Goal: Task Accomplishment & Management: Use online tool/utility

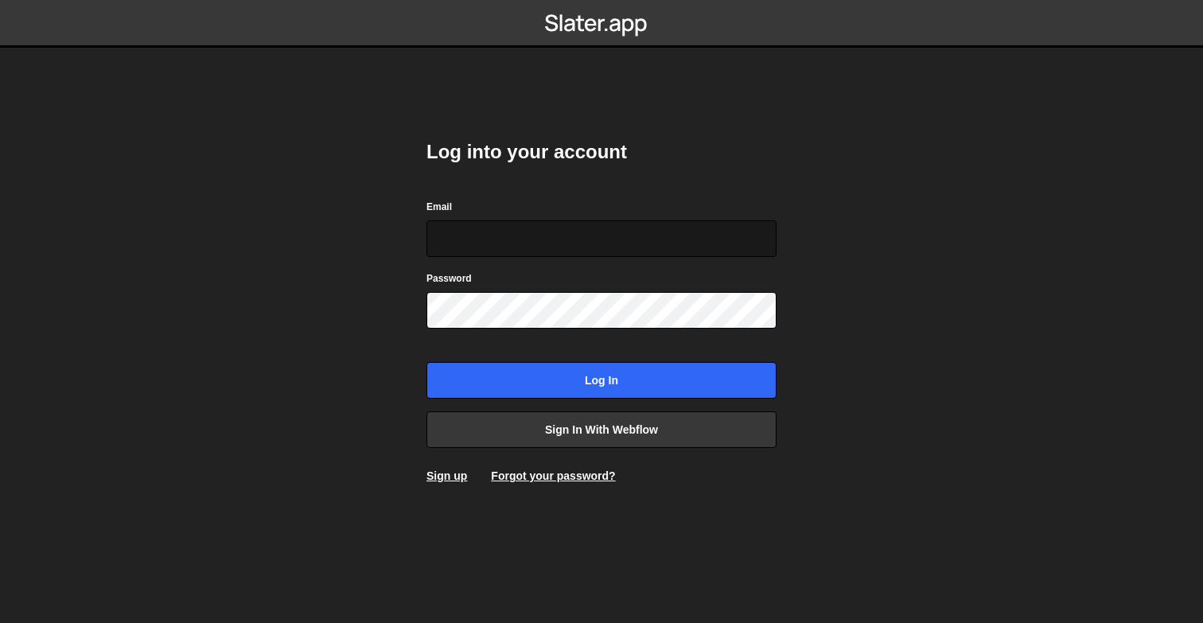
click at [501, 239] on input "Email" at bounding box center [601, 238] width 350 height 37
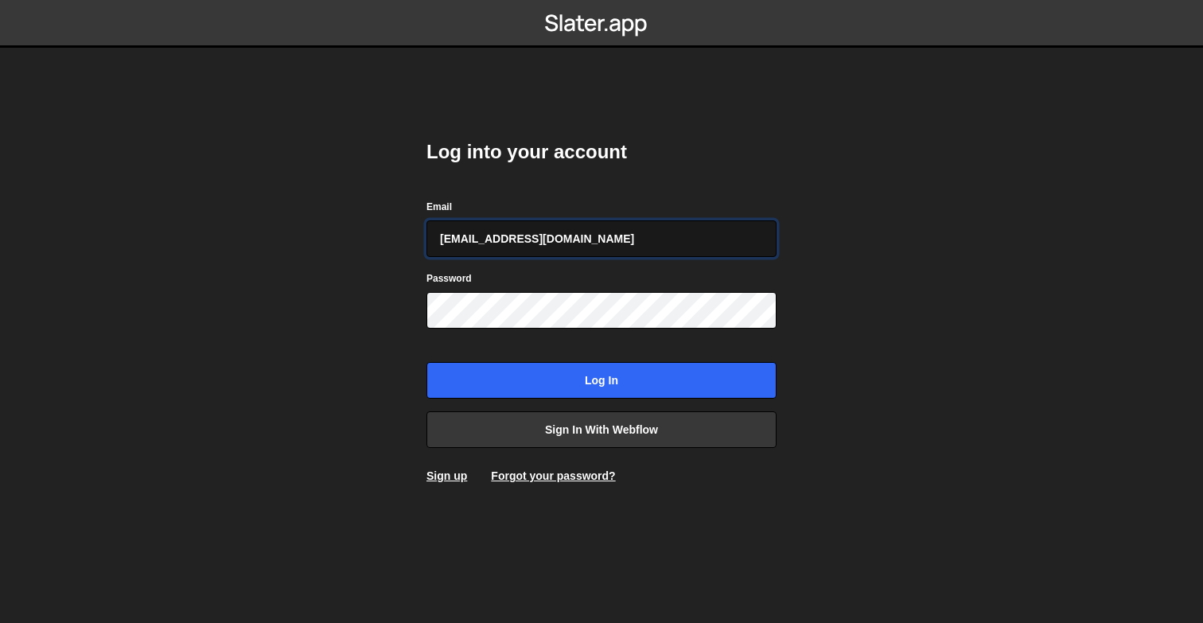
click at [539, 239] on input "daverajan4@gmail.com" at bounding box center [601, 238] width 350 height 37
type input "rajan@thevectorbox.com"
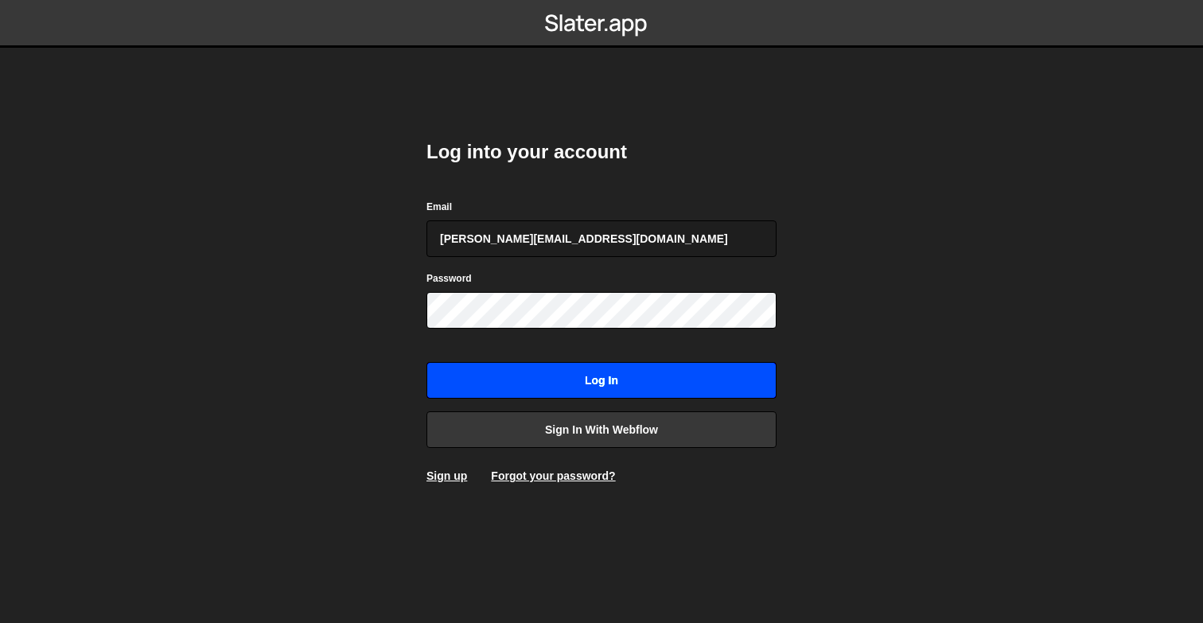
click at [600, 377] on input "Log in" at bounding box center [601, 380] width 350 height 37
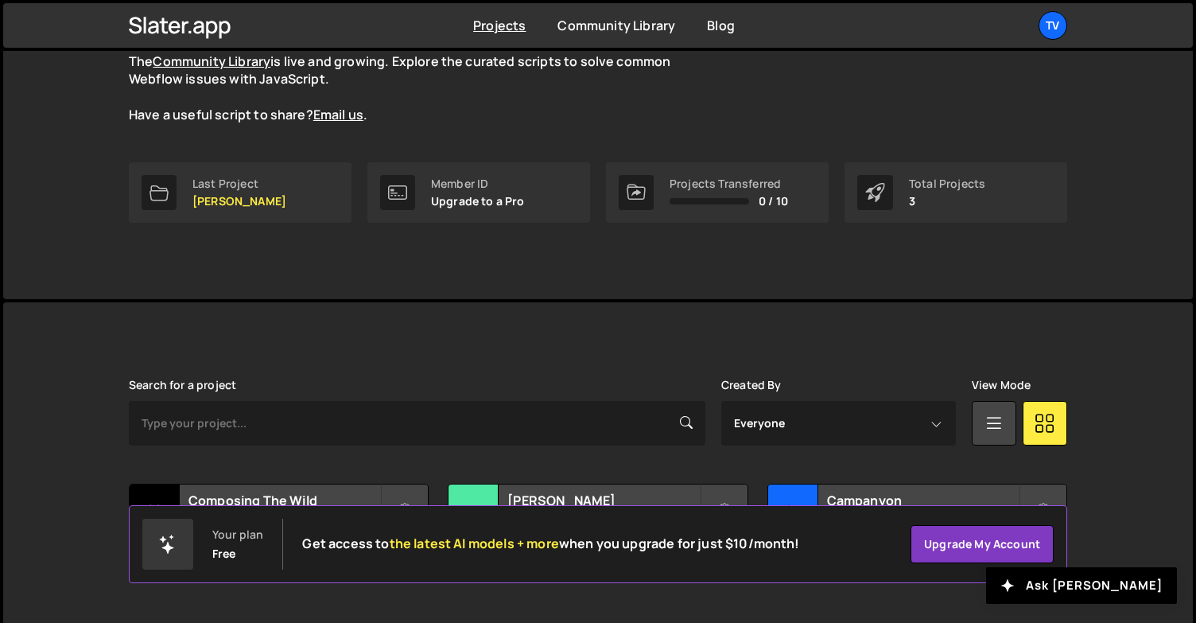
scroll to position [196, 0]
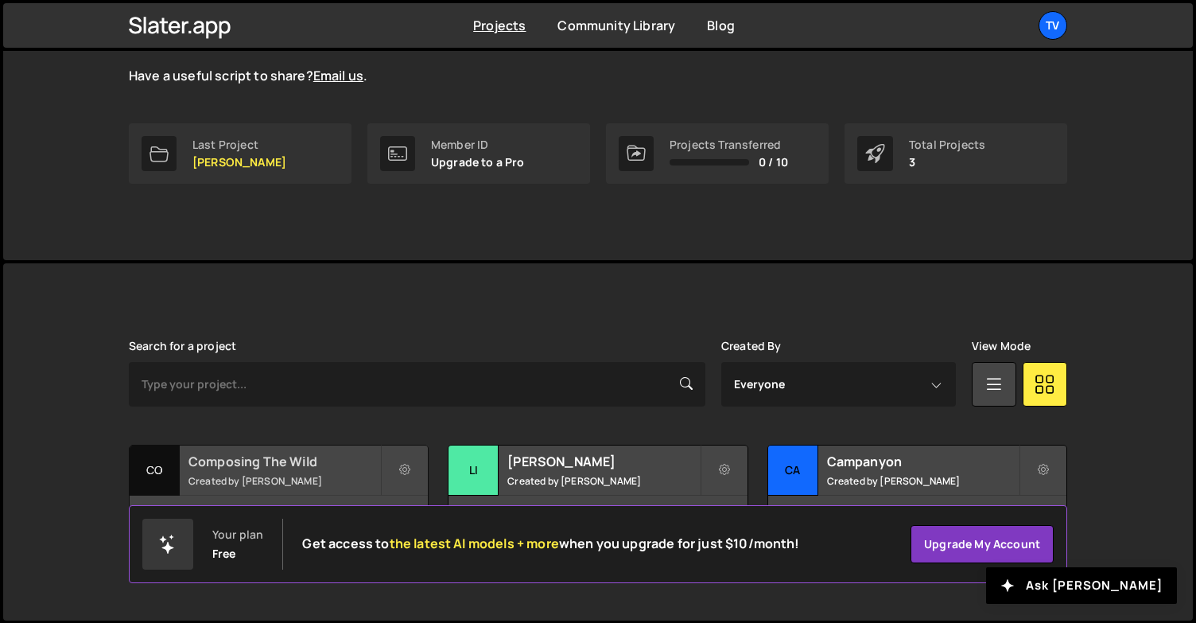
click at [250, 461] on h2 "Composing The Wild" at bounding box center [285, 461] width 192 height 17
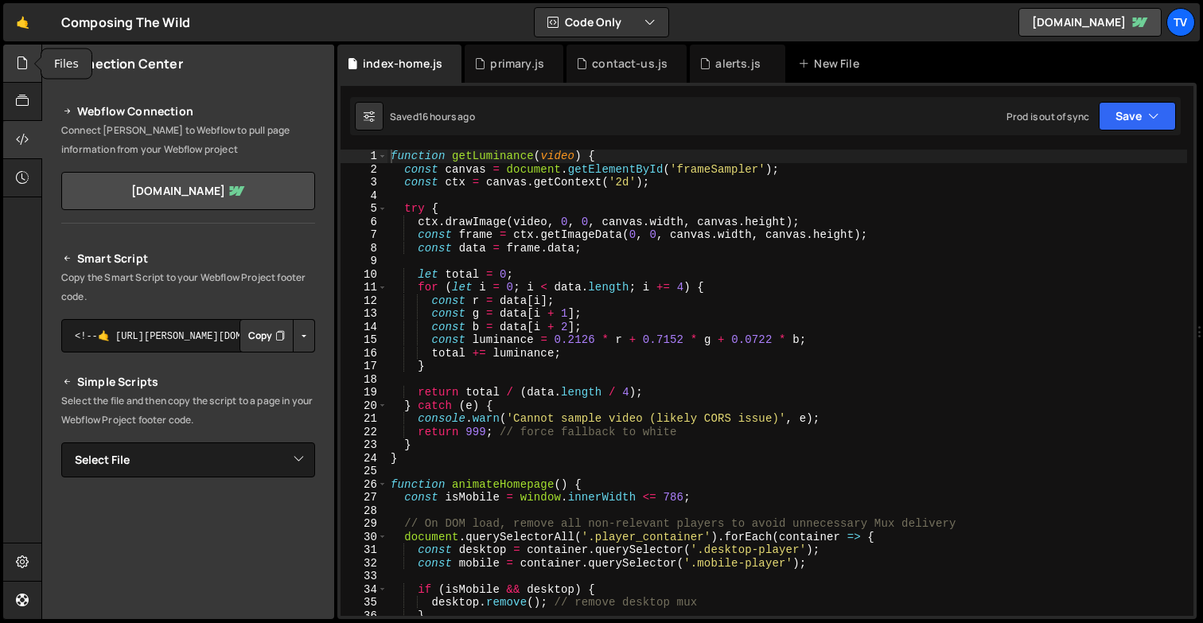
click at [21, 65] on icon at bounding box center [22, 62] width 13 height 17
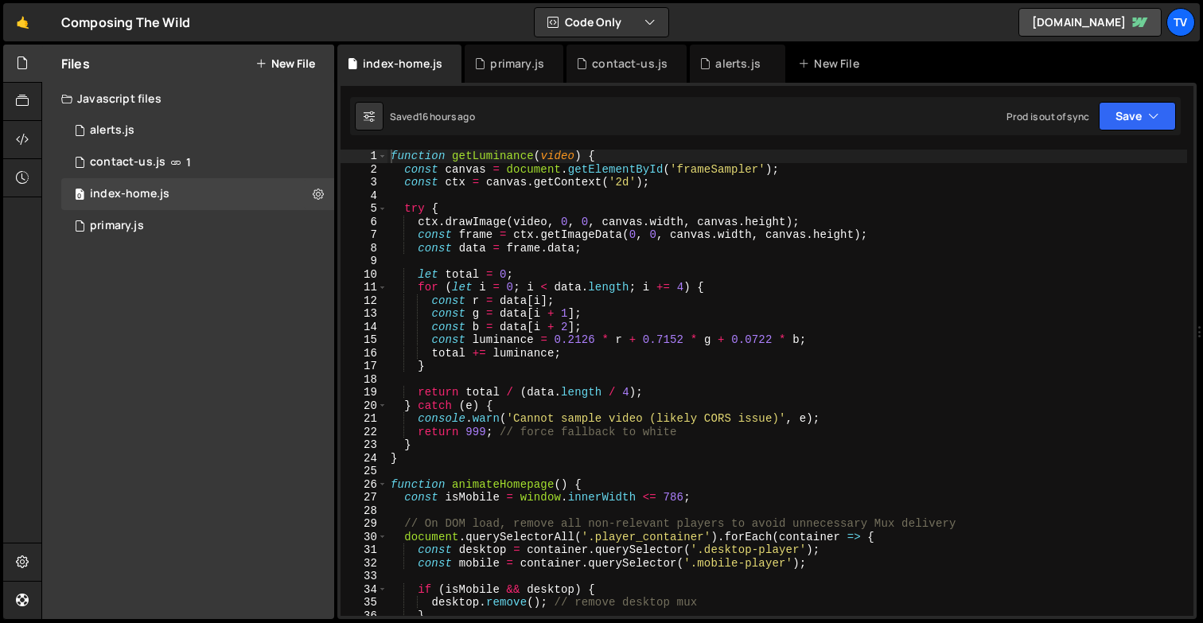
click at [278, 60] on button "New File" at bounding box center [285, 63] width 60 height 13
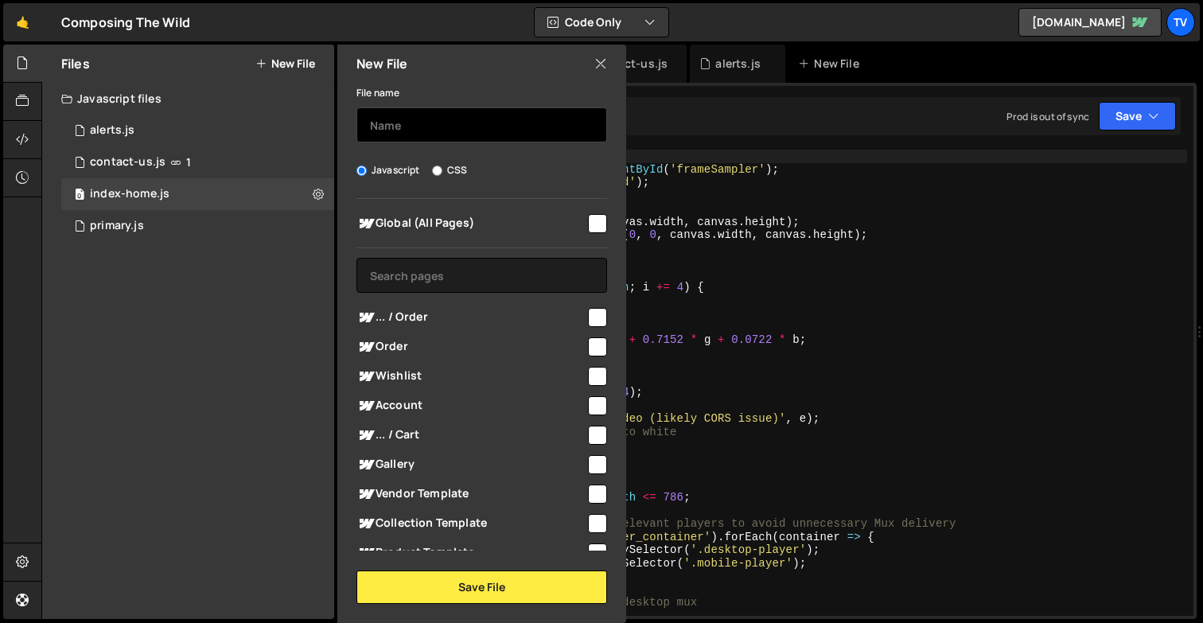
click at [450, 134] on input "text" at bounding box center [481, 124] width 251 height 35
type input "Account"
click at [588, 406] on input "checkbox" at bounding box center [597, 405] width 19 height 19
checkbox input "true"
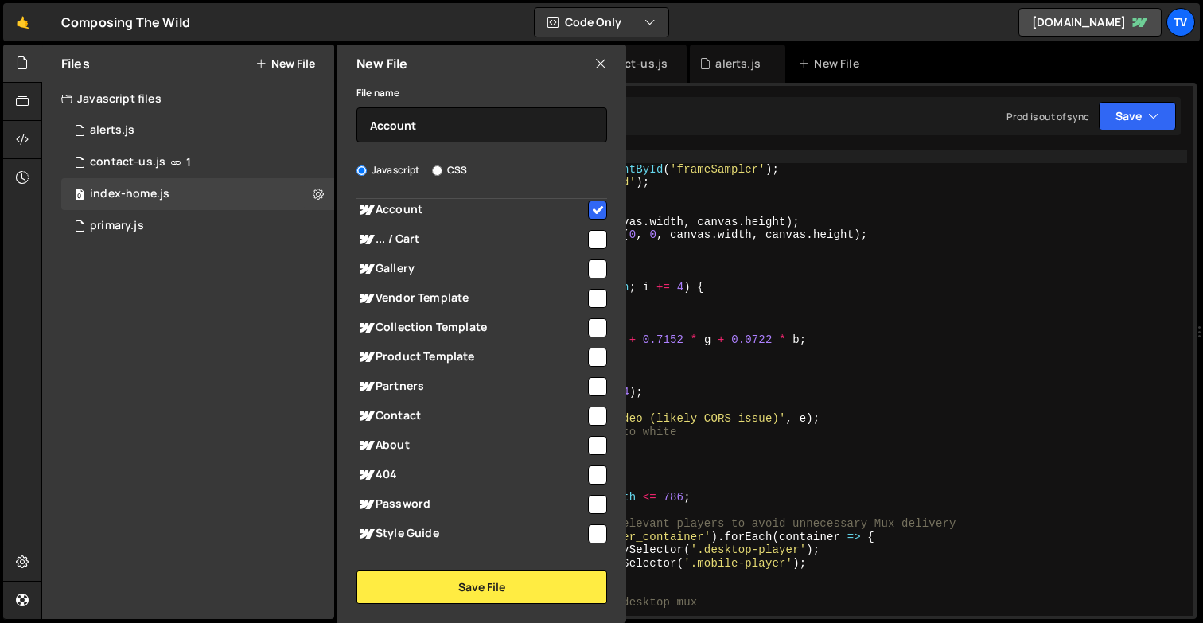
scroll to position [206, 0]
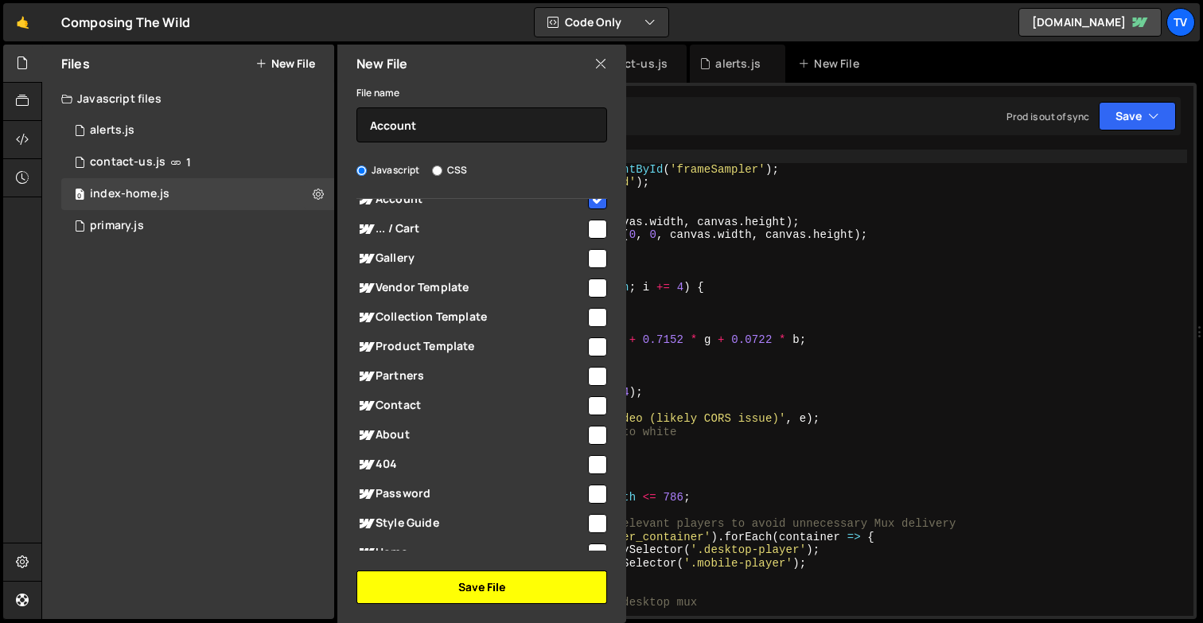
click at [488, 586] on button "Save File" at bounding box center [481, 586] width 251 height 33
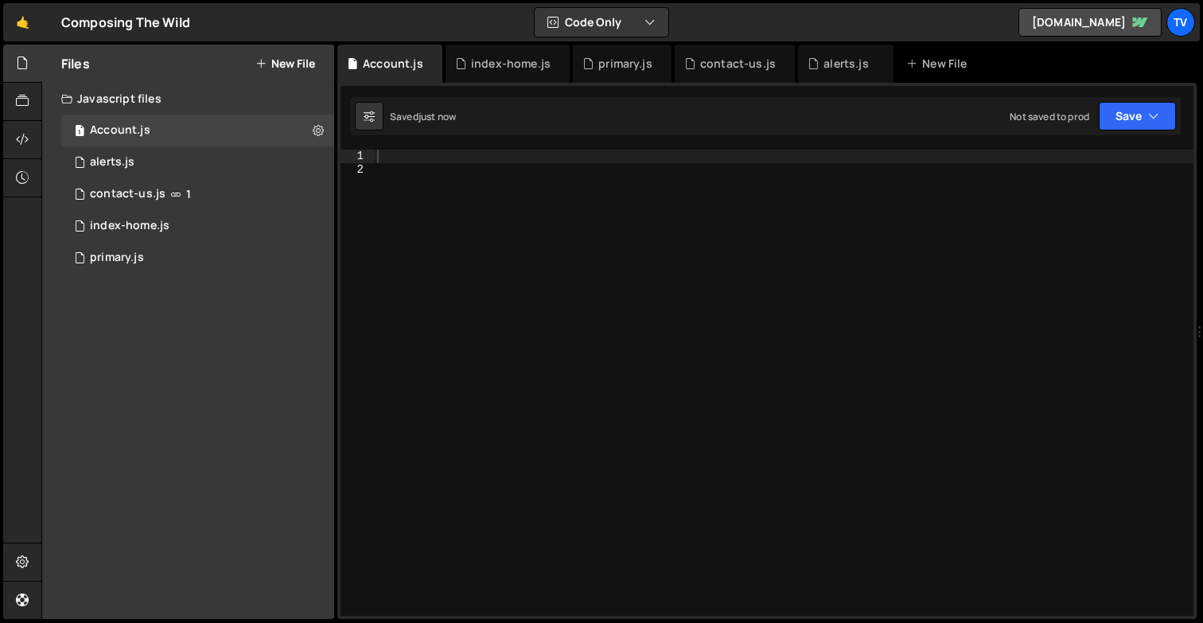
click at [453, 236] on div at bounding box center [783, 396] width 819 height 492
paste textarea "</script>"
type textarea "</script>"
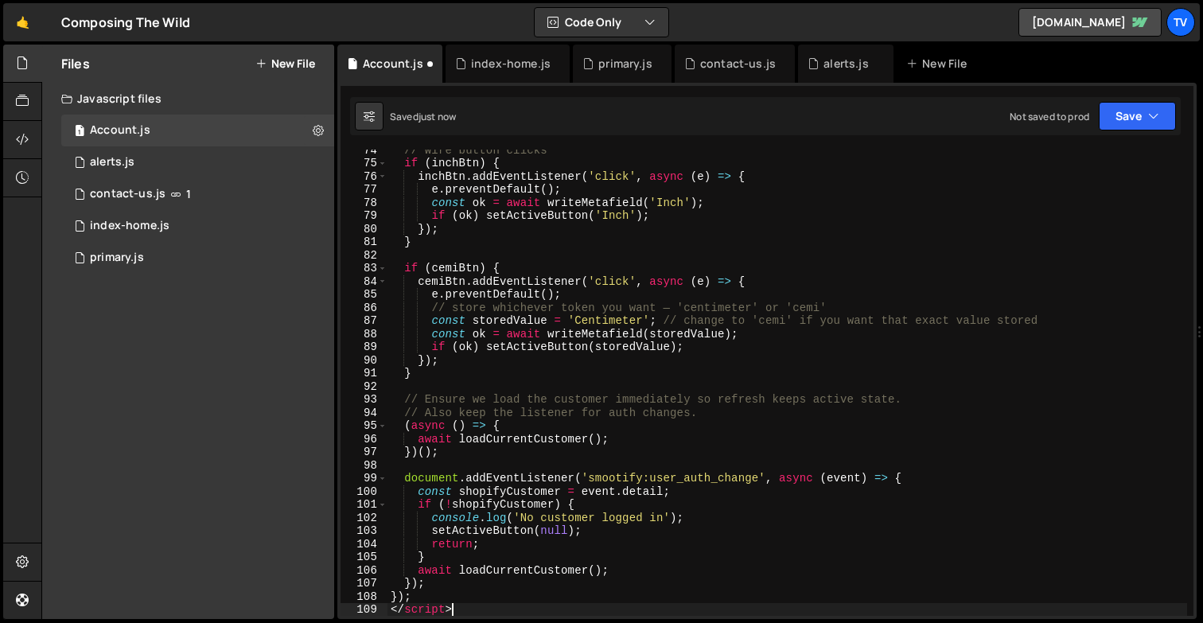
scroll to position [964, 0]
drag, startPoint x: 458, startPoint y: 609, endPoint x: 393, endPoint y: 609, distance: 65.2
click at [393, 609] on div "// Wire button clicks if ( inchBtn ) { inchBtn . addEventListener ( 'click' , a…" at bounding box center [786, 389] width 799 height 492
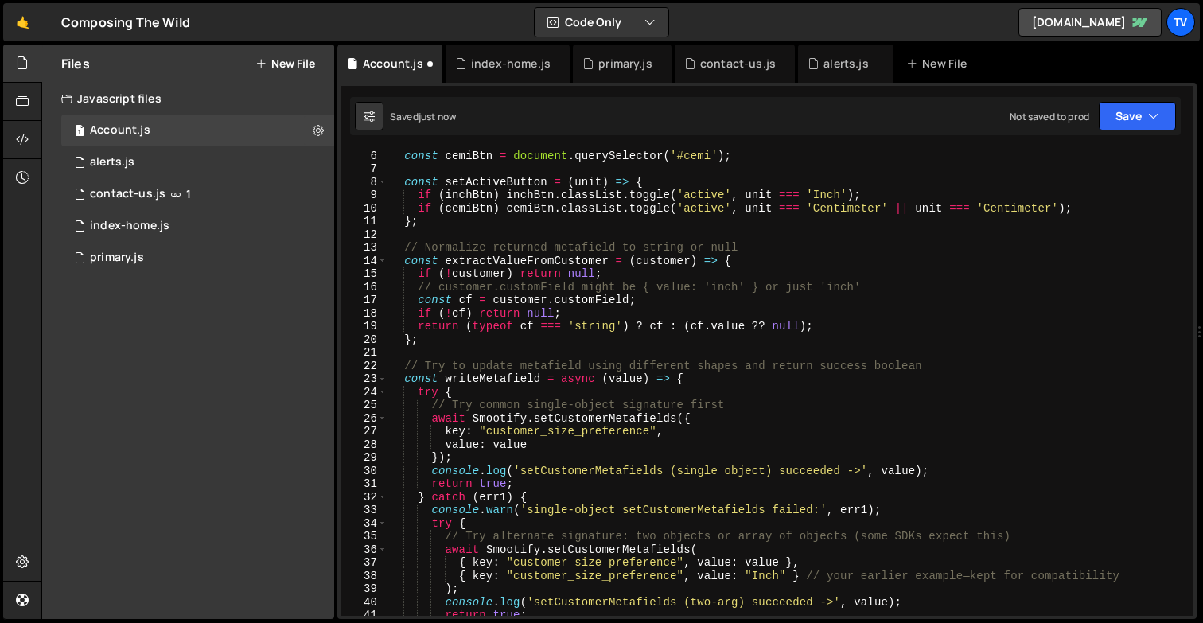
scroll to position [0, 0]
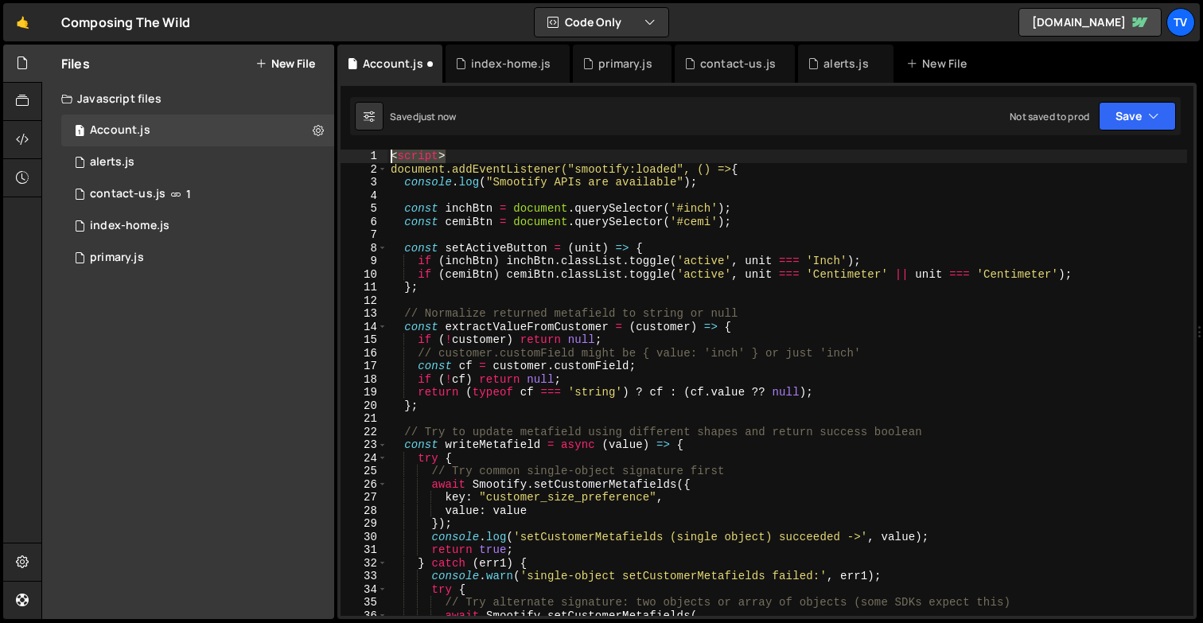
drag, startPoint x: 451, startPoint y: 154, endPoint x: 379, endPoint y: 153, distance: 72.4
click at [380, 154] on div "}); 1 2 3 4 5 6 7 8 9 10 11 12 13 14 15 16 17 18 19 20 21 22 23 24 25 26 27 28 …" at bounding box center [766, 383] width 853 height 466
type textarea "<script>"
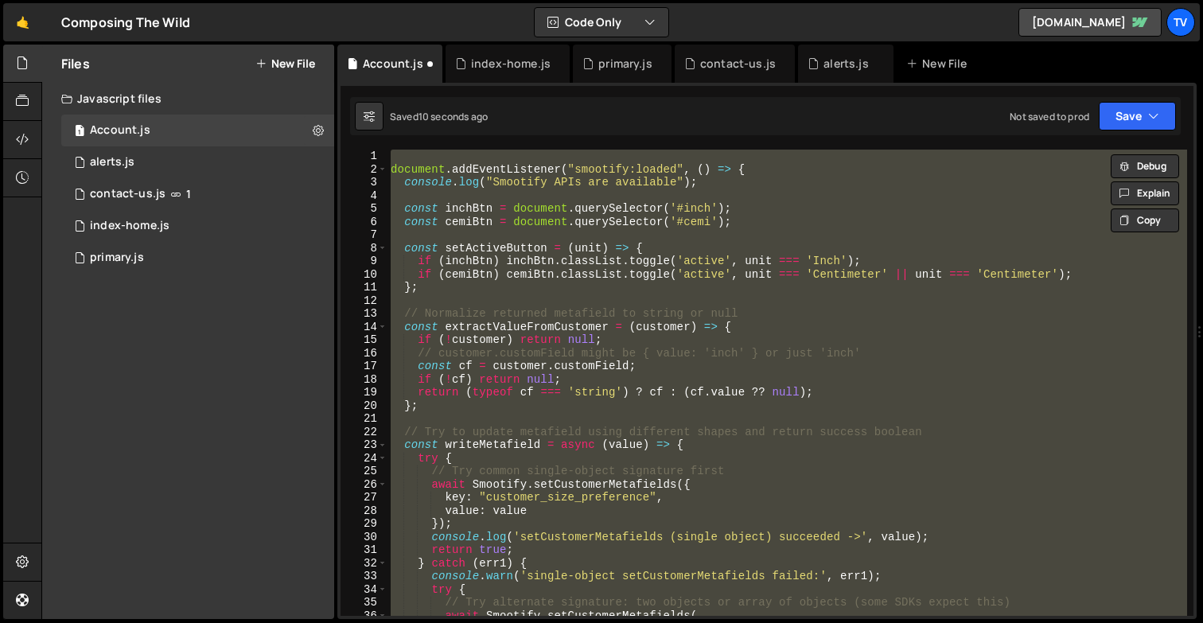
scroll to position [1171, 0]
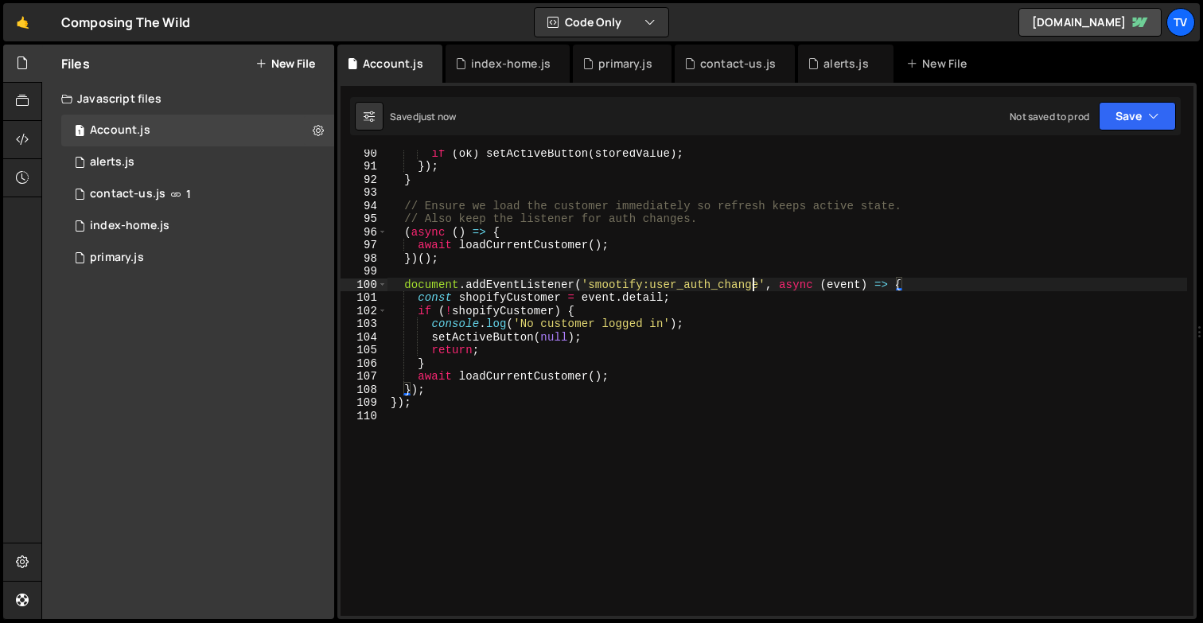
click at [756, 283] on div "if ( ok ) setActiveButton ( storedValue ) ; }) ; } // Ensure we load the custom…" at bounding box center [786, 392] width 799 height 492
type textarea "document.addEventListener('smootify:user_auth_change', async (event) => {"
click at [1153, 122] on icon "button" at bounding box center [1153, 116] width 11 height 16
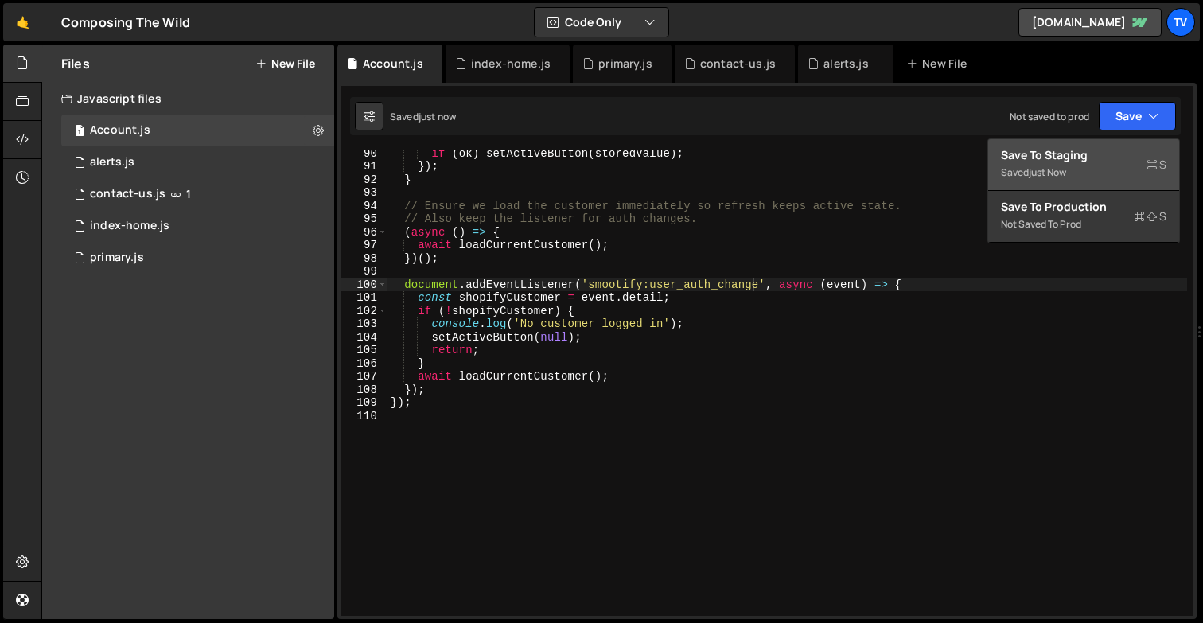
click at [1098, 154] on div "Save to Staging S" at bounding box center [1083, 155] width 165 height 16
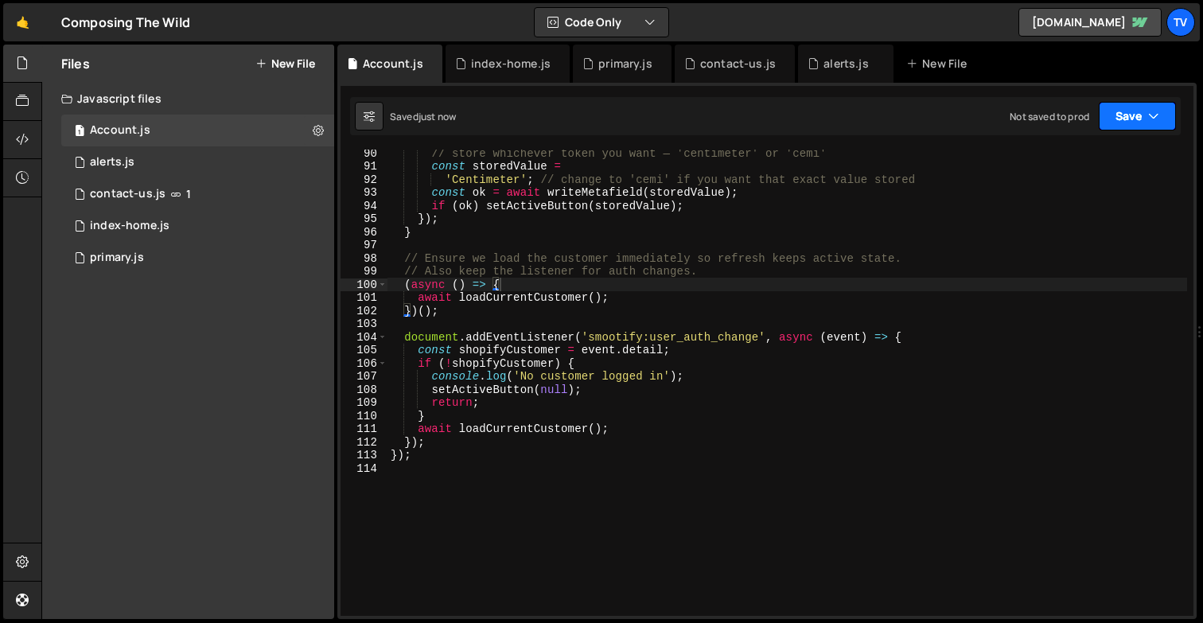
click at [1143, 119] on button "Save" at bounding box center [1137, 116] width 77 height 29
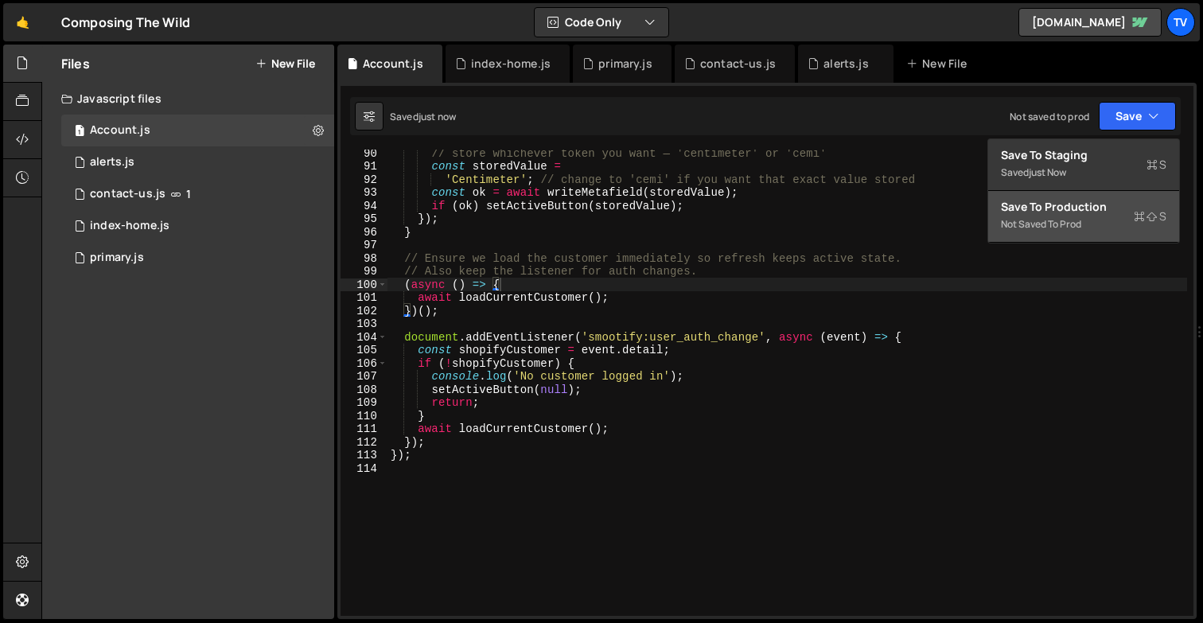
click at [1075, 218] on div "Not saved to prod" at bounding box center [1083, 224] width 165 height 19
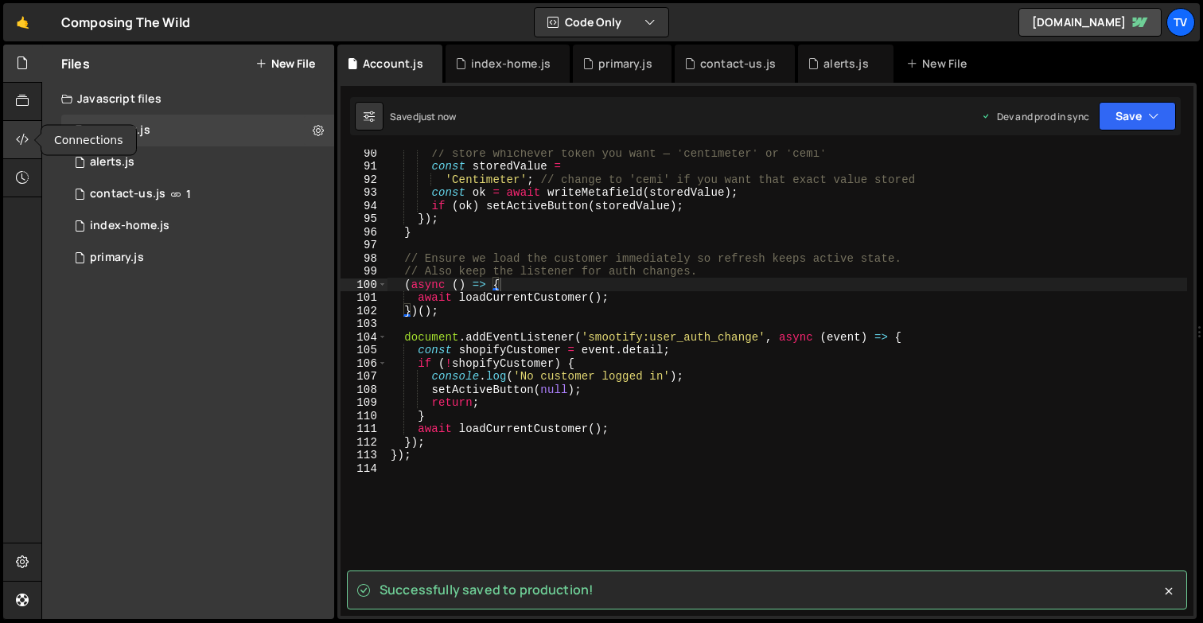
click at [18, 142] on icon at bounding box center [22, 138] width 13 height 17
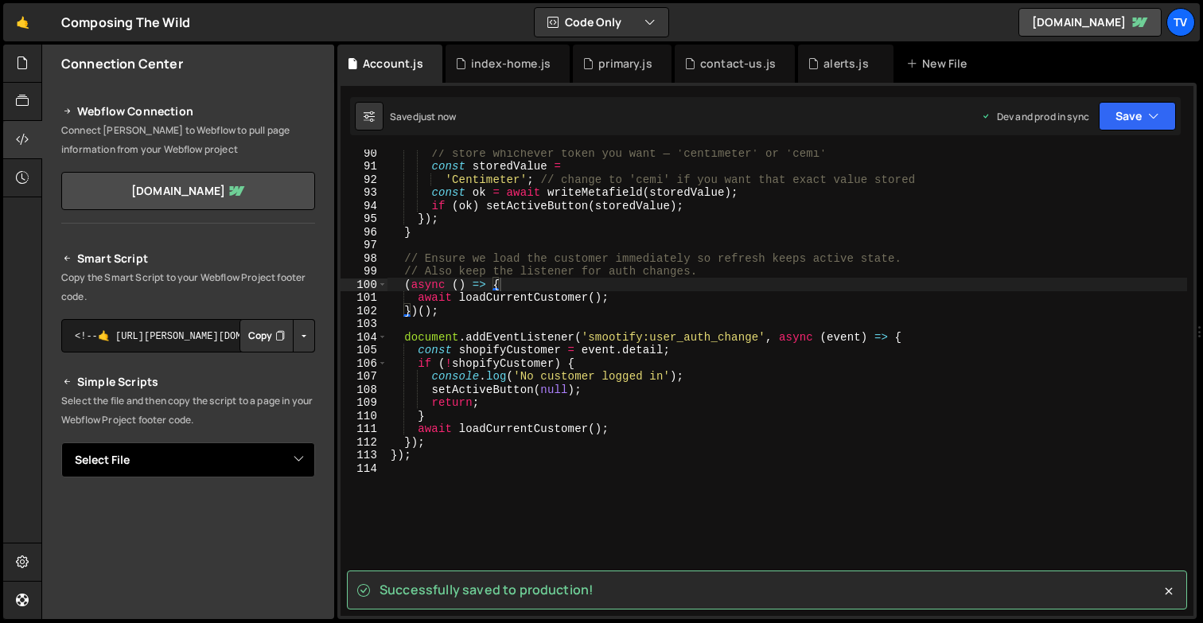
click at [150, 458] on select "Select File alerts.js contact-us.js index-home.js primary.js Account.js" at bounding box center [188, 459] width 254 height 35
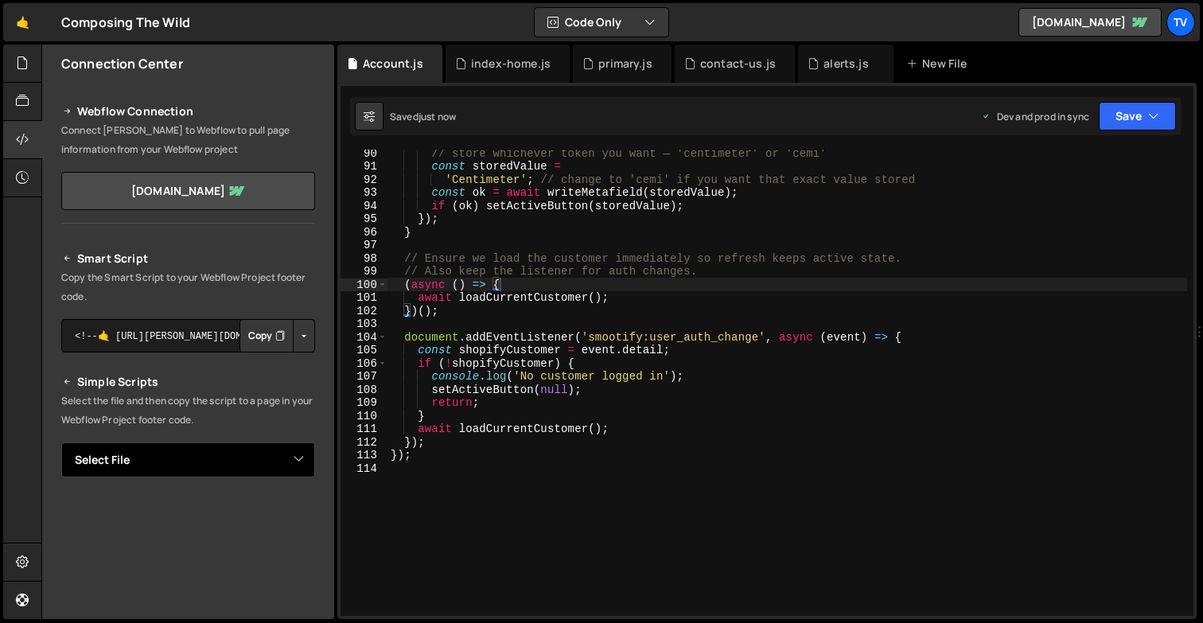
select select "46990"
click at [61, 442] on select "Select File alerts.js contact-us.js index-home.js primary.js Account.js" at bounding box center [188, 459] width 254 height 35
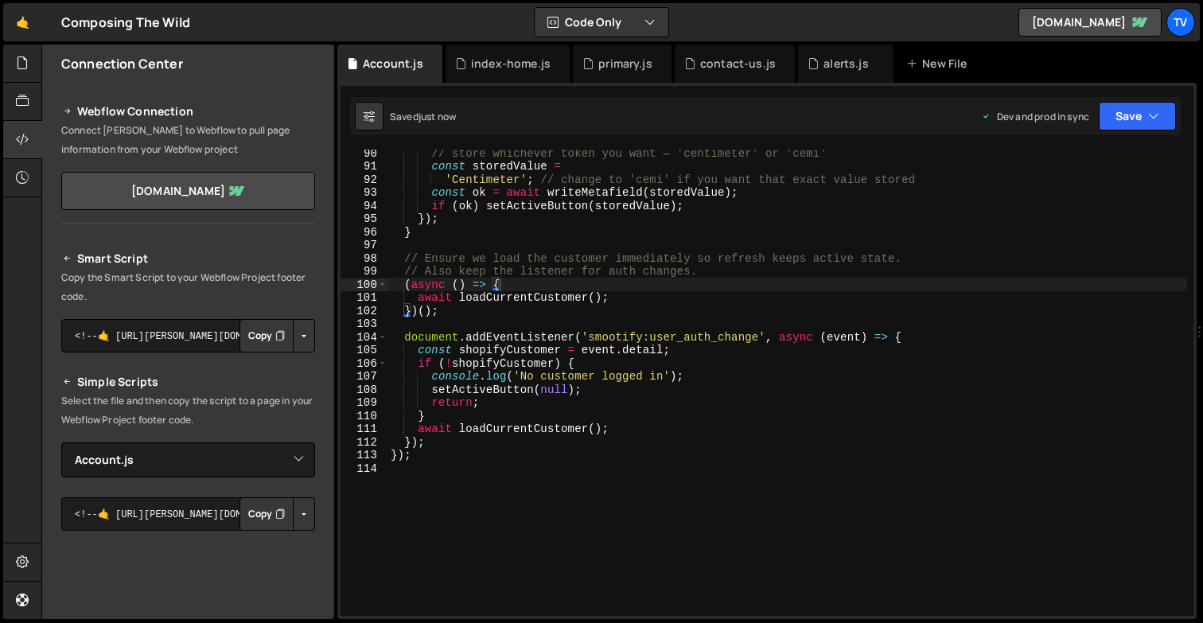
click at [251, 512] on button "Copy" at bounding box center [266, 513] width 54 height 33
click at [550, 267] on div "// store whichever token you want — 'centimeter' or 'cemi' const storedValue = …" at bounding box center [786, 392] width 799 height 492
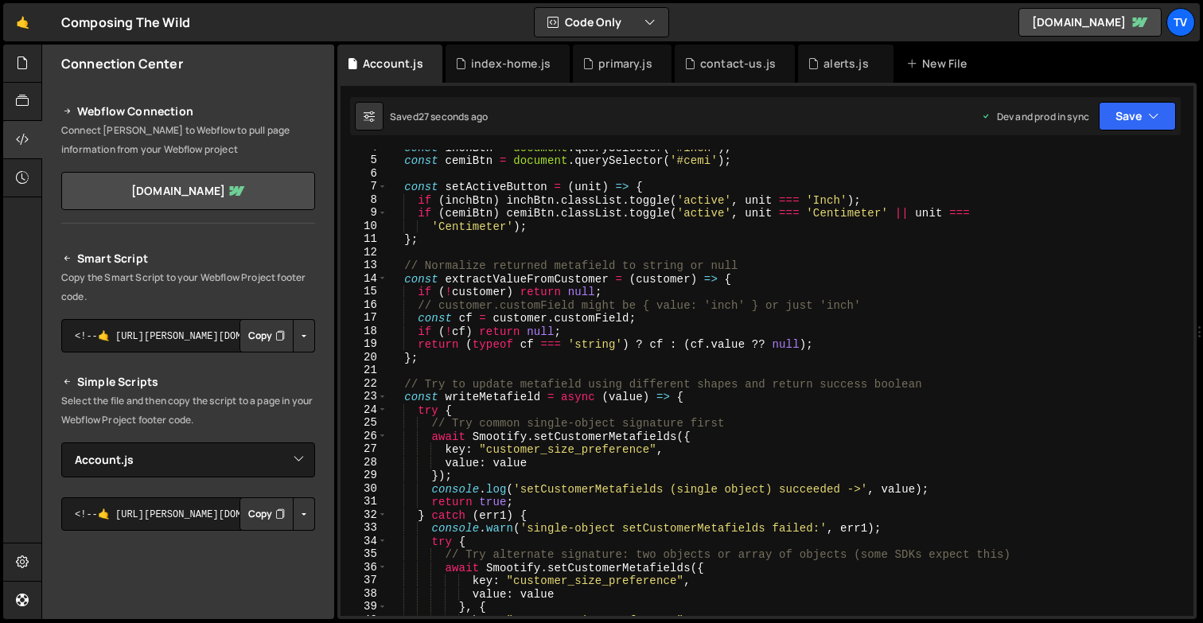
scroll to position [0, 0]
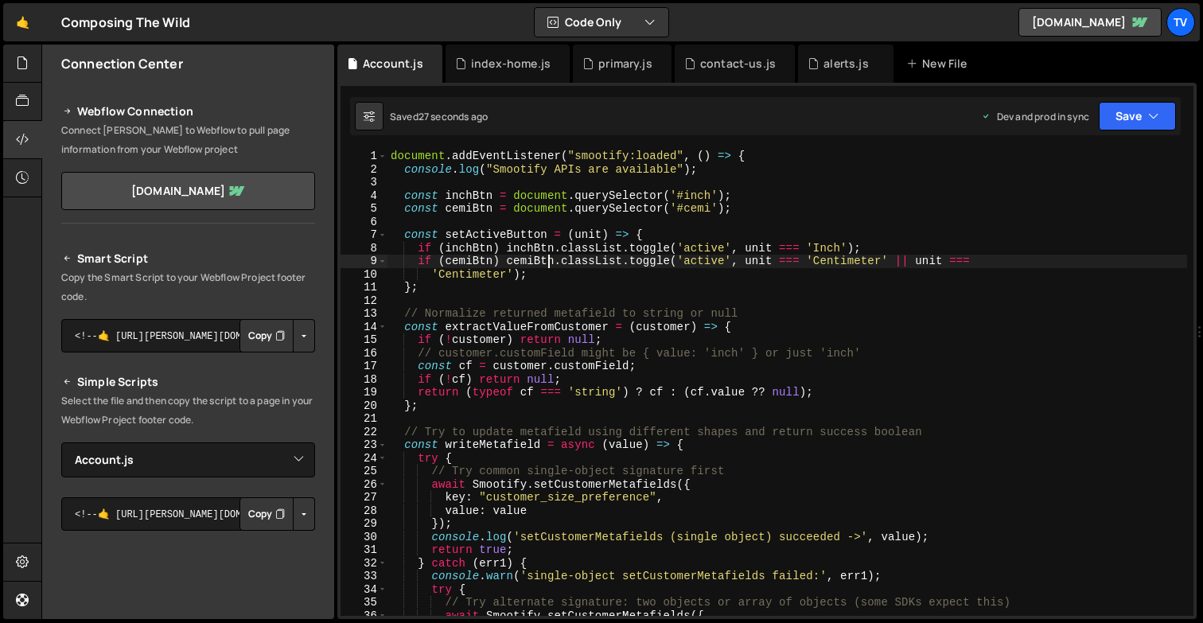
click at [550, 267] on div "document . addEventListener ( "smootify:loaded" , ( ) => { console . log ( "Smo…" at bounding box center [786, 396] width 799 height 492
type textarea "});"
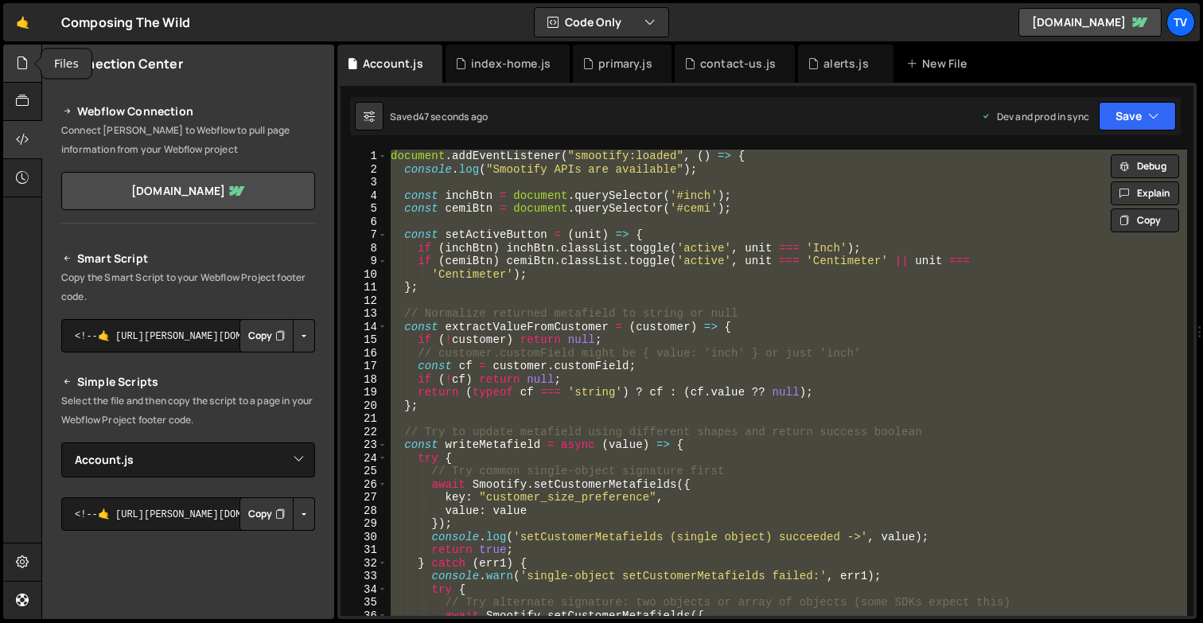
click at [15, 75] on div at bounding box center [22, 64] width 39 height 38
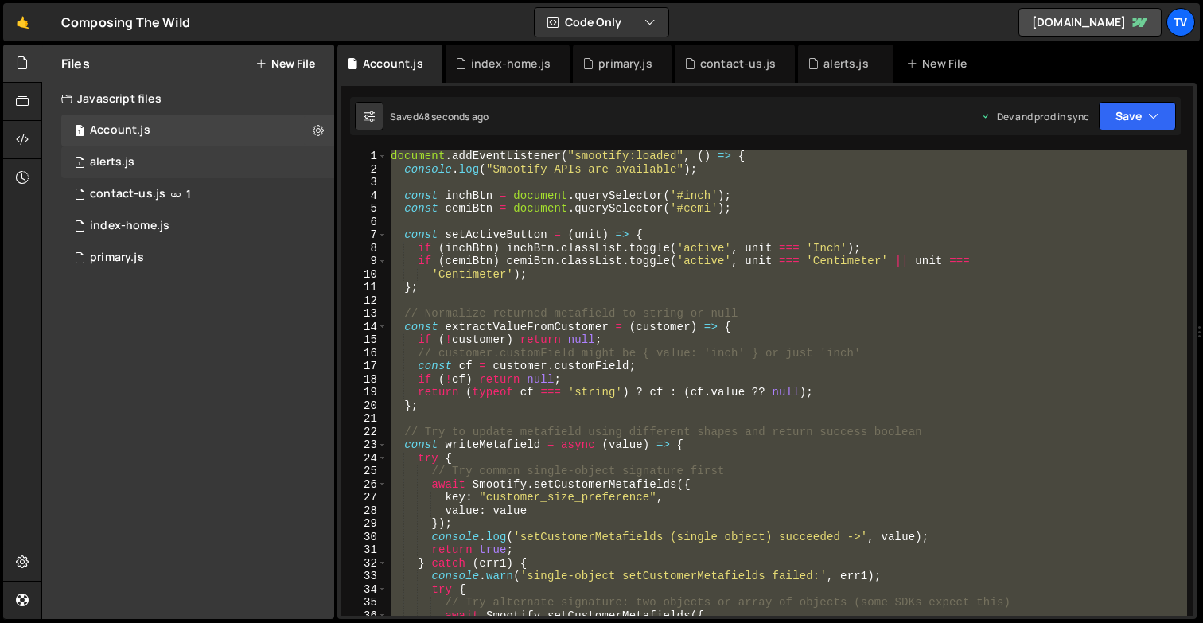
click at [157, 164] on div "1 alerts.js 0" at bounding box center [197, 162] width 273 height 32
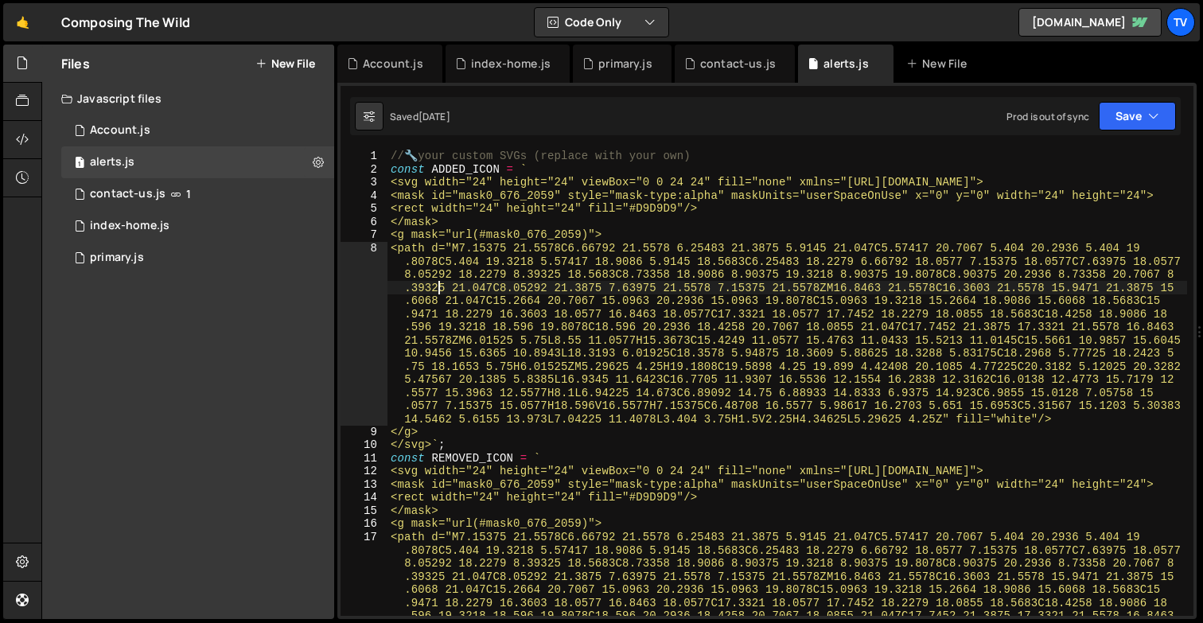
click at [440, 290] on div "// 🔧 your custom SVGs (replace with your own) const ADDED_ICON = ` <svg width="…" at bounding box center [786, 481] width 799 height 663
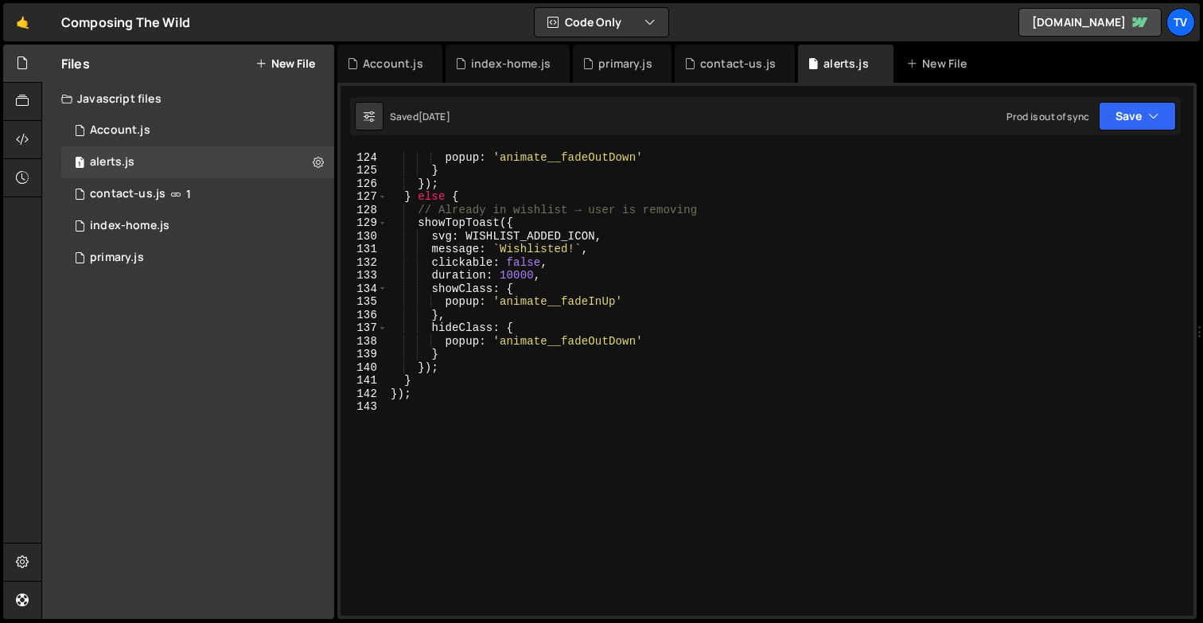
scroll to position [2172, 0]
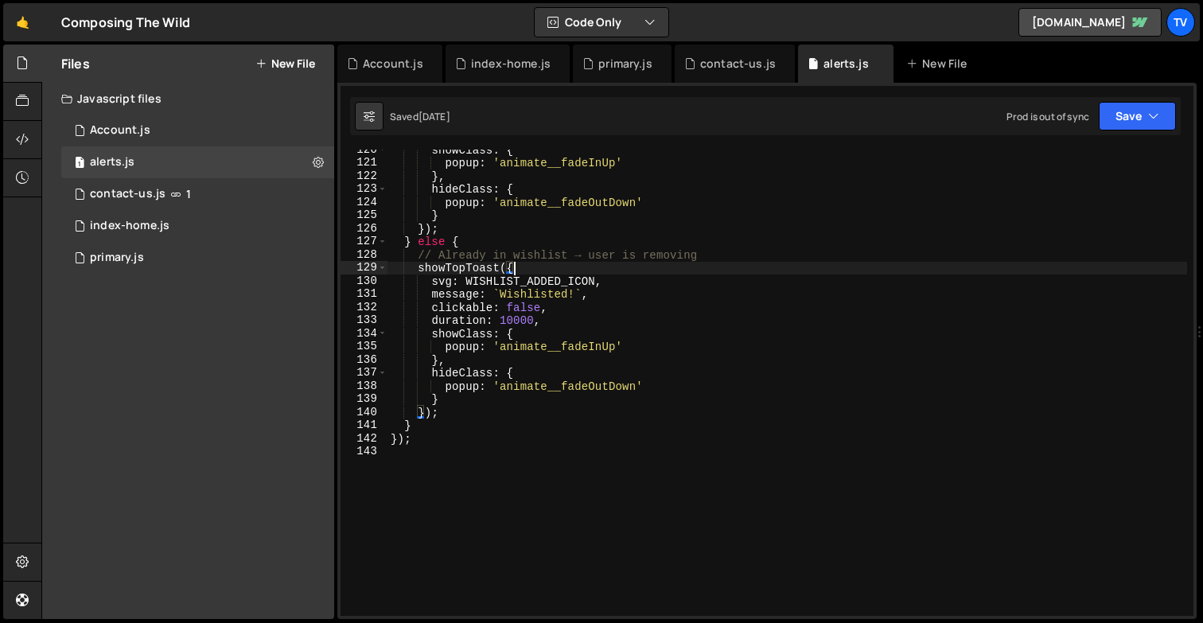
click at [519, 262] on div "showClass : { popup : 'animate__fadeInUp' } , hideClass : { popup : 'animate__f…" at bounding box center [786, 389] width 799 height 492
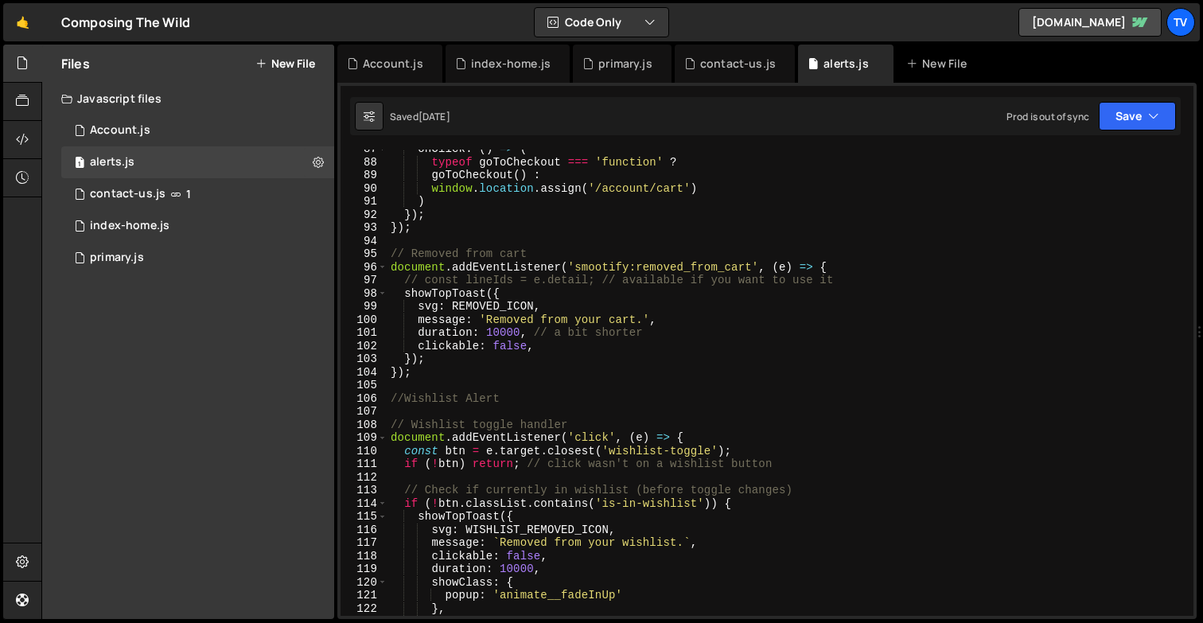
scroll to position [1739, 0]
click at [725, 450] on div "onClick : ( ) => ( typeof goToCheckout === 'function' ? goToCheckout ( ) : wind…" at bounding box center [786, 388] width 799 height 492
click at [726, 507] on div "onClick : ( ) => ( typeof goToCheckout === 'function' ? goToCheckout ( ) : wind…" at bounding box center [786, 388] width 799 height 492
click at [745, 507] on div "onClick : ( ) => ( typeof goToCheckout === 'function' ? goToCheckout ( ) : wind…" at bounding box center [786, 388] width 799 height 492
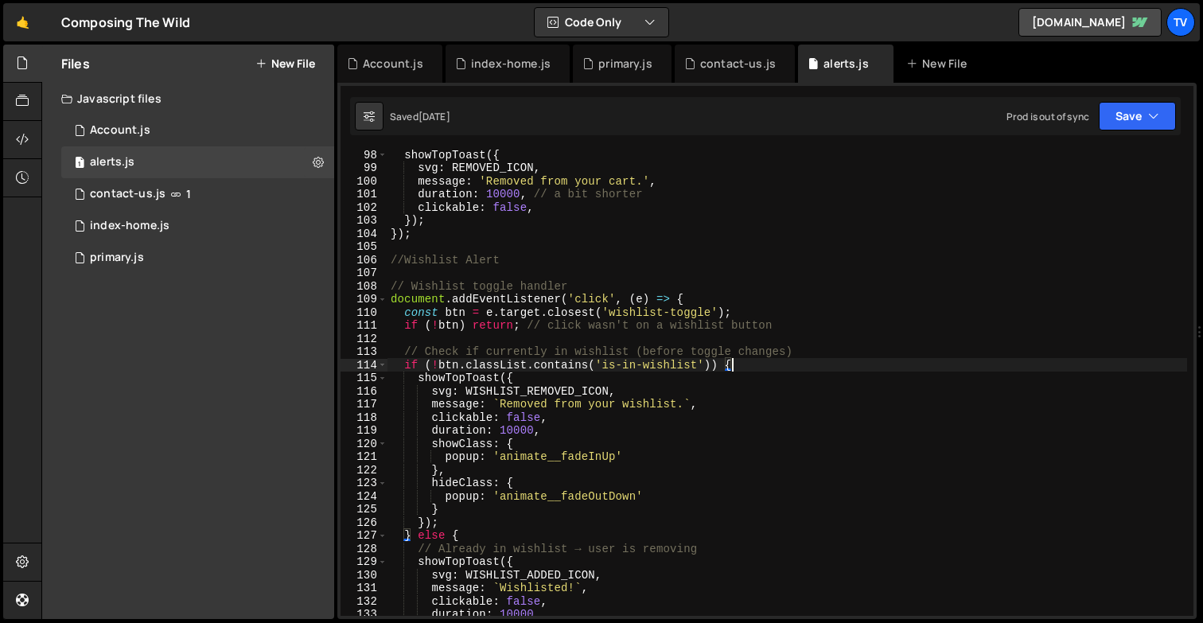
scroll to position [1886, 0]
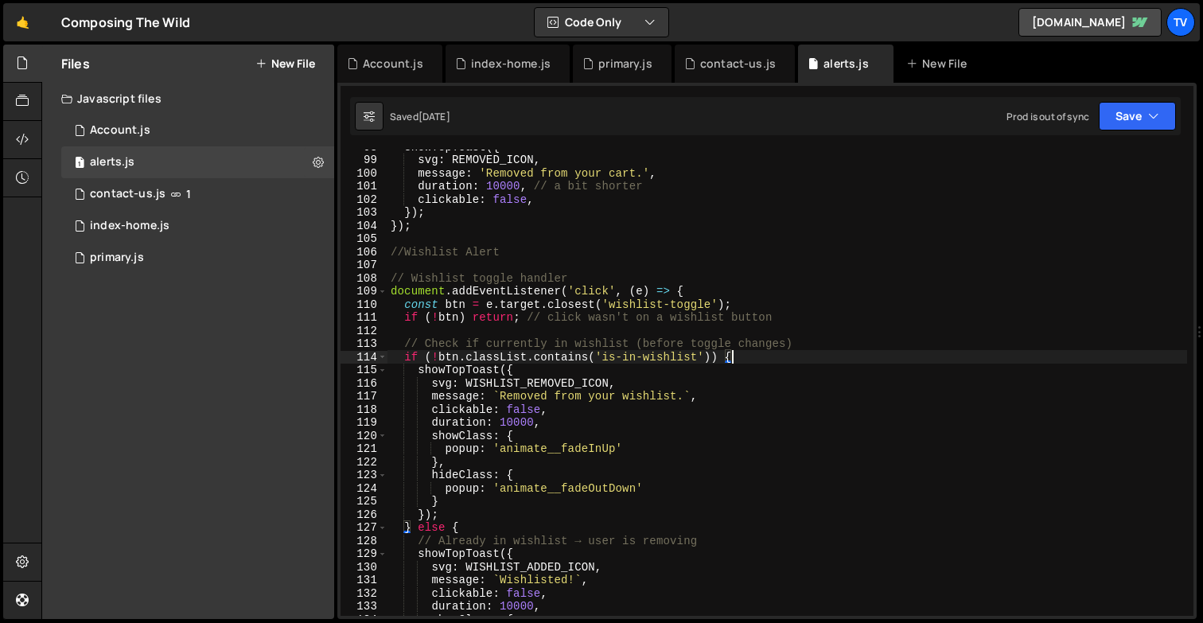
click at [512, 367] on div "showTopToast ({ svg : REMOVED_ICON , message : 'Removed from your cart.' , dura…" at bounding box center [786, 386] width 799 height 492
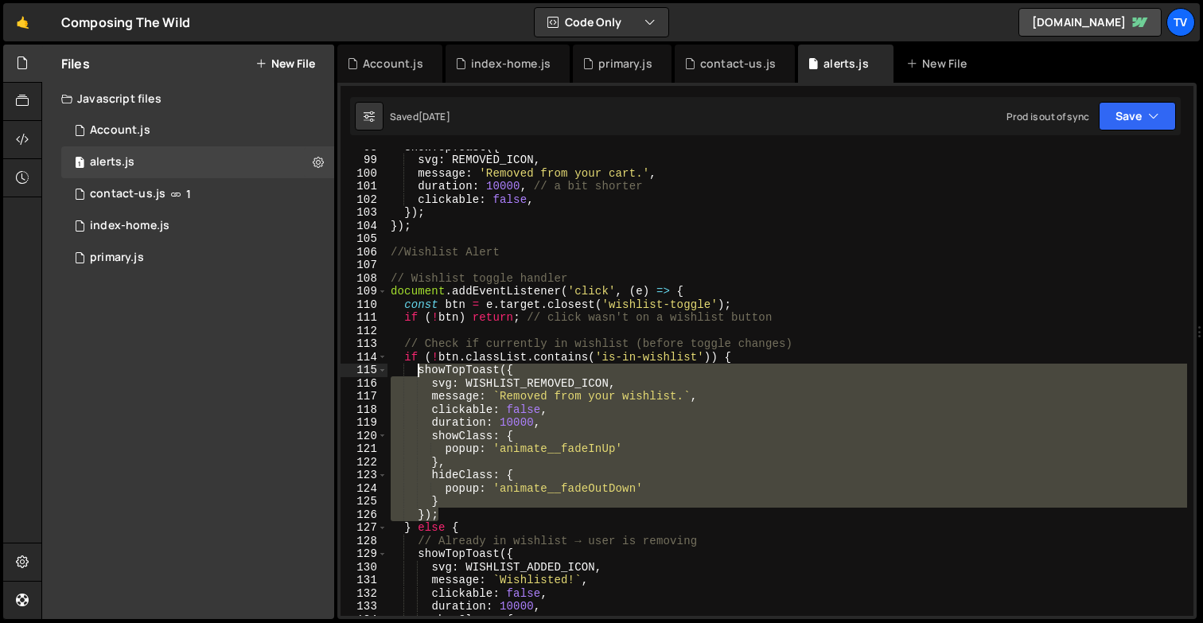
drag, startPoint x: 437, startPoint y: 512, endPoint x: 418, endPoint y: 375, distance: 138.1
click at [418, 375] on div "showTopToast ({ svg : REMOVED_ICON , message : 'Removed from your cart.' , dura…" at bounding box center [786, 386] width 799 height 492
click at [522, 304] on div "showTopToast ({ svg : REMOVED_ICON , message : 'Removed from your cart.' , dura…" at bounding box center [786, 386] width 799 height 492
type textarea "const btn = e.target.closest('wishlist-toggle');"
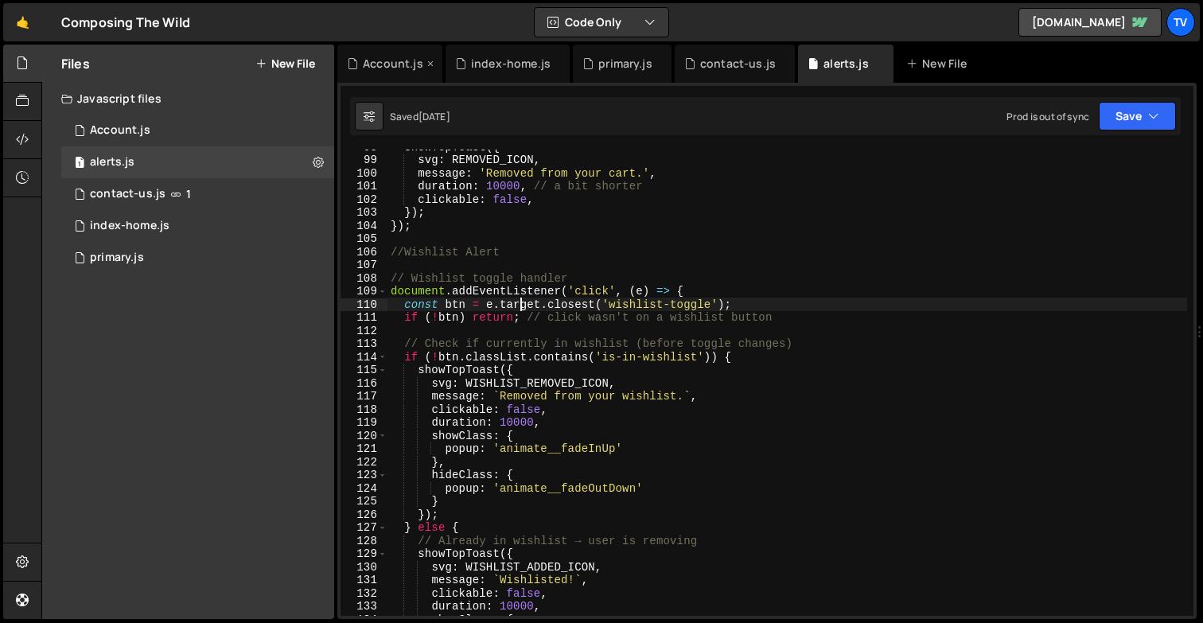
click at [372, 57] on div "Account.js" at bounding box center [393, 64] width 60 height 16
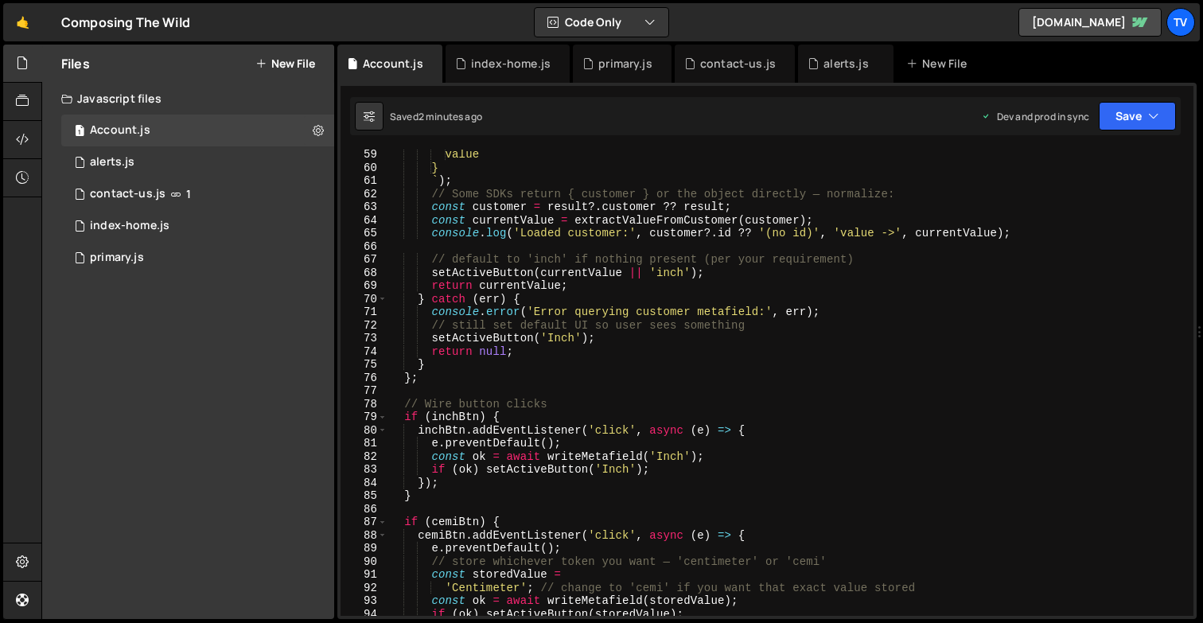
click at [512, 417] on div "value } ` ) ; // Some SDKs return { customer } or the object directly — normali…" at bounding box center [786, 394] width 799 height 492
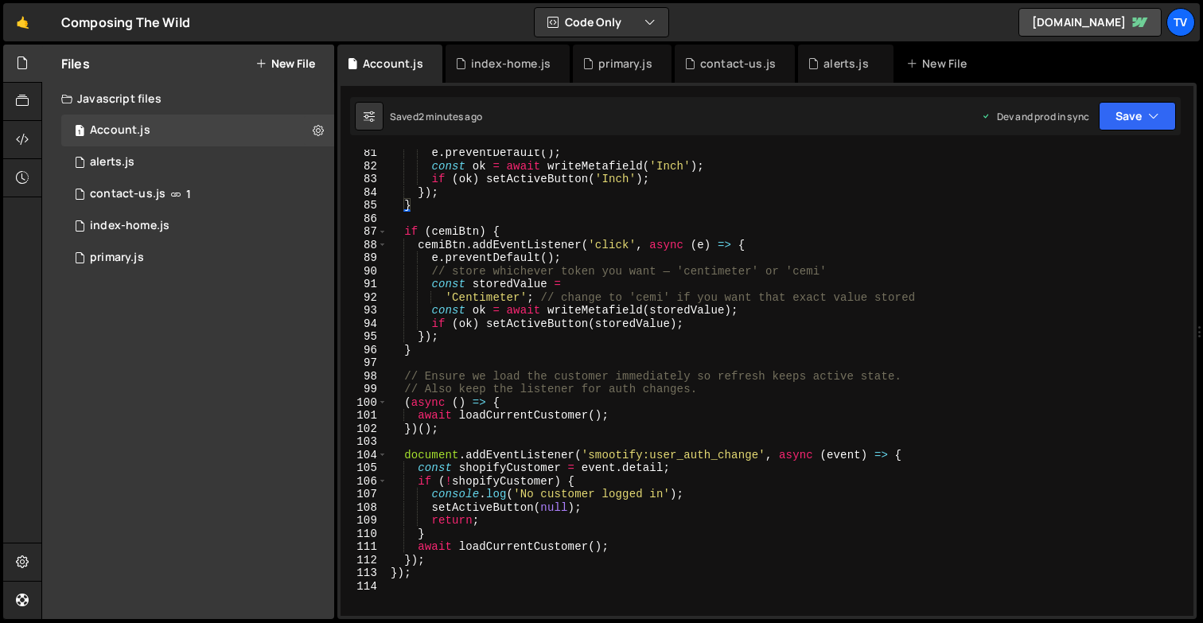
scroll to position [1064, 0]
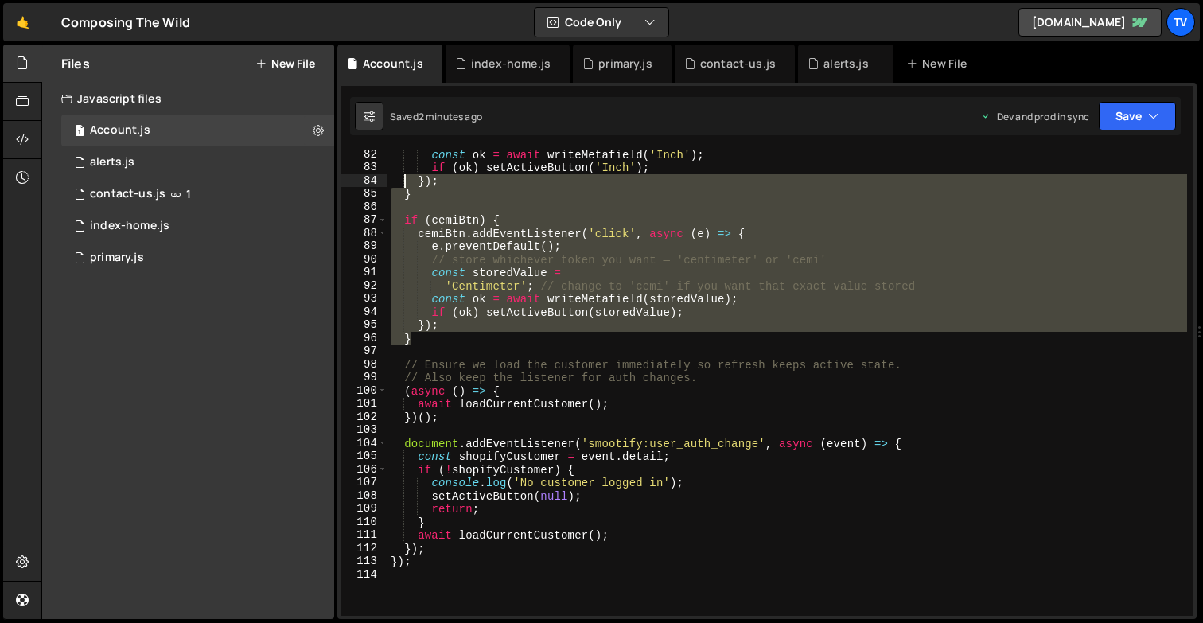
drag, startPoint x: 422, startPoint y: 340, endPoint x: 406, endPoint y: 180, distance: 160.7
click at [406, 180] on div "const ok = await writeMetafield ( 'Inch' ) ; if ( ok ) setActiveButton ( 'Inch'…" at bounding box center [786, 394] width 799 height 492
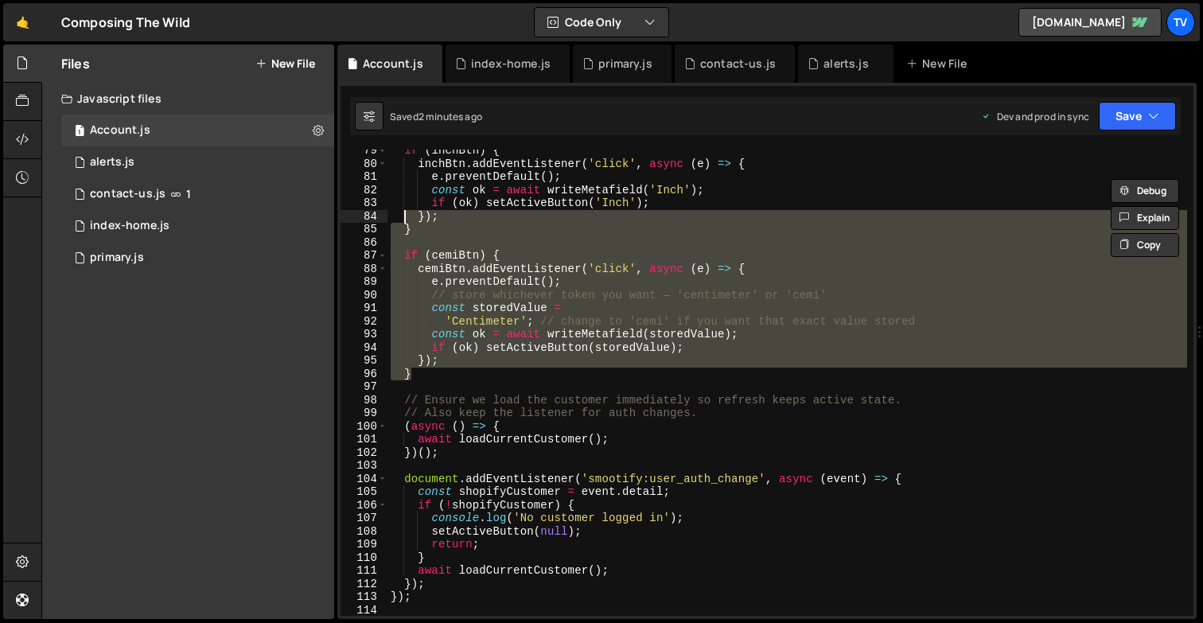
scroll to position [1029, 0]
click at [434, 212] on div "if ( inchBtn ) { inchBtn . addEventListener ( 'click' , async ( e ) => { e . pr…" at bounding box center [786, 390] width 799 height 492
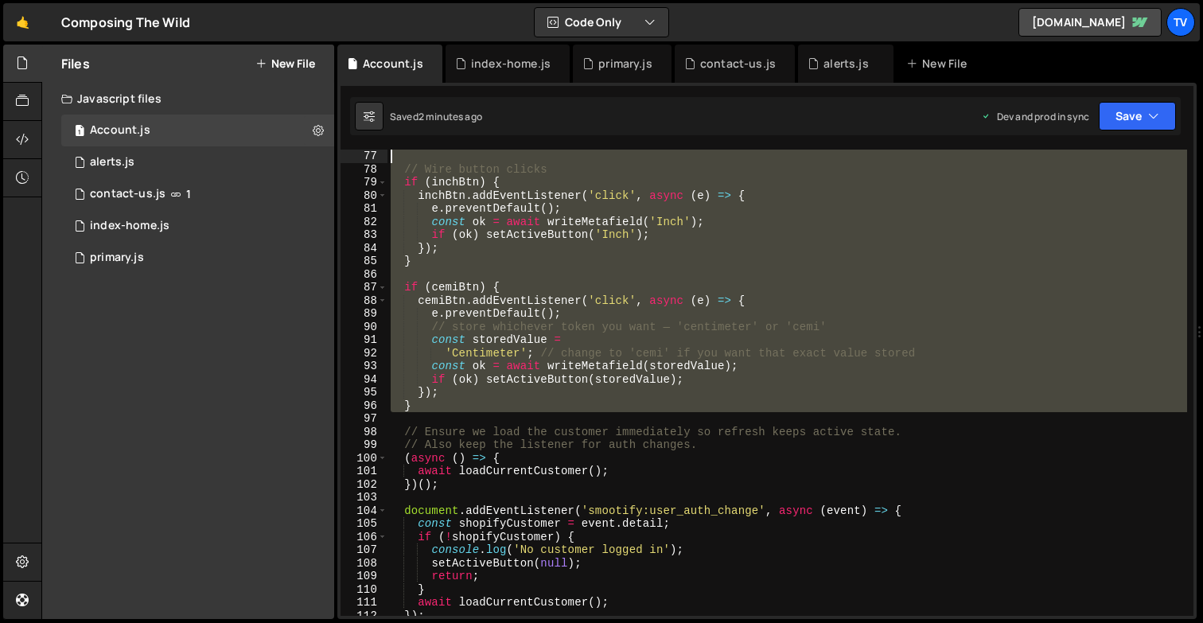
scroll to position [879, 0]
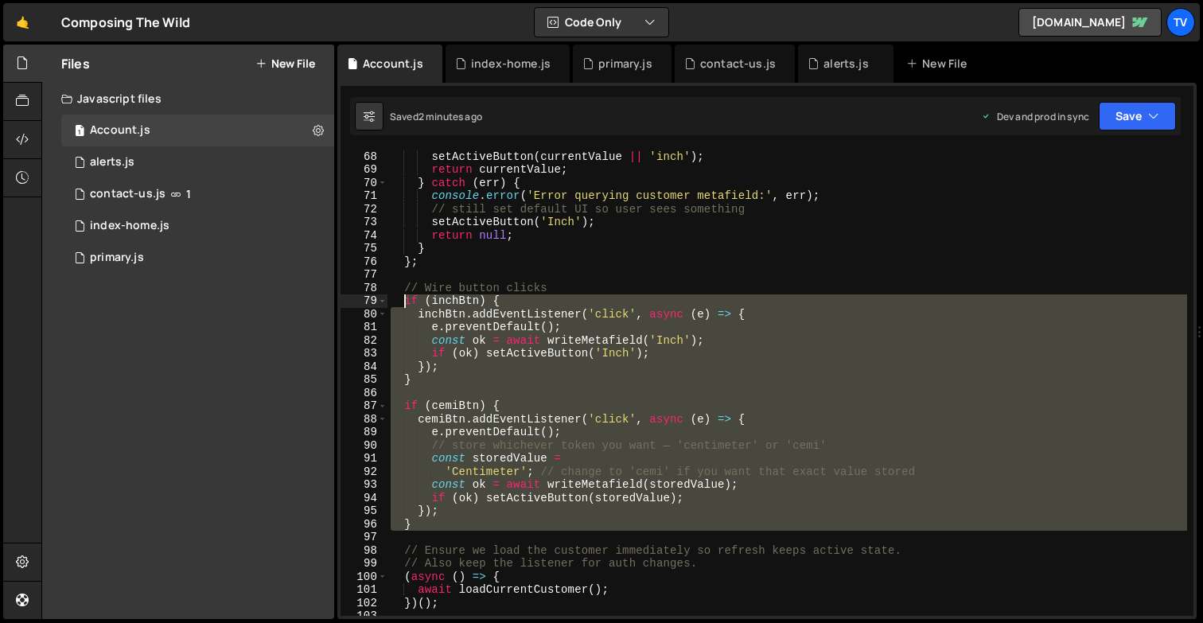
drag, startPoint x: 419, startPoint y: 379, endPoint x: 403, endPoint y: 296, distance: 85.0
click at [403, 296] on div "setActiveButton ( currentValue || 'inch' ) ; return currentValue ; } catch ( er…" at bounding box center [786, 396] width 799 height 492
type textarea "if (inchBtn) { inchBtn.addEventListener('click', async (e) => {"
paste textarea
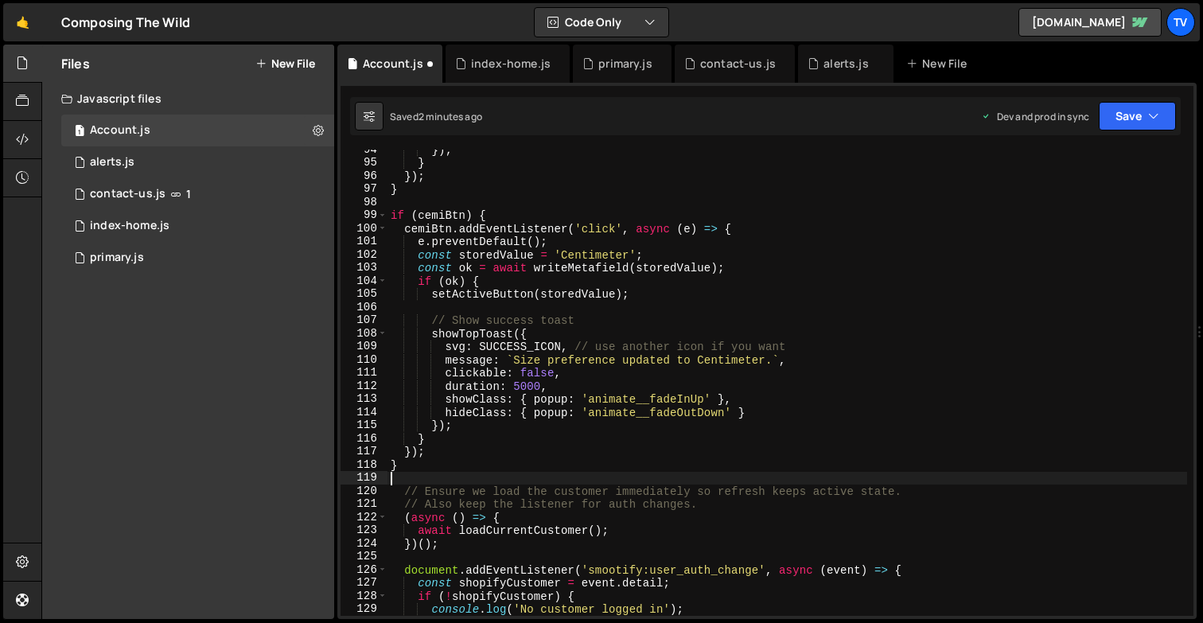
scroll to position [1229, 0]
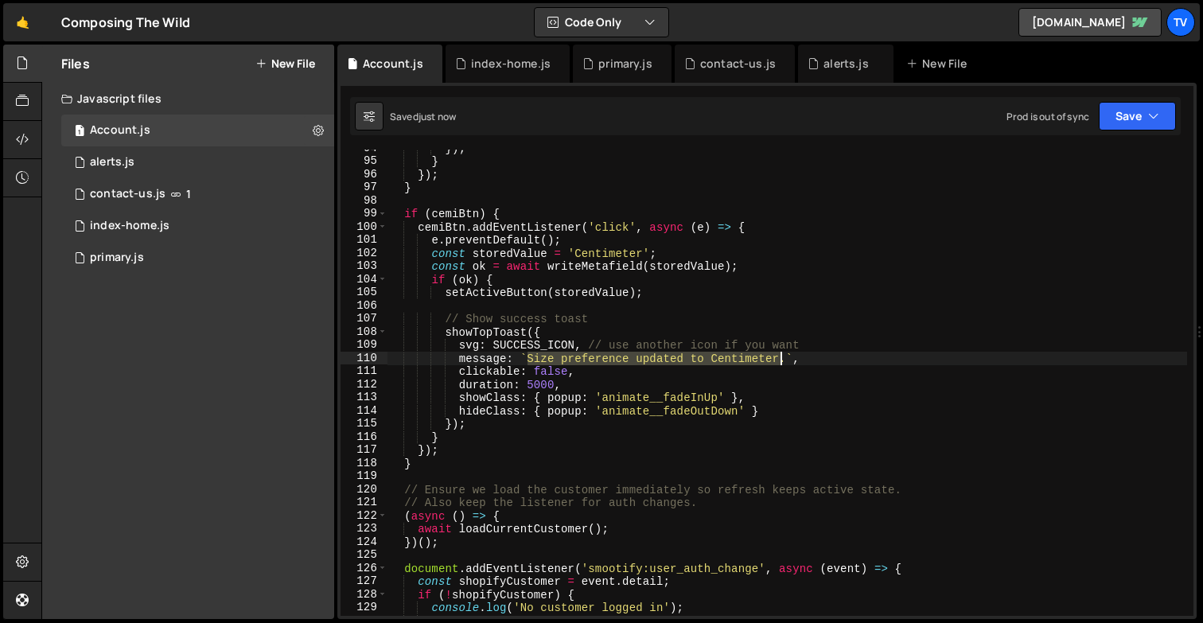
drag, startPoint x: 530, startPoint y: 362, endPoint x: 781, endPoint y: 358, distance: 251.4
click at [781, 358] on div "}) ; } }) ; } if ( cemiBtn ) { cemiBtn . addEventListener ( 'click' , async ( e…" at bounding box center [786, 388] width 799 height 492
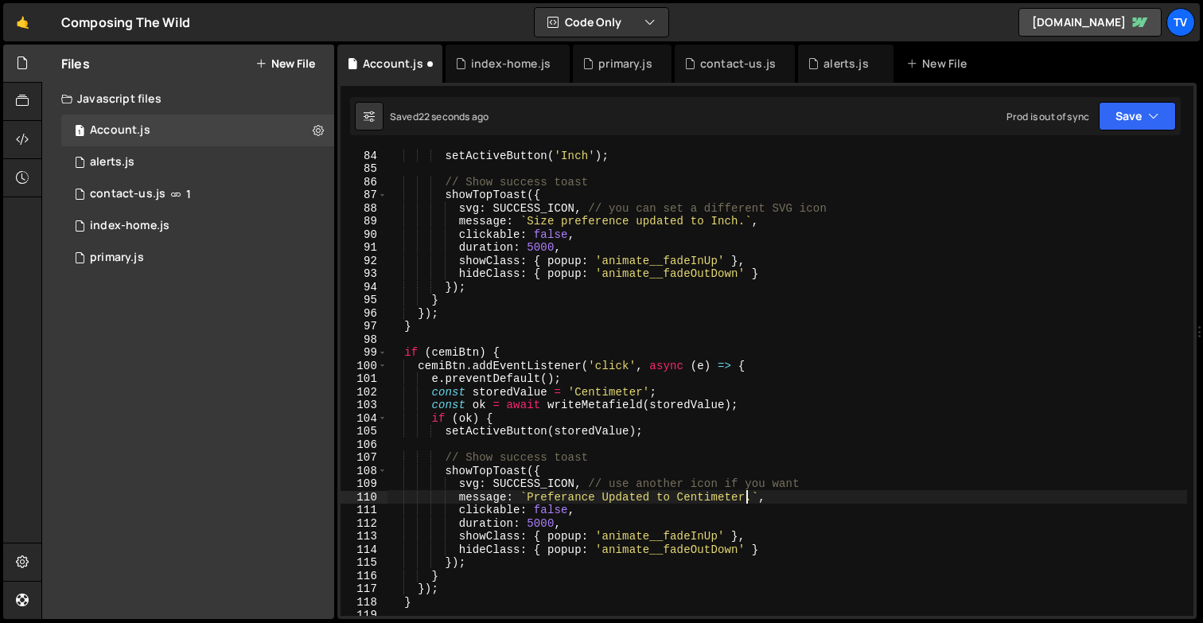
scroll to position [1120, 0]
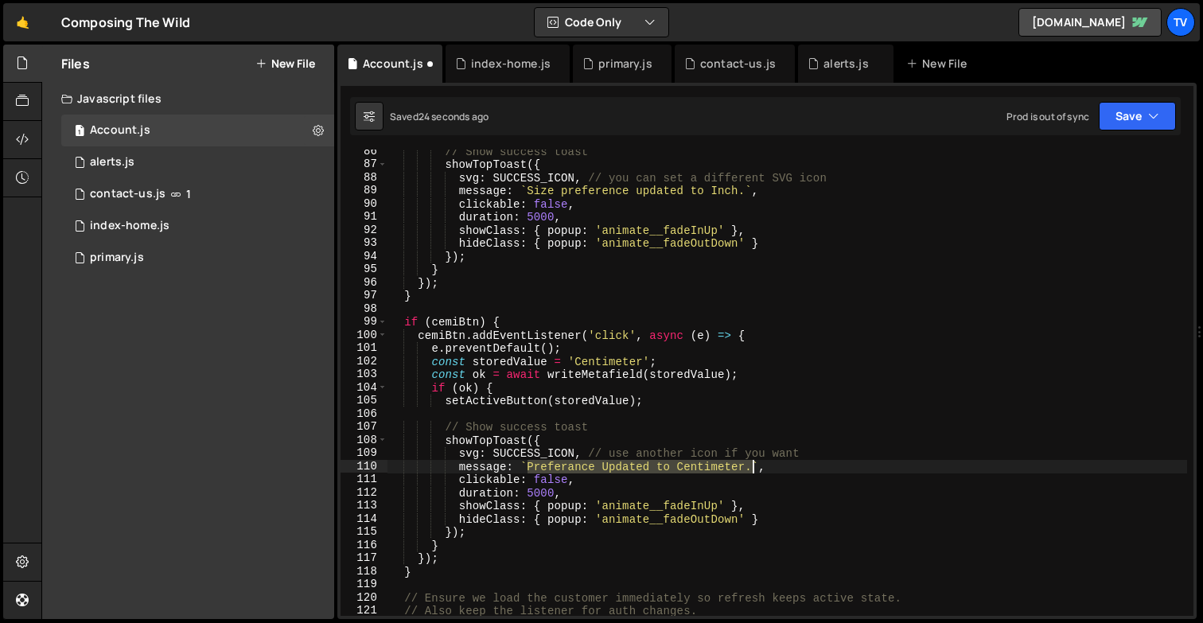
drag, startPoint x: 529, startPoint y: 469, endPoint x: 749, endPoint y: 464, distance: 220.4
click at [749, 464] on div "// Show success toast showTopToast ({ svg : SUCCESS_ICON , // you can set a dif…" at bounding box center [786, 391] width 799 height 492
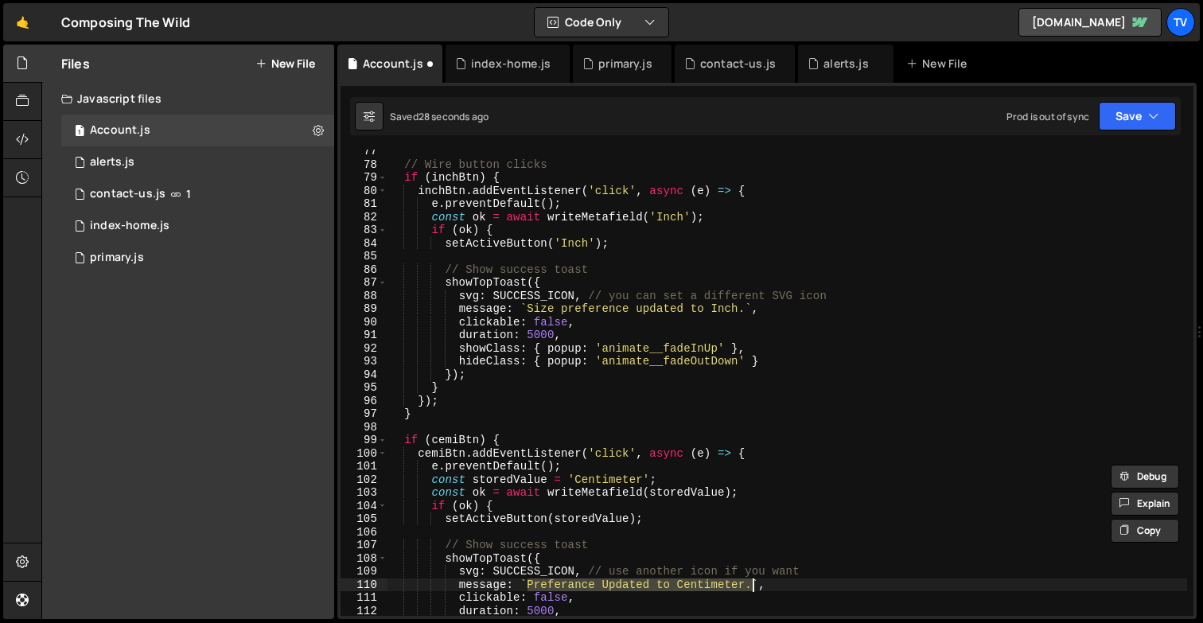
scroll to position [1002, 0]
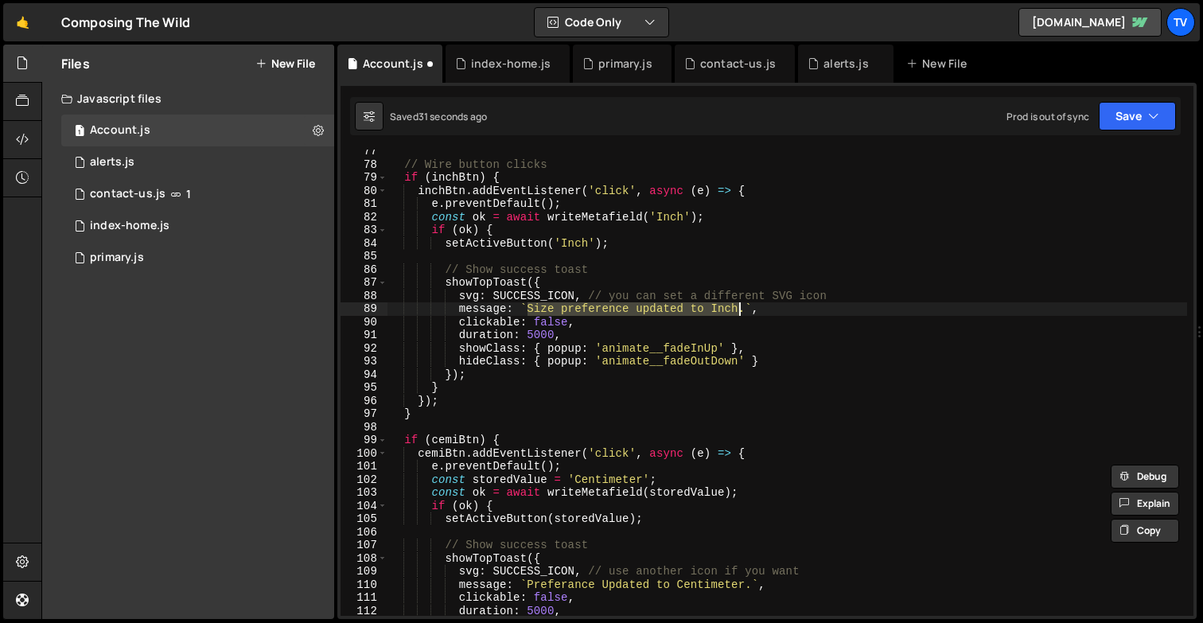
drag, startPoint x: 527, startPoint y: 312, endPoint x: 741, endPoint y: 307, distance: 214.0
click at [741, 307] on div "// Wire button clicks if ( inchBtn ) { inchBtn . addEventListener ( 'click' , a…" at bounding box center [786, 391] width 799 height 492
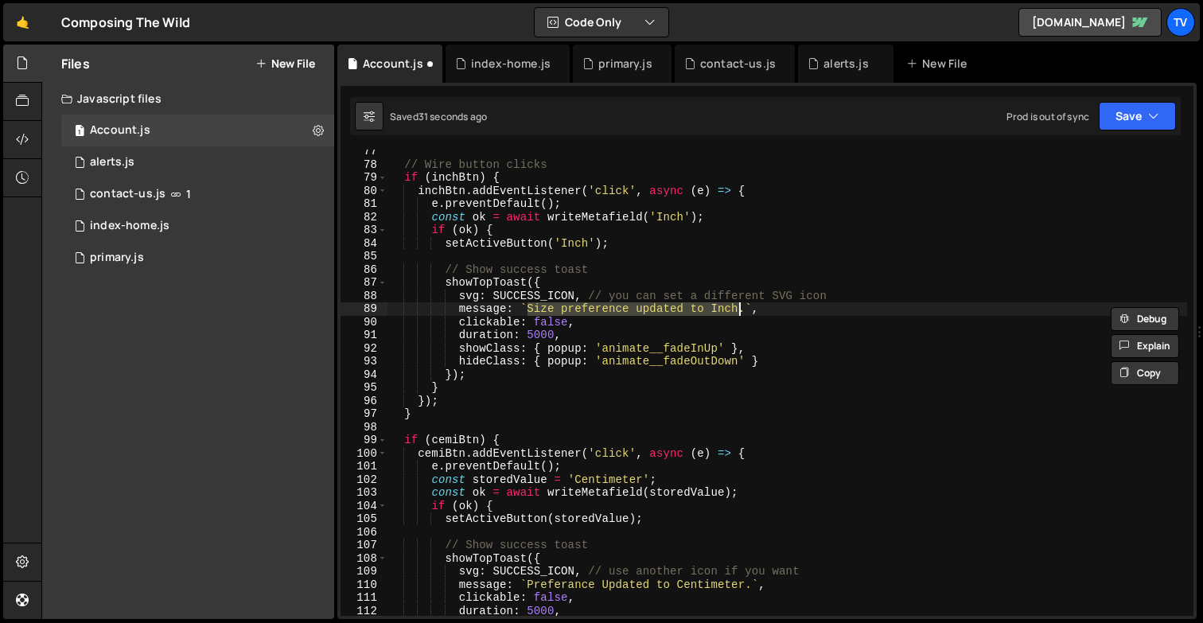
paste textarea "Preferance Updated to Centimeter."
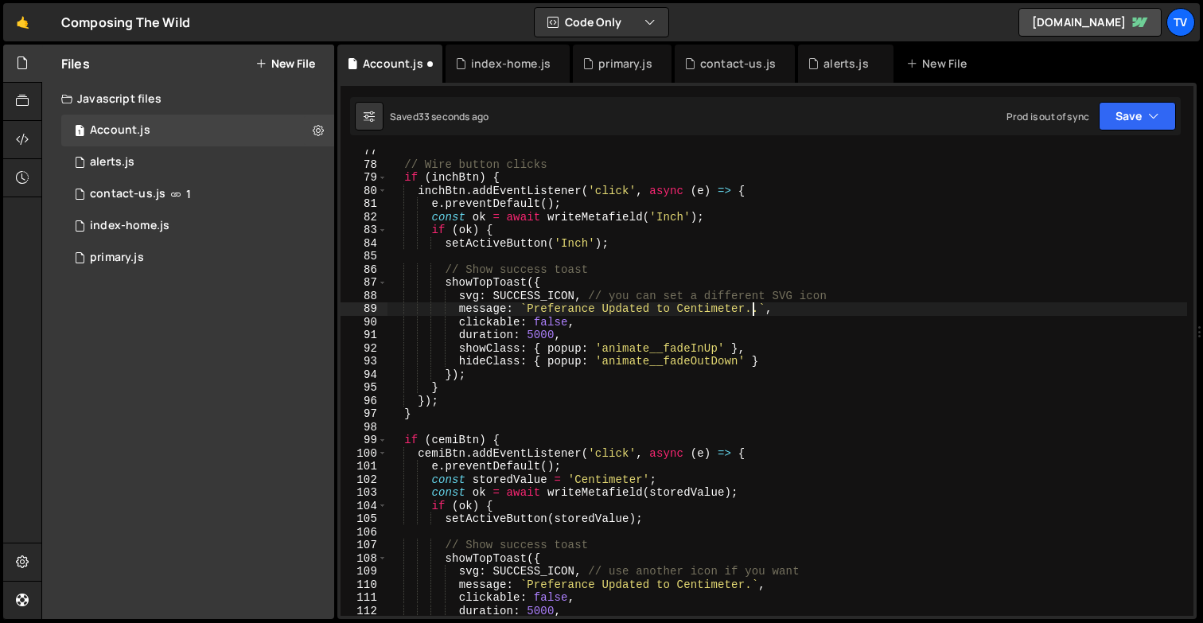
click at [717, 310] on div "// Wire button clicks if ( inchBtn ) { inchBtn . addEventListener ( 'click' , a…" at bounding box center [786, 391] width 799 height 492
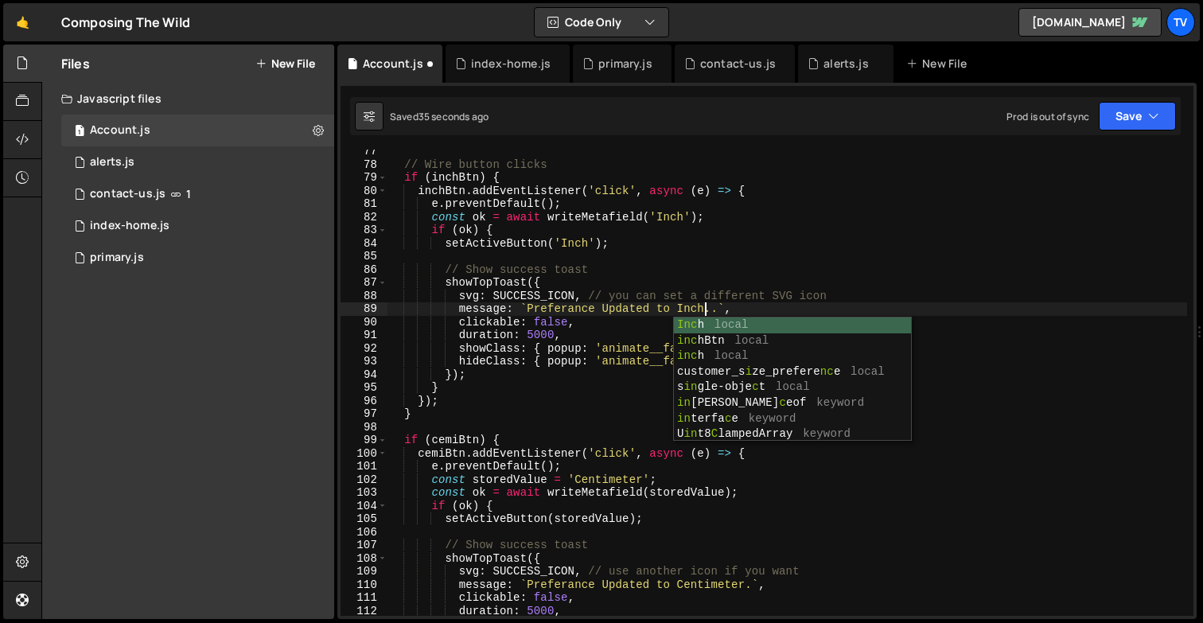
scroll to position [0, 21]
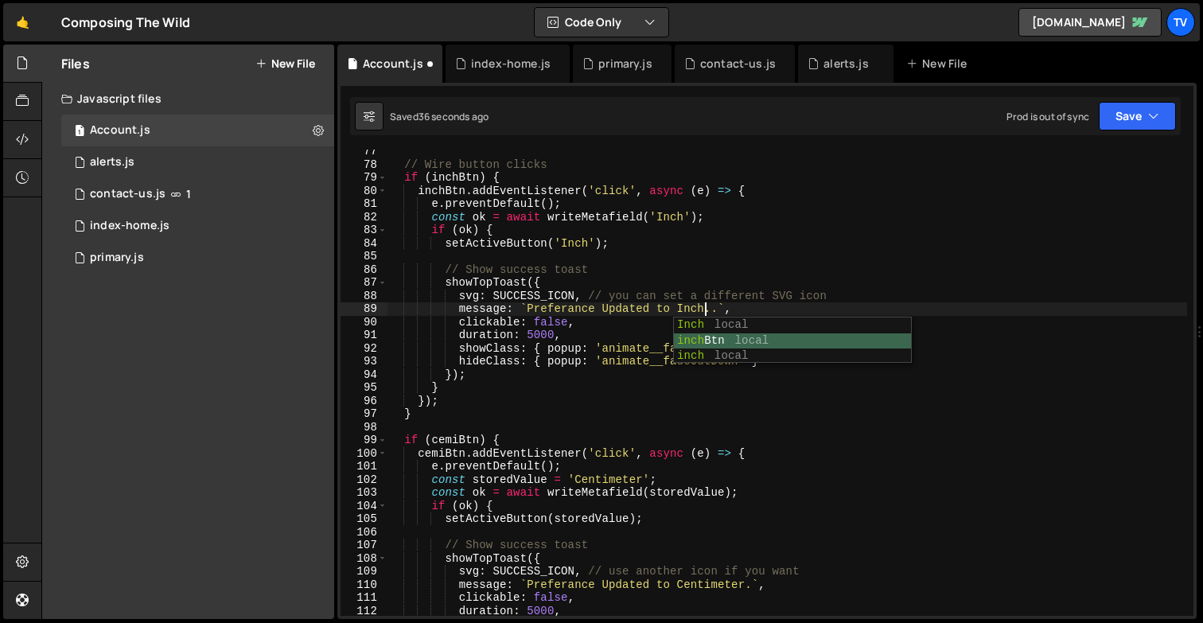
click at [645, 286] on div "// Wire button clicks if ( inchBtn ) { inchBtn . addEventListener ( 'click' , a…" at bounding box center [786, 391] width 799 height 492
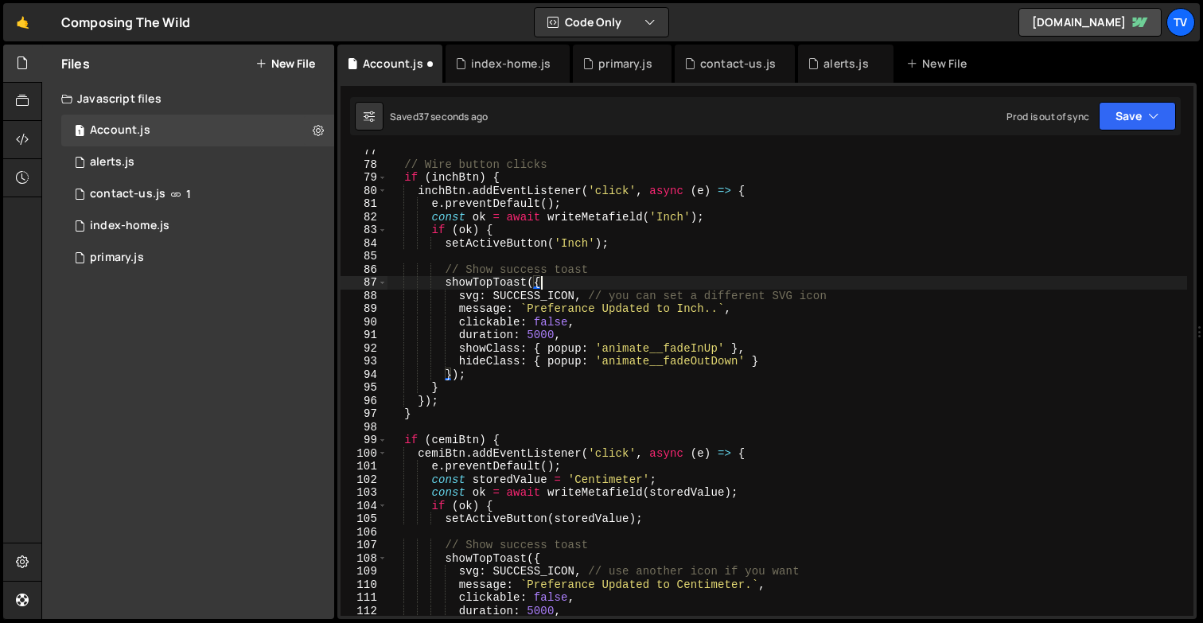
click at [713, 312] on div "// Wire button clicks if ( inchBtn ) { inchBtn . addEventListener ( 'click' , a…" at bounding box center [786, 391] width 799 height 492
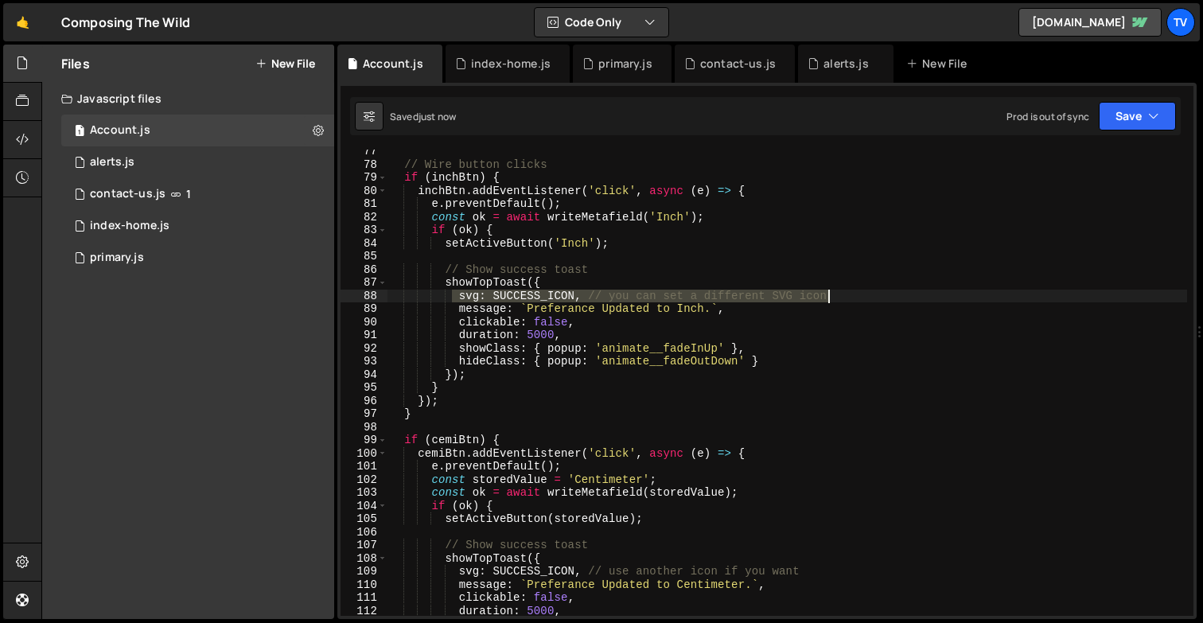
drag, startPoint x: 499, startPoint y: 295, endPoint x: 857, endPoint y: 299, distance: 358.0
click at [857, 299] on div "// Wire button clicks if ( inchBtn ) { inchBtn . addEventListener ( 'click' , a…" at bounding box center [786, 391] width 799 height 492
type textarea "svg: SUCCESS_ICON, // you can set a different SVG icon"
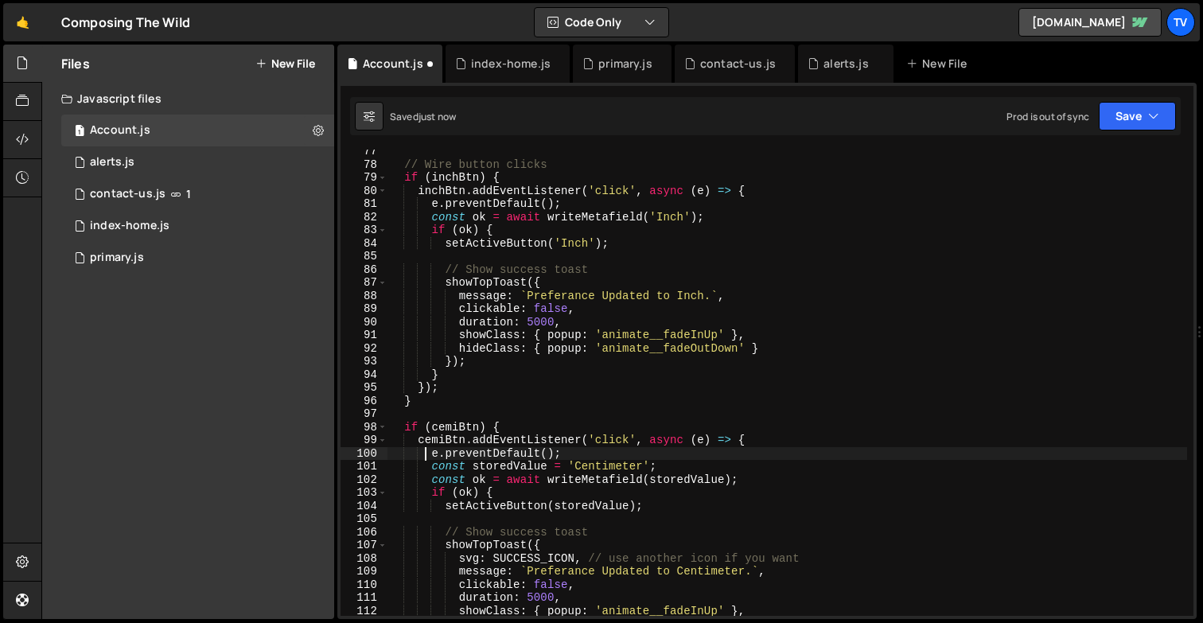
click at [428, 455] on div "// Wire button clicks if ( inchBtn ) { inchBtn . addEventListener ( 'click' , a…" at bounding box center [786, 391] width 799 height 492
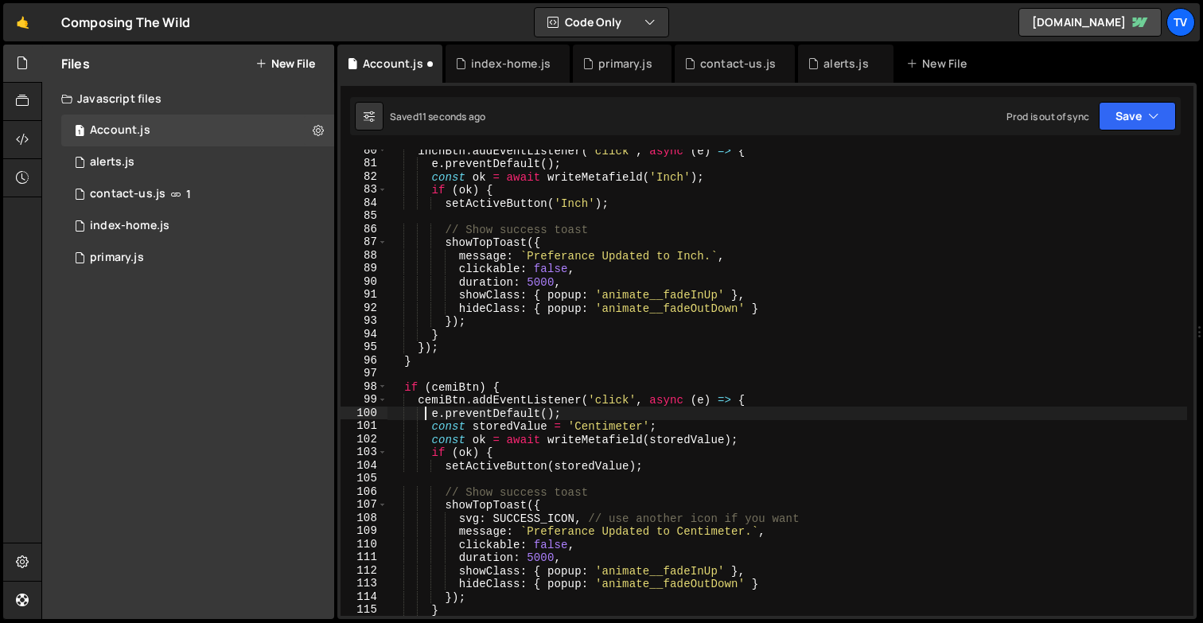
scroll to position [1043, 0]
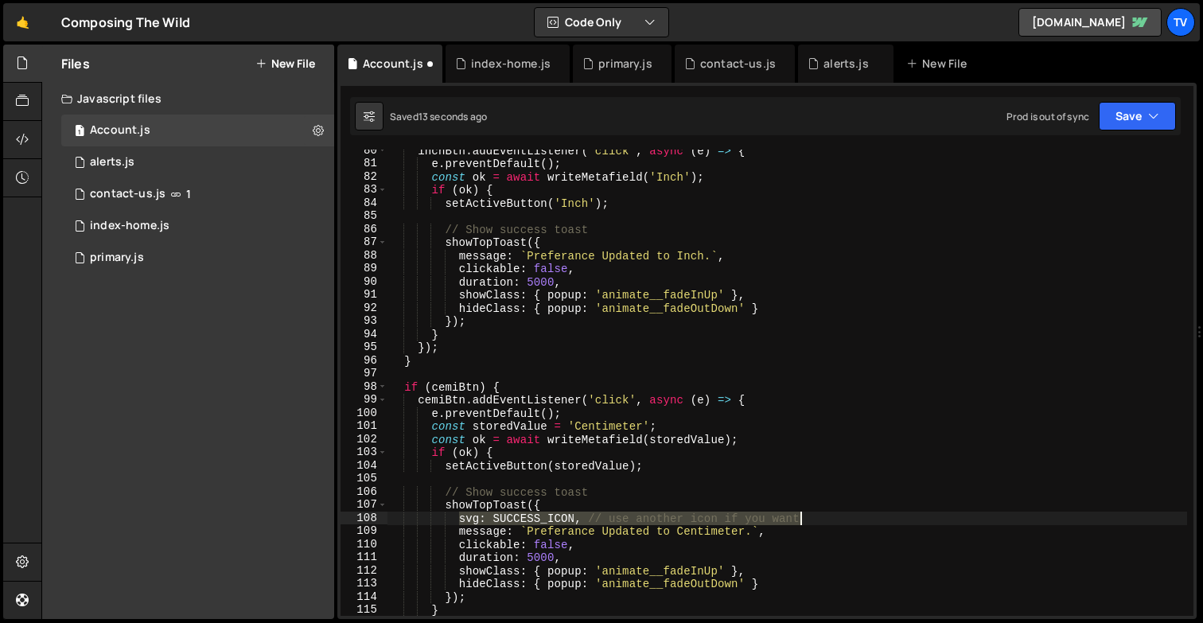
drag, startPoint x: 457, startPoint y: 519, endPoint x: 824, endPoint y: 514, distance: 367.5
click at [824, 514] on div "inchBtn . addEventListener ( 'click' , async ( e ) => { e . preventDefault ( ) …" at bounding box center [786, 390] width 799 height 492
type textarea "svg: SUCCESS_ICON, // use another icon if you want"
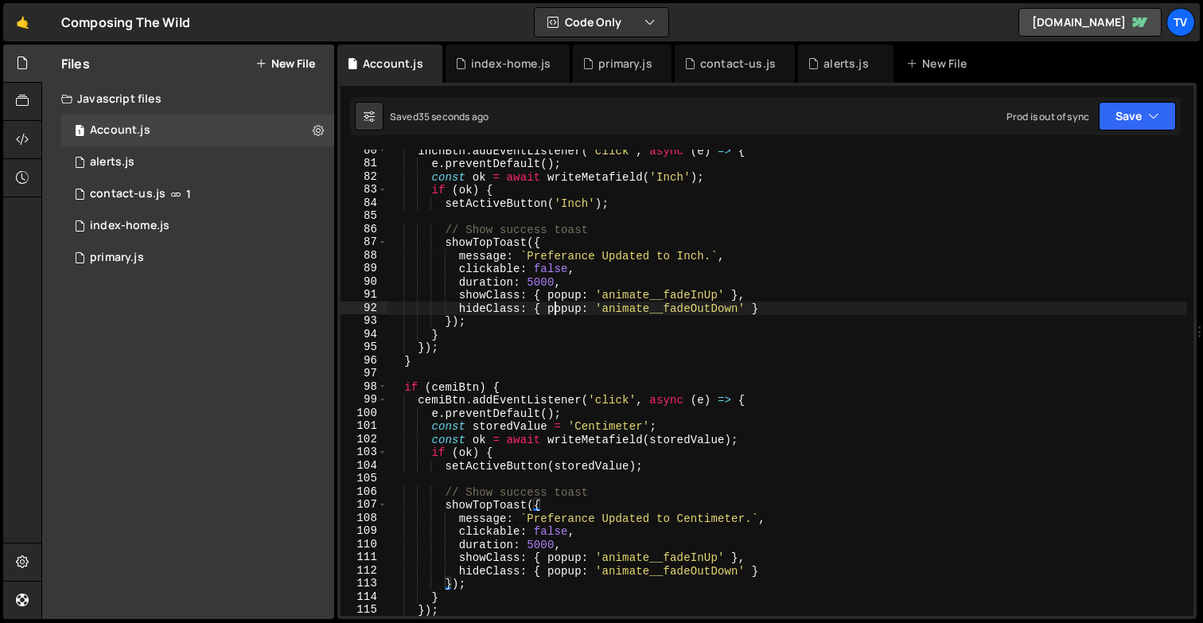
click at [553, 304] on div "inchBtn . addEventListener ( 'click' , async ( e ) => { e . preventDefault ( ) …" at bounding box center [786, 390] width 799 height 492
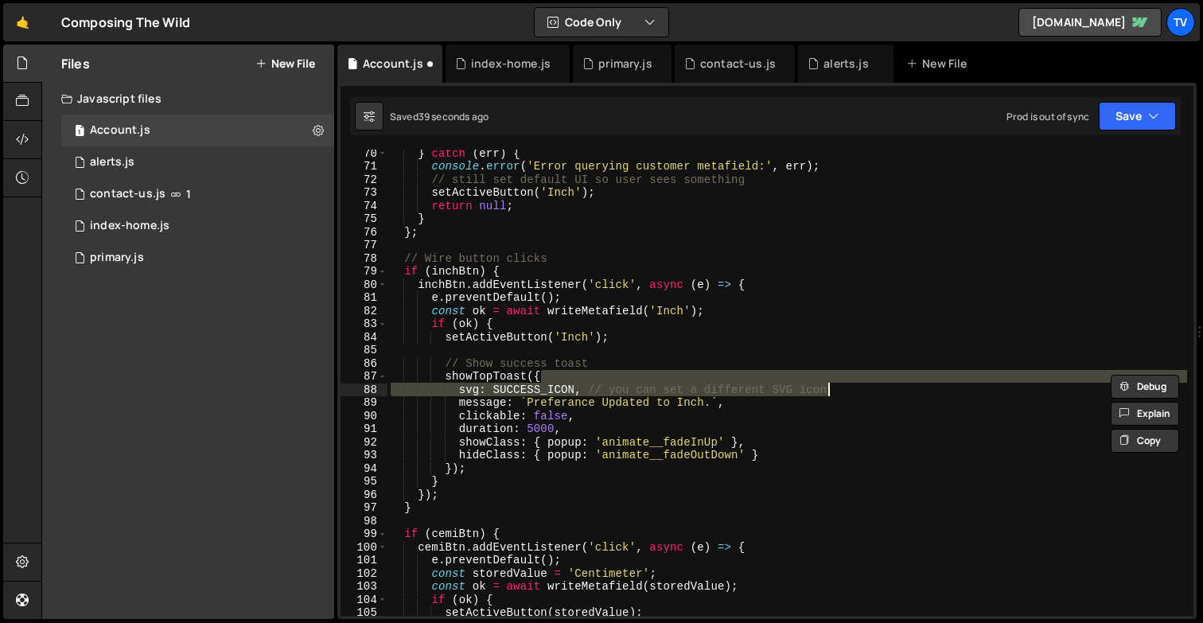
scroll to position [908, 0]
click at [733, 435] on div "} catch ( err ) { console . error ( 'Error querying customer metafield:' , err …" at bounding box center [786, 392] width 799 height 492
type textarea "showClass: { popup: 'animate__fadeInUp' },"
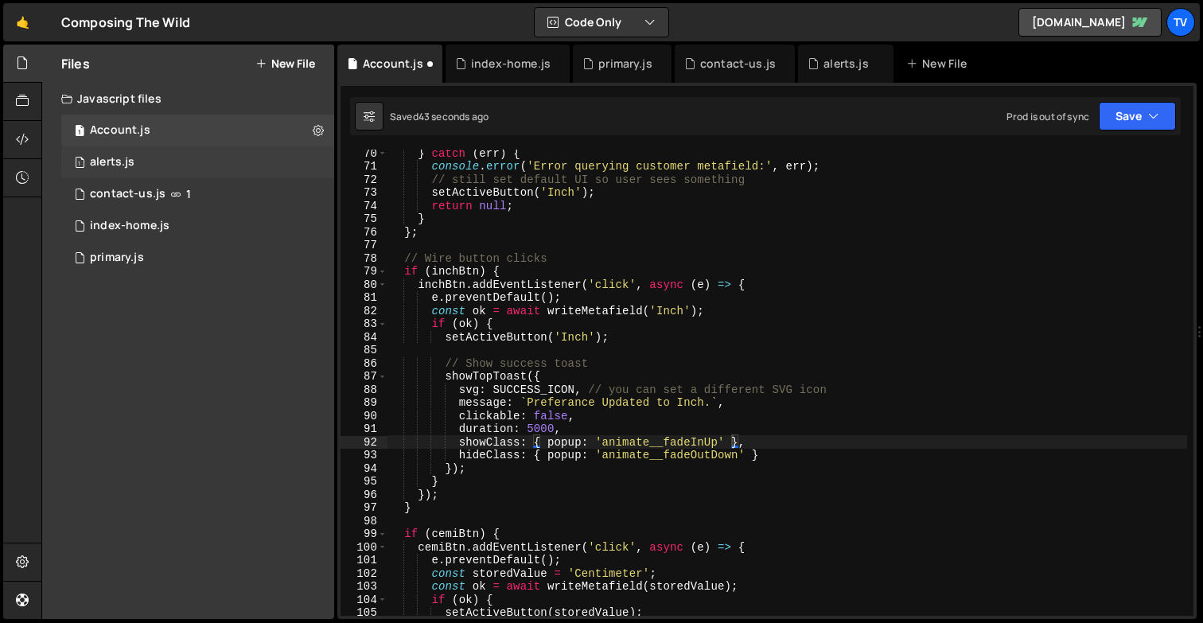
click at [144, 164] on div "1 alerts.js 0" at bounding box center [197, 162] width 273 height 32
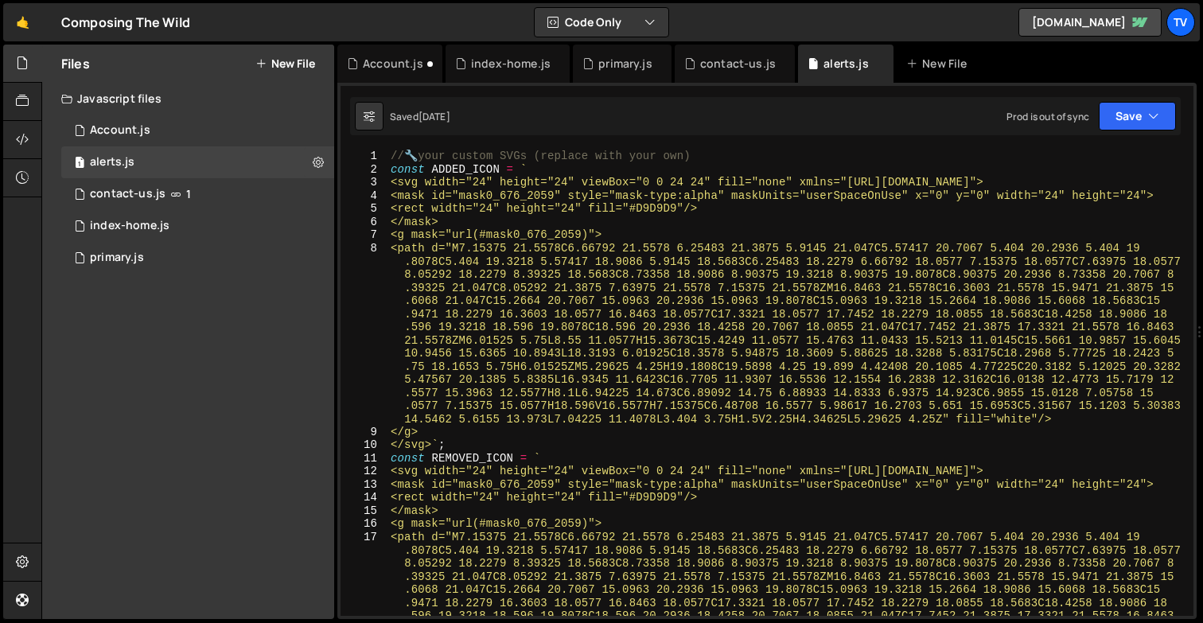
scroll to position [0, 0]
click at [533, 166] on div "// 🔧 your custom SVGs (replace with your own) const ADDED_ICON = ` <svg width="…" at bounding box center [786, 481] width 799 height 663
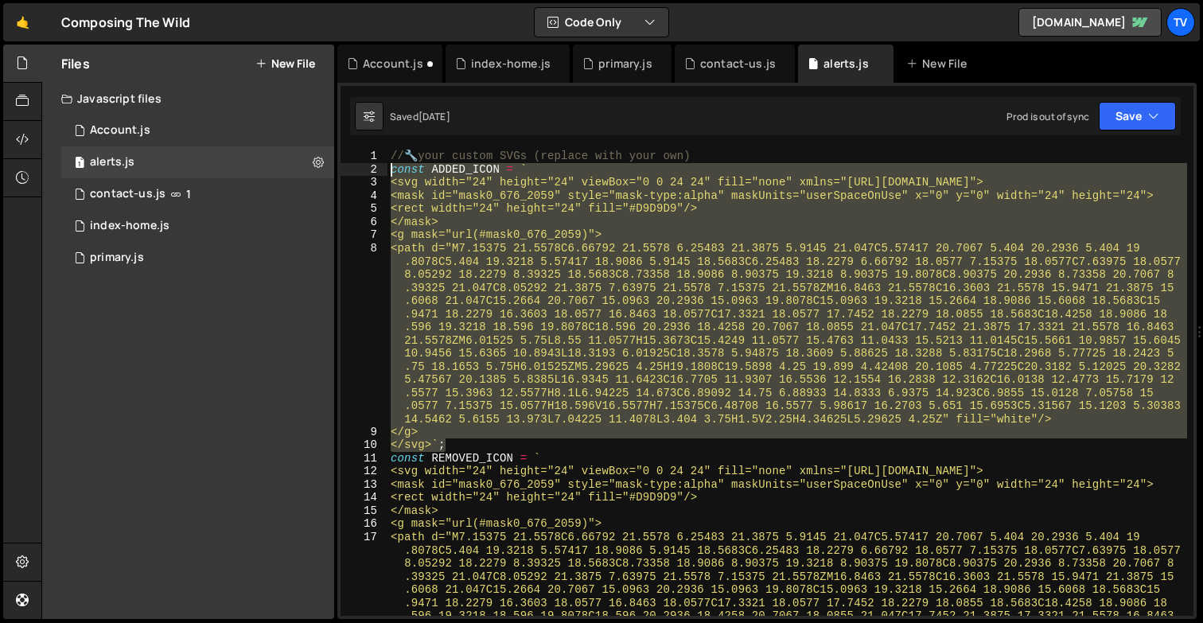
drag, startPoint x: 449, startPoint y: 445, endPoint x: 378, endPoint y: 172, distance: 281.9
click at [378, 172] on div "const ADDED_ICON = ` 1 2 3 4 5 6 7 8 9 10 11 12 13 14 15 16 17 // 🔧 your custom…" at bounding box center [766, 383] width 853 height 466
type textarea "const ADDED_ICON = ` <svg width="24" height="24" viewBox="0 0 24 24" fill="none…"
click at [160, 132] on div "1 Account.js 0" at bounding box center [197, 131] width 273 height 32
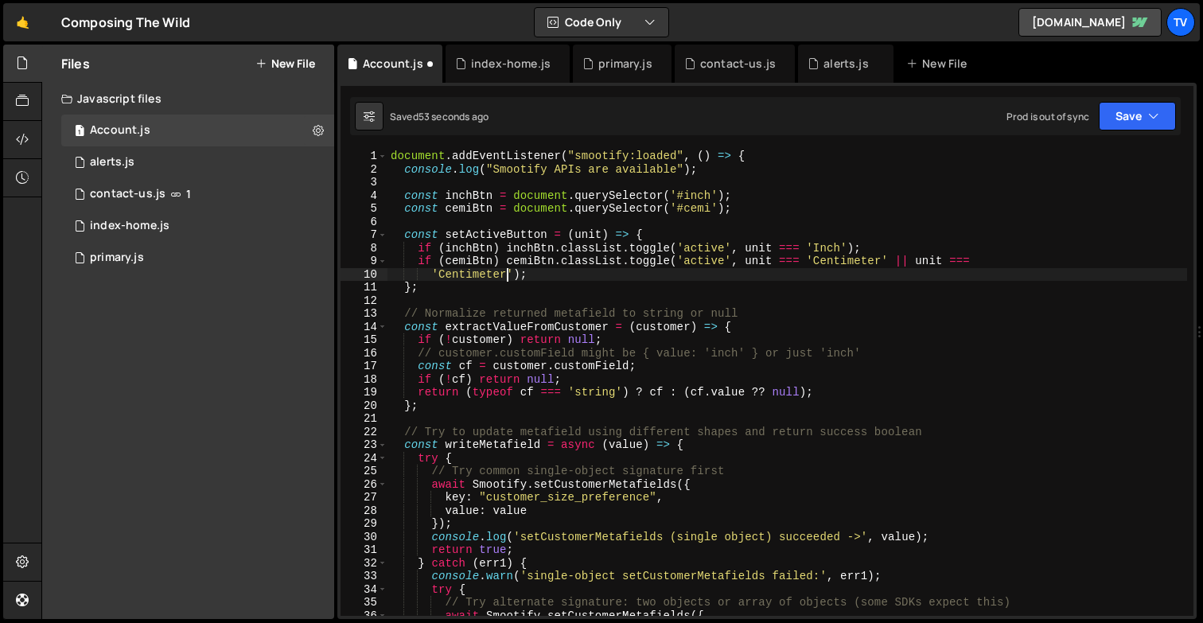
click at [506, 273] on div "document . addEventListener ( "smootify:loaded" , ( ) => { console . log ( "Smo…" at bounding box center [786, 396] width 799 height 492
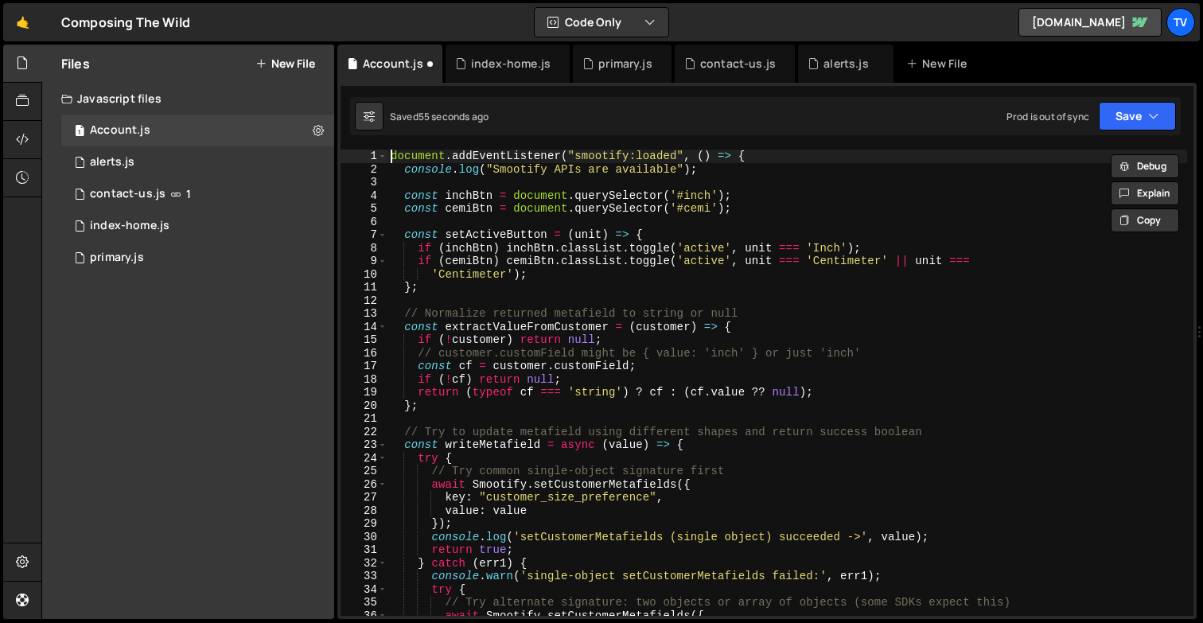
type textarea "document.addEventListener("smootify:loaded", () => {"
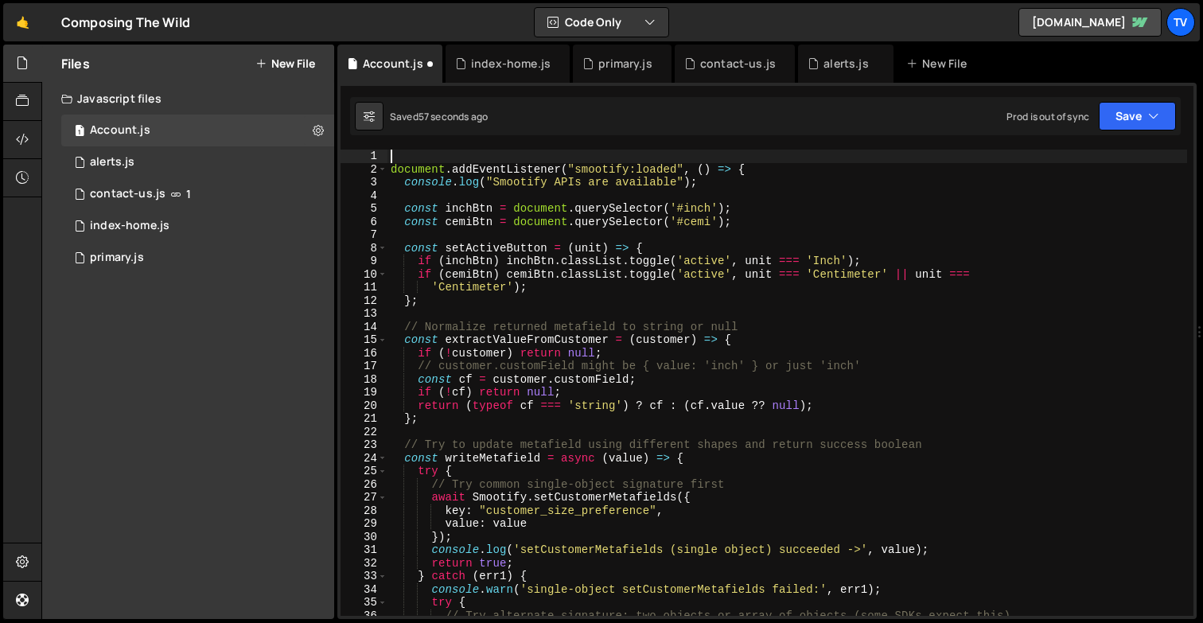
paste textarea "</svg>`;"
type textarea "</svg>`;"
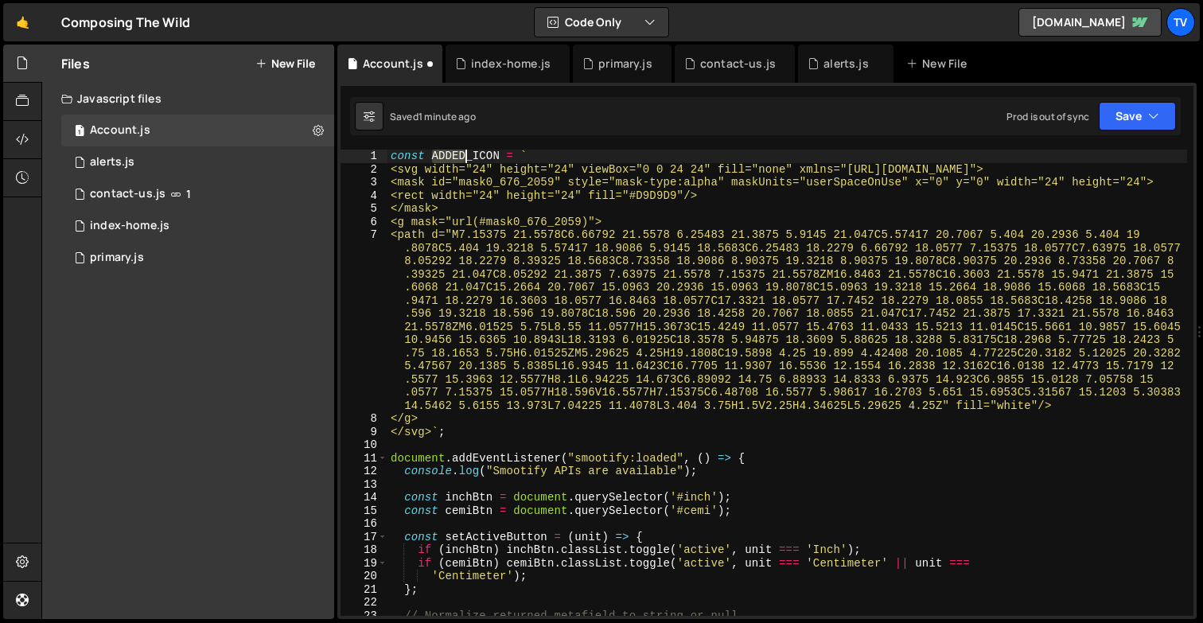
drag, startPoint x: 434, startPoint y: 156, endPoint x: 463, endPoint y: 157, distance: 29.4
click at [463, 157] on div "const ADDED_ICON = ` <svg width="24" height="24" viewBox="0 0 24 24" fill="none…" at bounding box center [786, 396] width 799 height 492
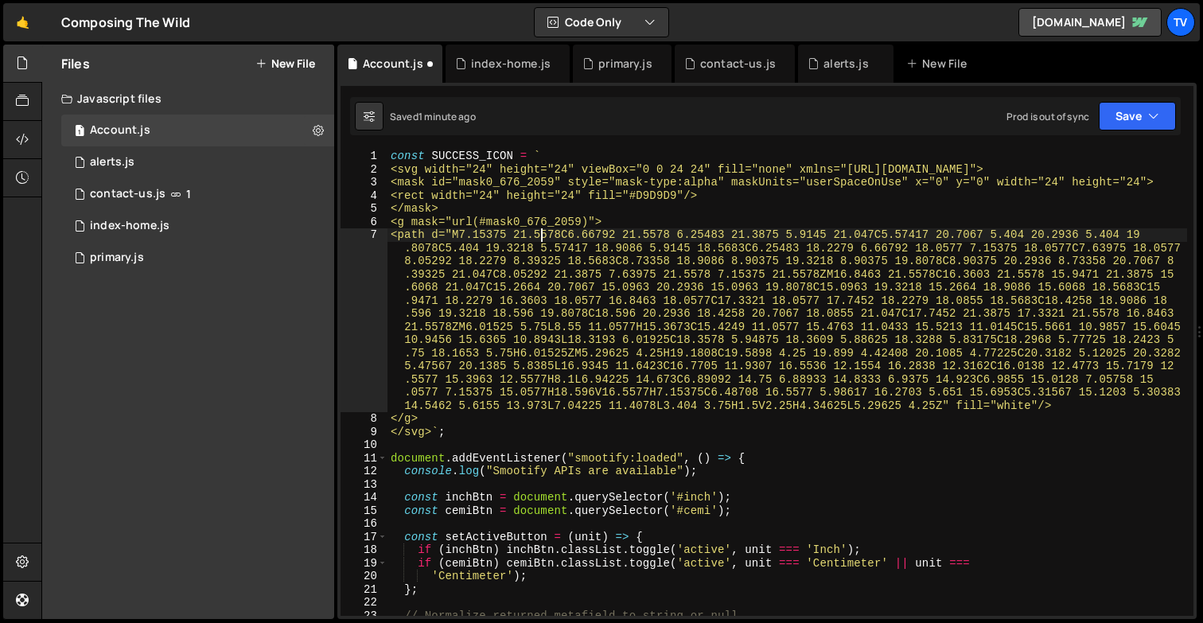
click at [539, 234] on div "const SUCCESS_ICON = ` <svg width="24" height="24" viewBox="0 0 24 24" fill="no…" at bounding box center [786, 396] width 799 height 492
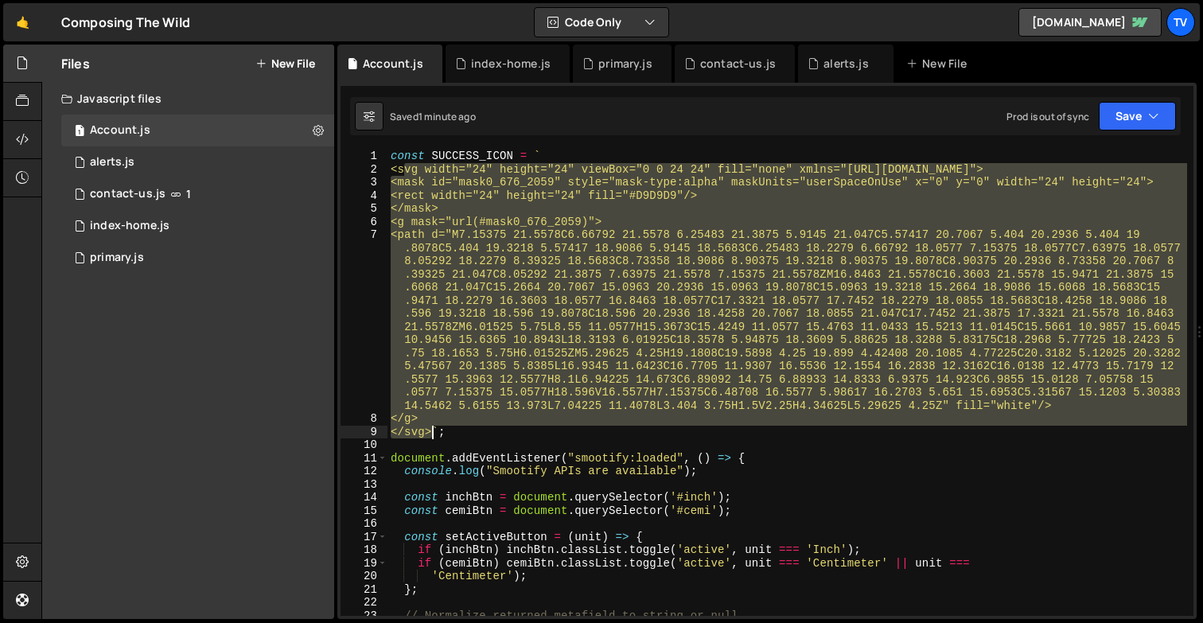
drag, startPoint x: 406, startPoint y: 171, endPoint x: 434, endPoint y: 430, distance: 260.1
click at [434, 430] on div "const SUCCESS_ICON = ` <svg width="24" height="24" viewBox="0 0 24 24" fill="no…" at bounding box center [786, 396] width 799 height 492
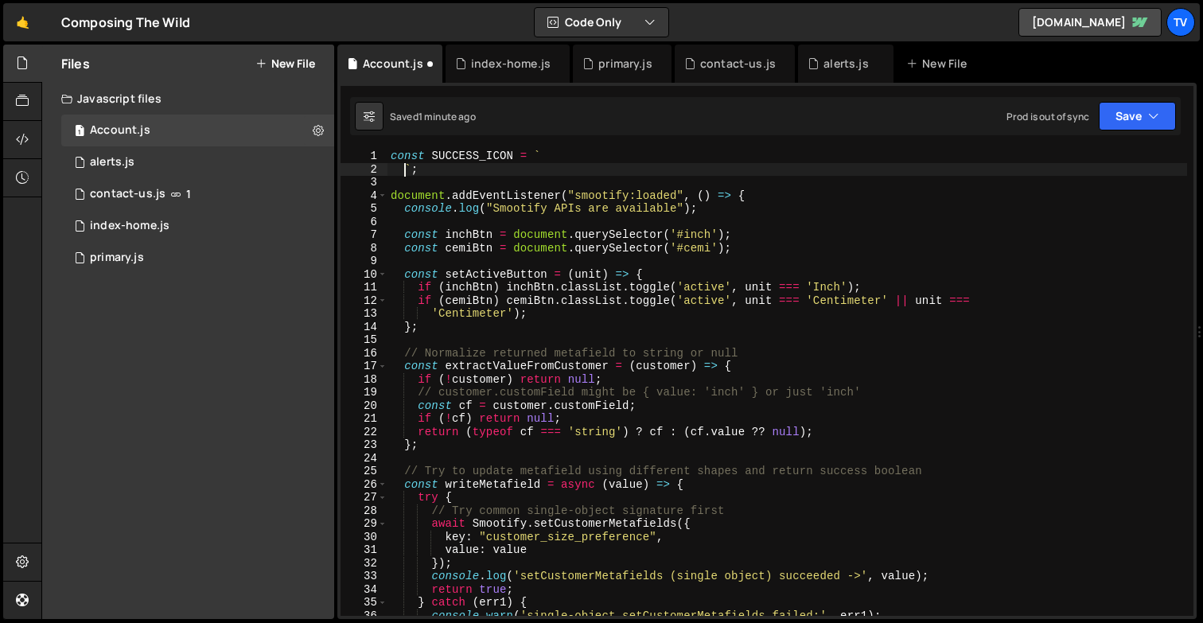
scroll to position [0, 0]
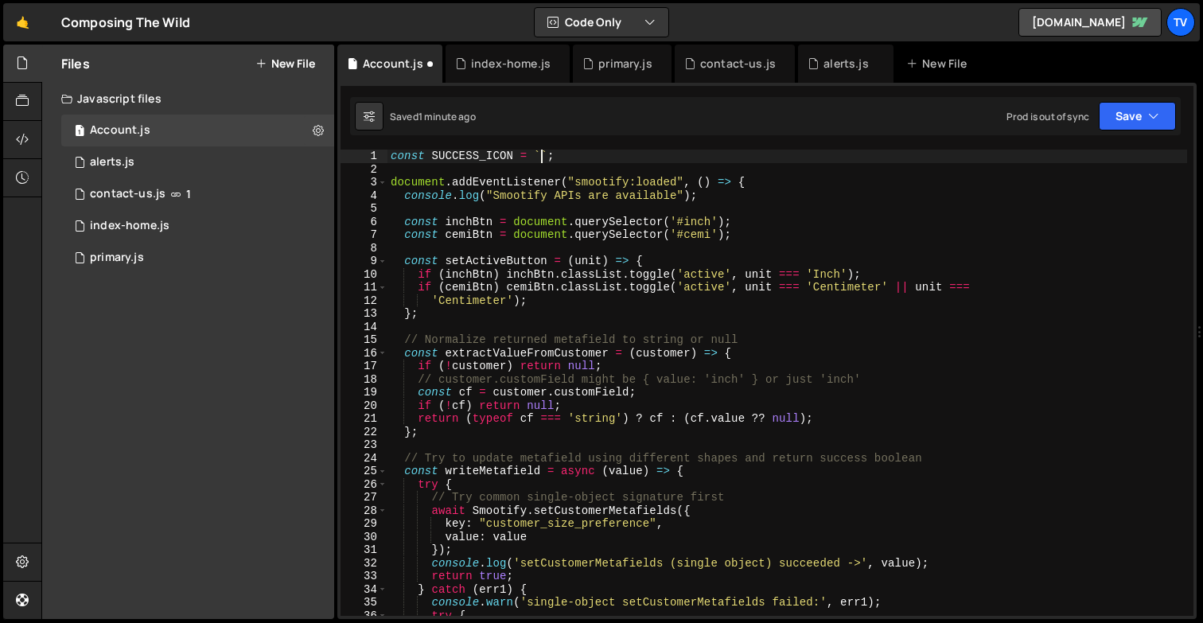
paste textarea
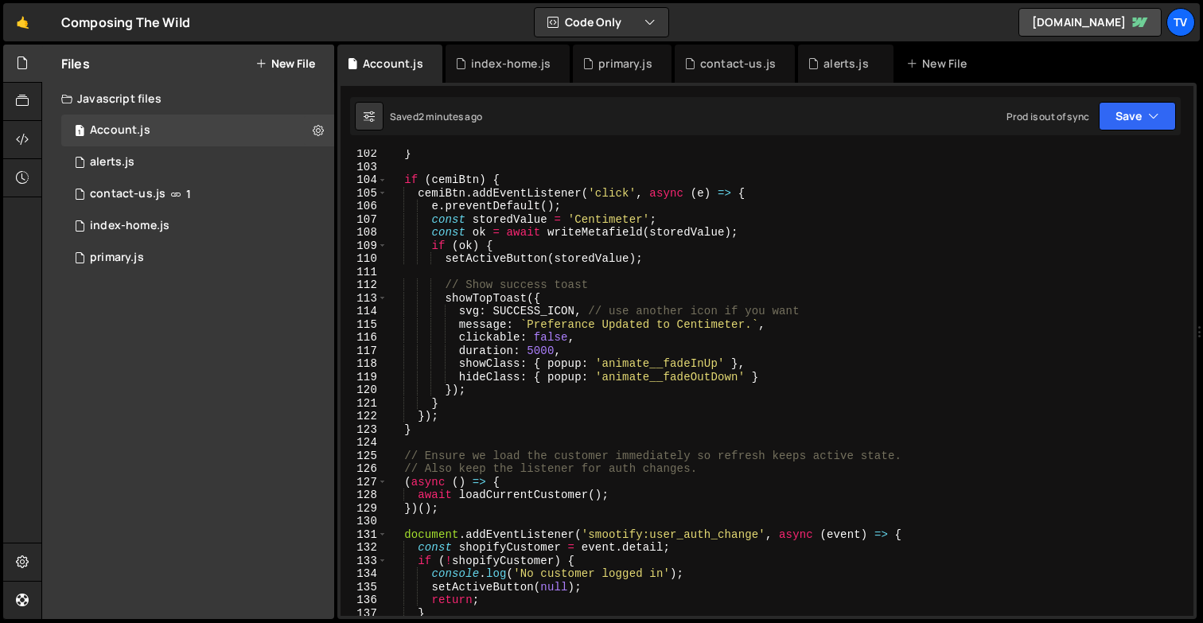
scroll to position [1415, 0]
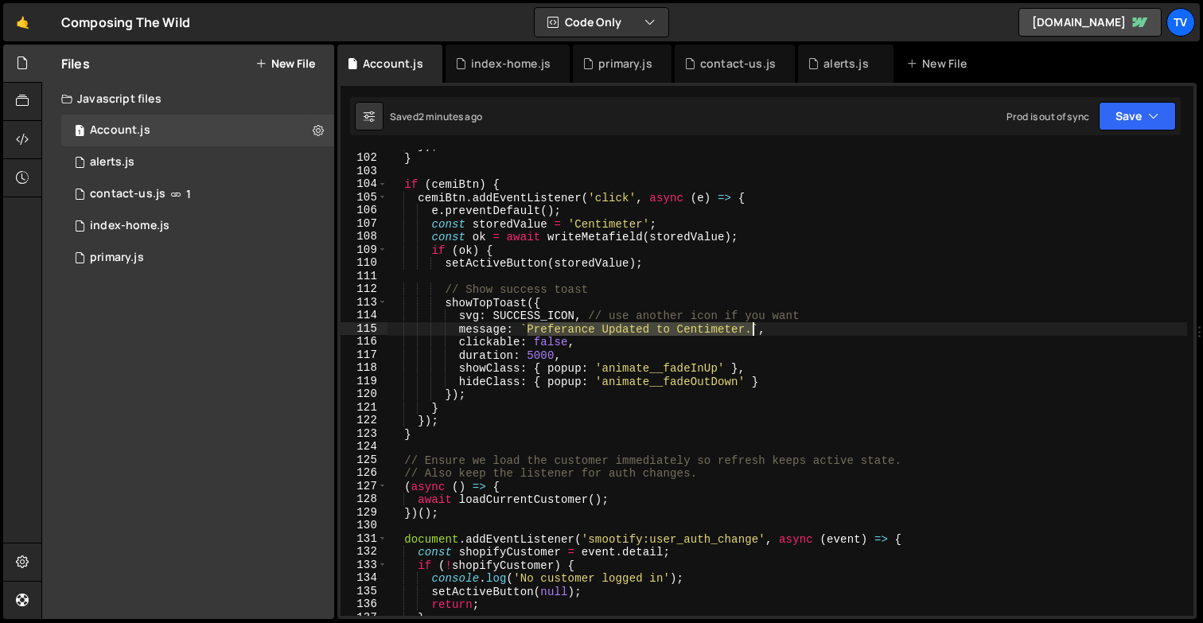
drag, startPoint x: 527, startPoint y: 329, endPoint x: 751, endPoint y: 331, distance: 223.5
click at [751, 331] on div "}) ; } if ( cemiBtn ) { cemiBtn . addEventListener ( 'click' , async ( e ) => {…" at bounding box center [786, 384] width 799 height 492
paste textarea "int dimensions updated to Inches"
click at [731, 330] on div "}) ; } if ( cemiBtn ) { cemiBtn . addEventListener ( 'click' , async ( e ) => {…" at bounding box center [786, 384] width 799 height 492
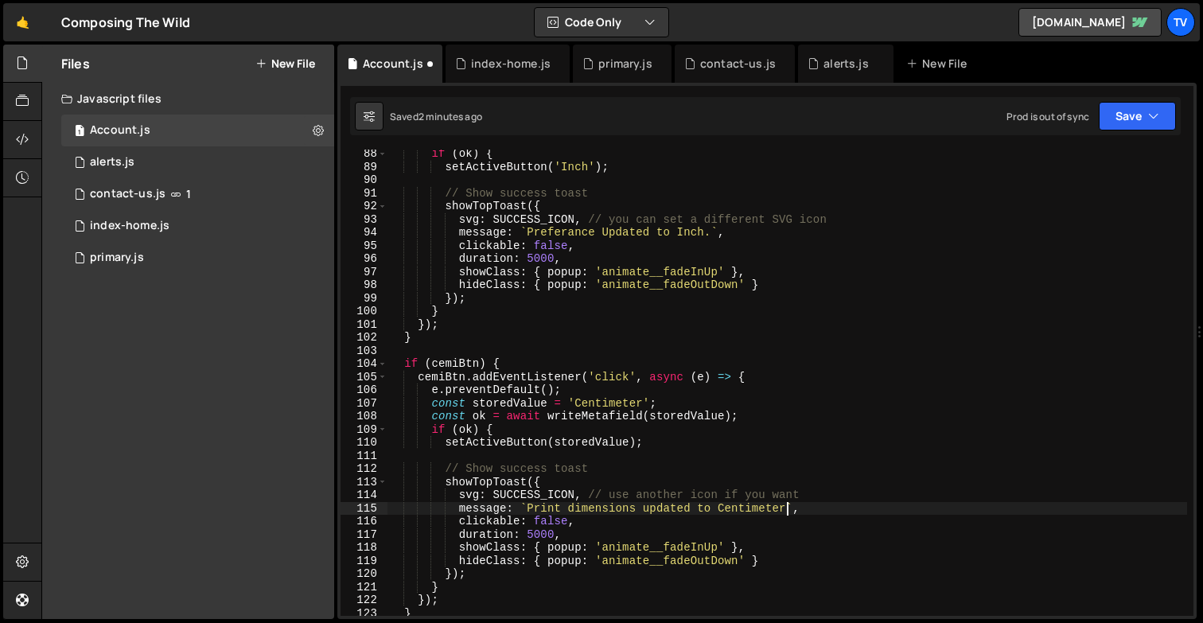
scroll to position [1235, 0]
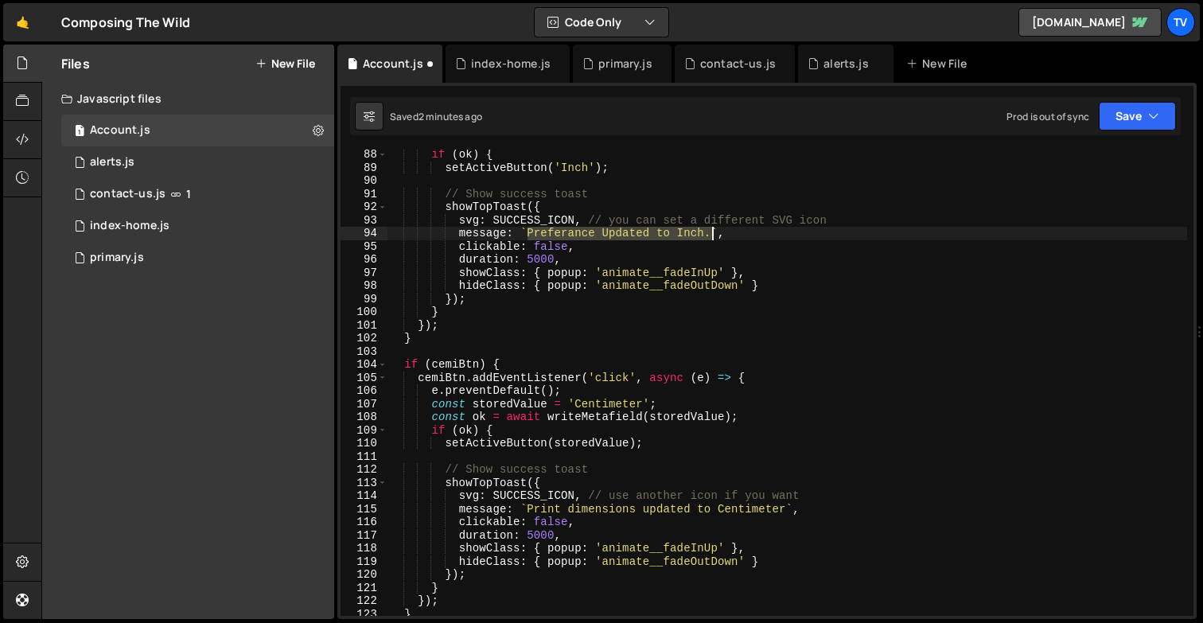
drag, startPoint x: 527, startPoint y: 235, endPoint x: 711, endPoint y: 231, distance: 183.8
click at [711, 231] on div "if ( ok ) { setActiveButton ( 'Inch' ) ; // Show success toast showTopToast ({ …" at bounding box center [786, 394] width 799 height 492
paste textarea "int dimensions updated to Inches"
type textarea "message: `Print dimensions updated to Inches.`,"
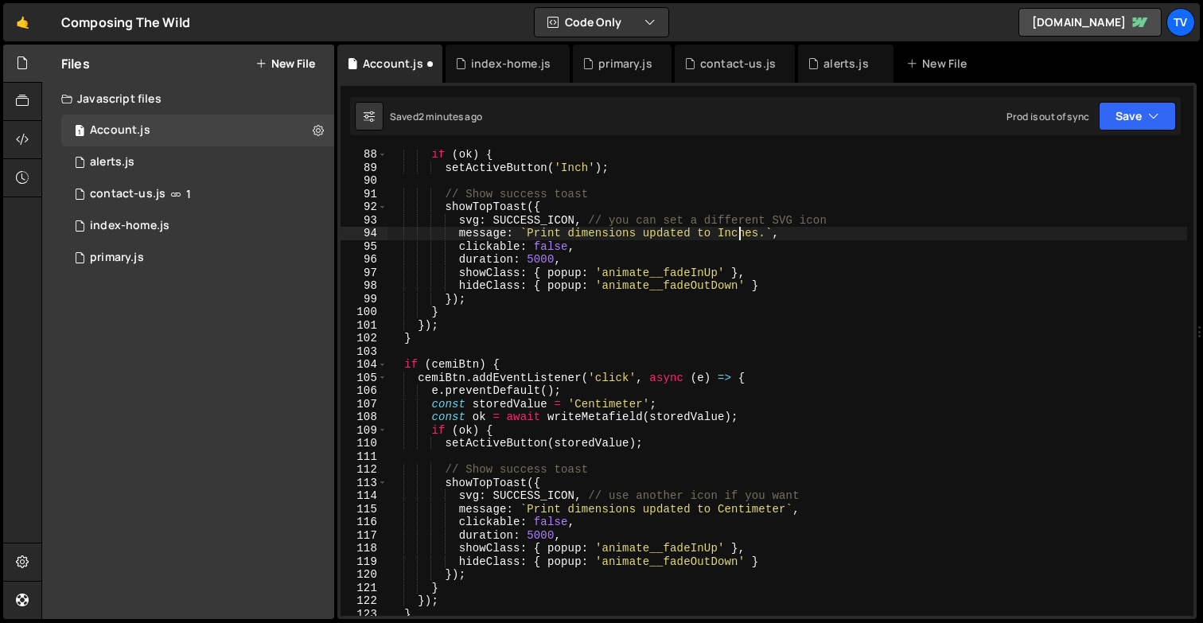
click at [737, 237] on div "if ( ok ) { setActiveButton ( 'Inch' ) ; // Show success toast showTopToast ({ …" at bounding box center [786, 394] width 799 height 492
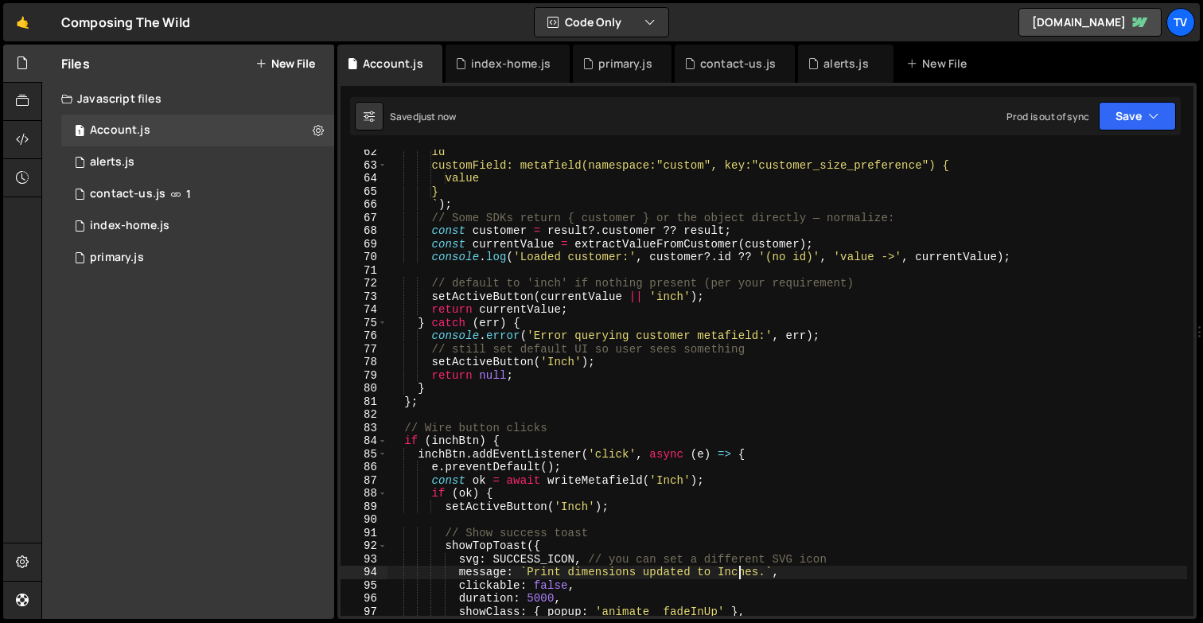
scroll to position [883, 0]
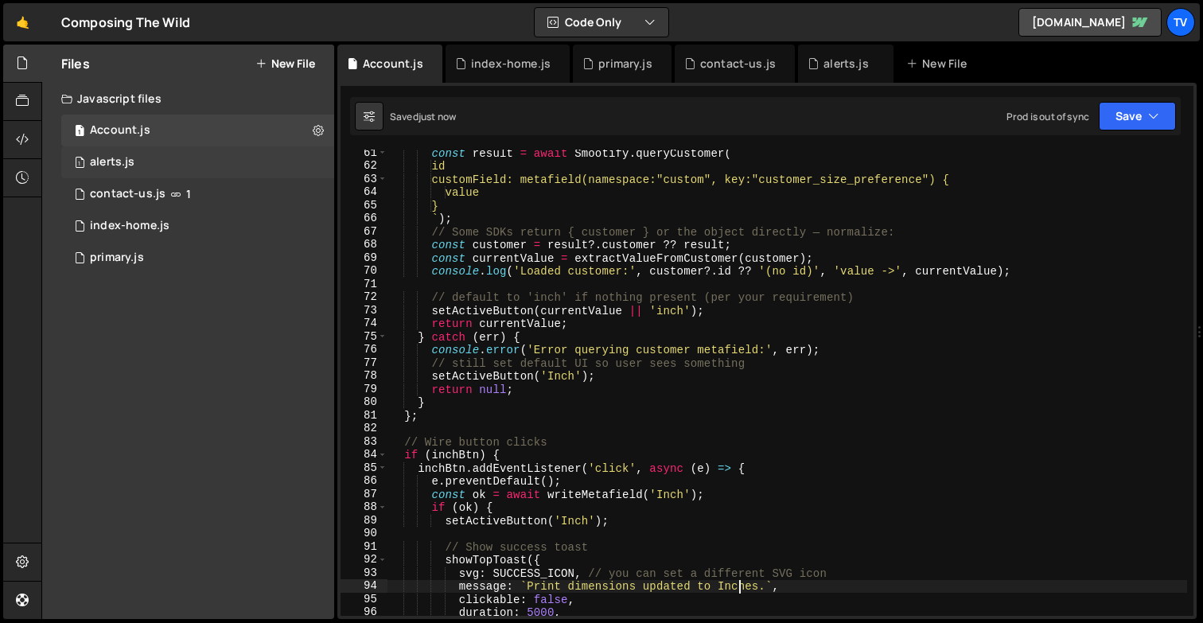
click at [129, 162] on div "alerts.js" at bounding box center [112, 162] width 45 height 14
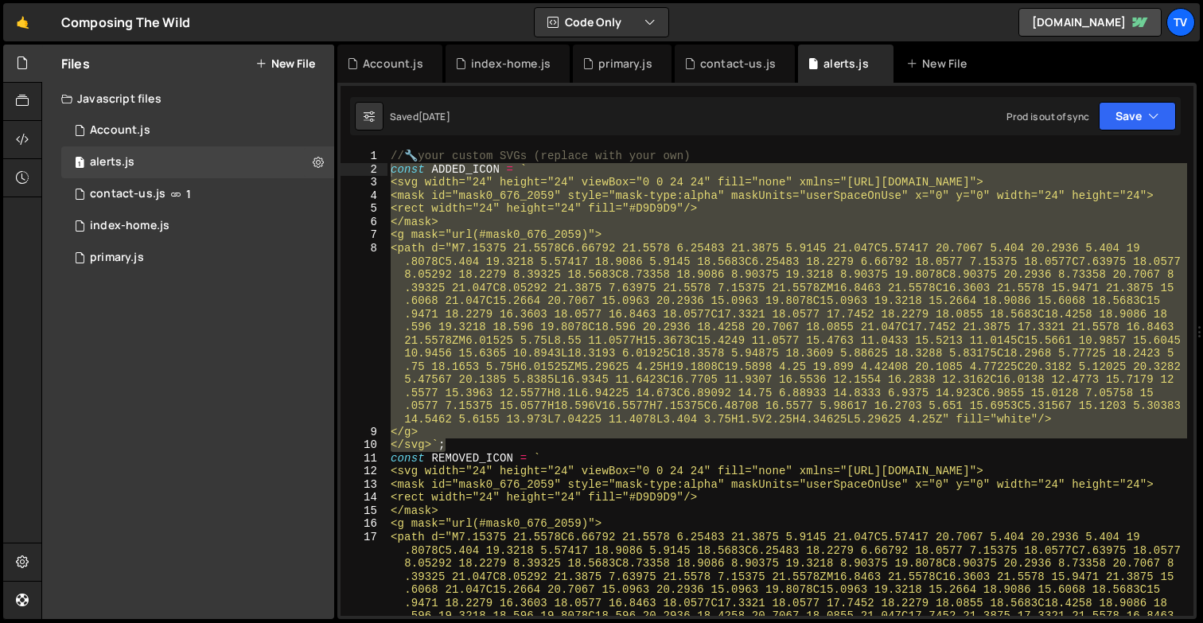
click at [711, 352] on div "// 🔧 your custom SVGs (replace with your own) const ADDED_ICON = ` <svg width="…" at bounding box center [786, 383] width 799 height 466
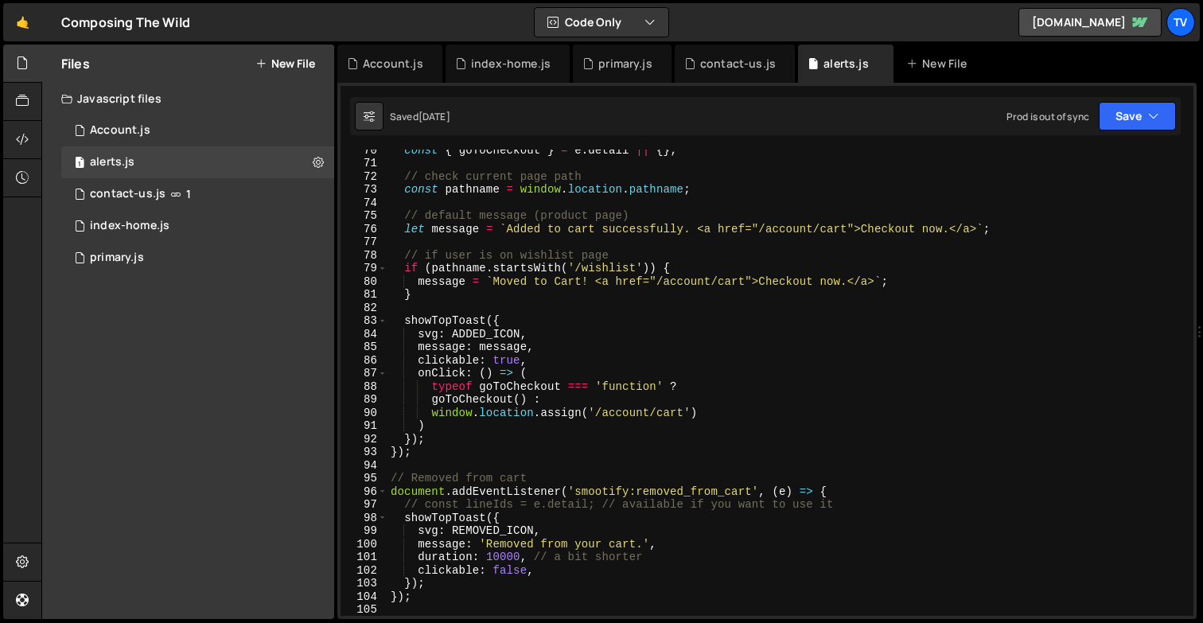
scroll to position [1514, 0]
click at [609, 283] on div "const { goToCheckout } = e . detail || { } ; // check current page path const p…" at bounding box center [786, 391] width 799 height 492
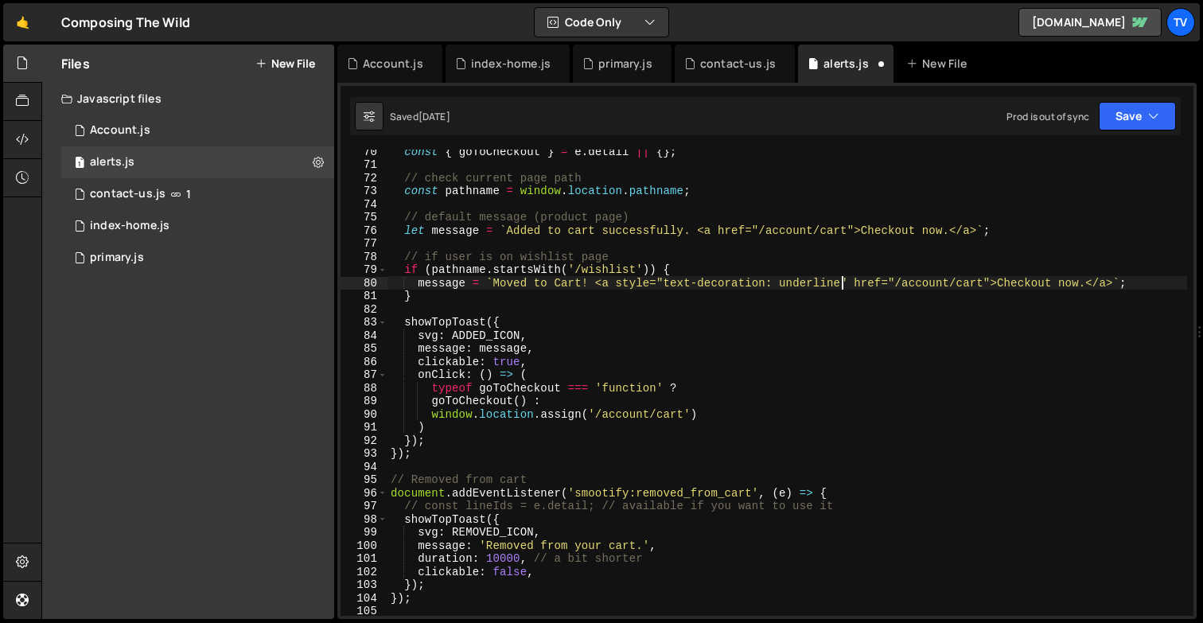
scroll to position [0, 32]
click at [702, 285] on div "const { goToCheckout } = e . detail || { } ; // check current page path const p…" at bounding box center [786, 391] width 799 height 492
click at [721, 283] on div "const { goToCheckout } = e . detail || { } ; // check current page path const p…" at bounding box center [786, 391] width 799 height 492
click at [600, 281] on div "const { goToCheckout } = e . detail || { } ; // check current page path const p…" at bounding box center [786, 391] width 799 height 492
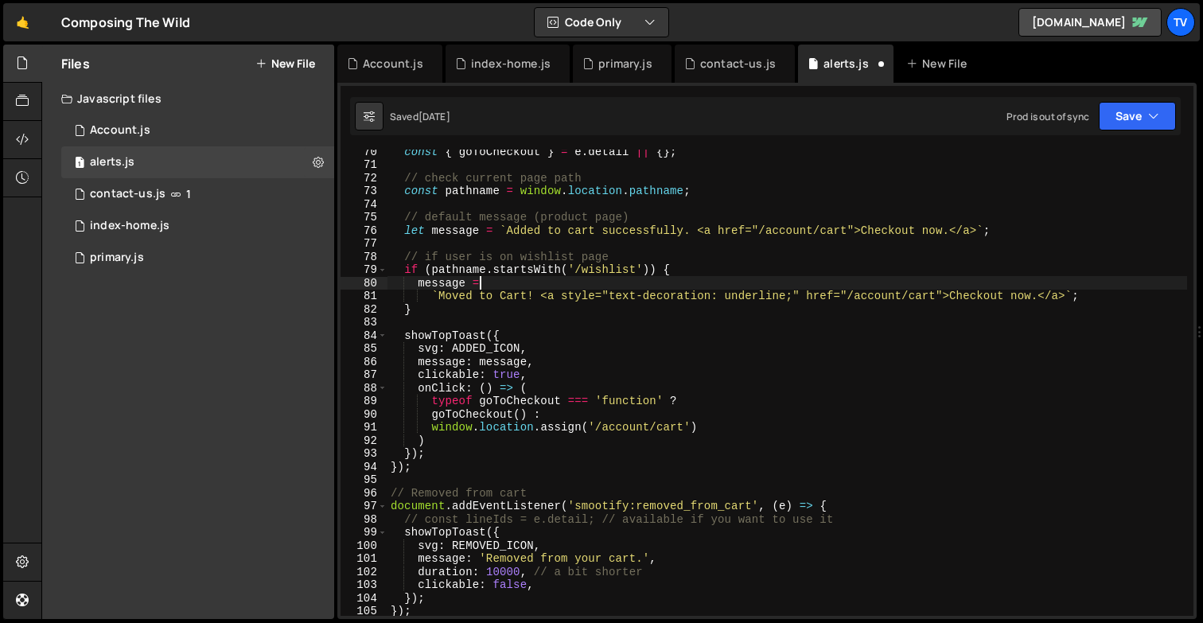
scroll to position [0, 6]
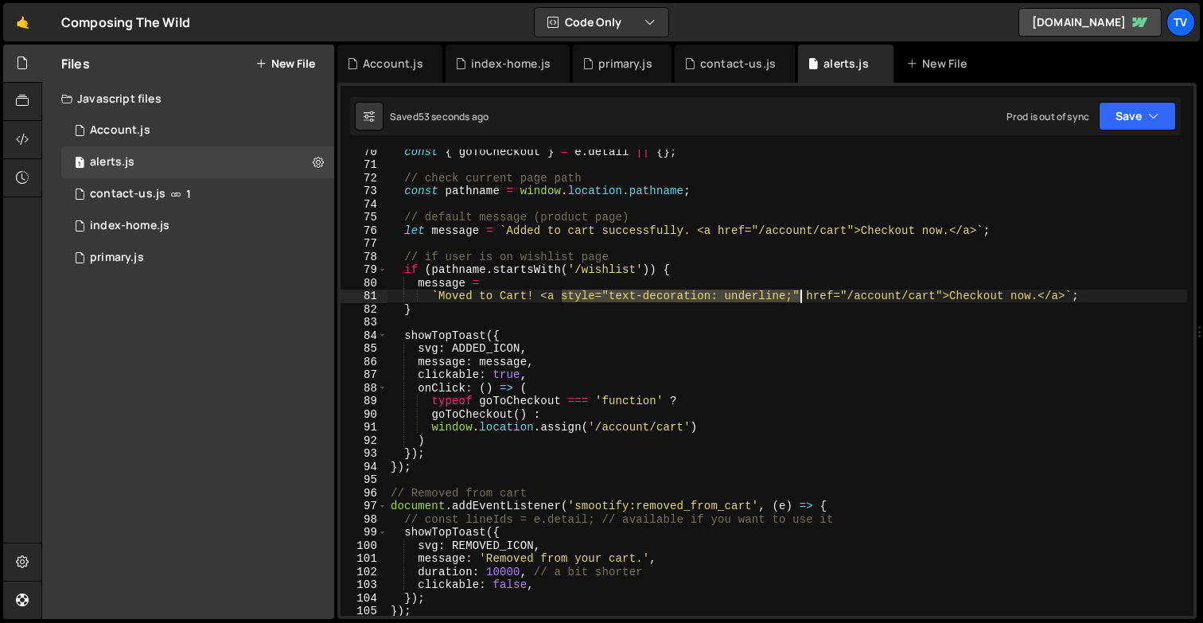
drag, startPoint x: 563, startPoint y: 298, endPoint x: 802, endPoint y: 300, distance: 238.6
click at [802, 300] on div "const { goToCheckout } = e . detail || { } ; // check current page path const p…" at bounding box center [786, 391] width 799 height 492
click at [624, 297] on div "const { goToCheckout } = e . detail || { } ; // check current page path const p…" at bounding box center [786, 391] width 799 height 492
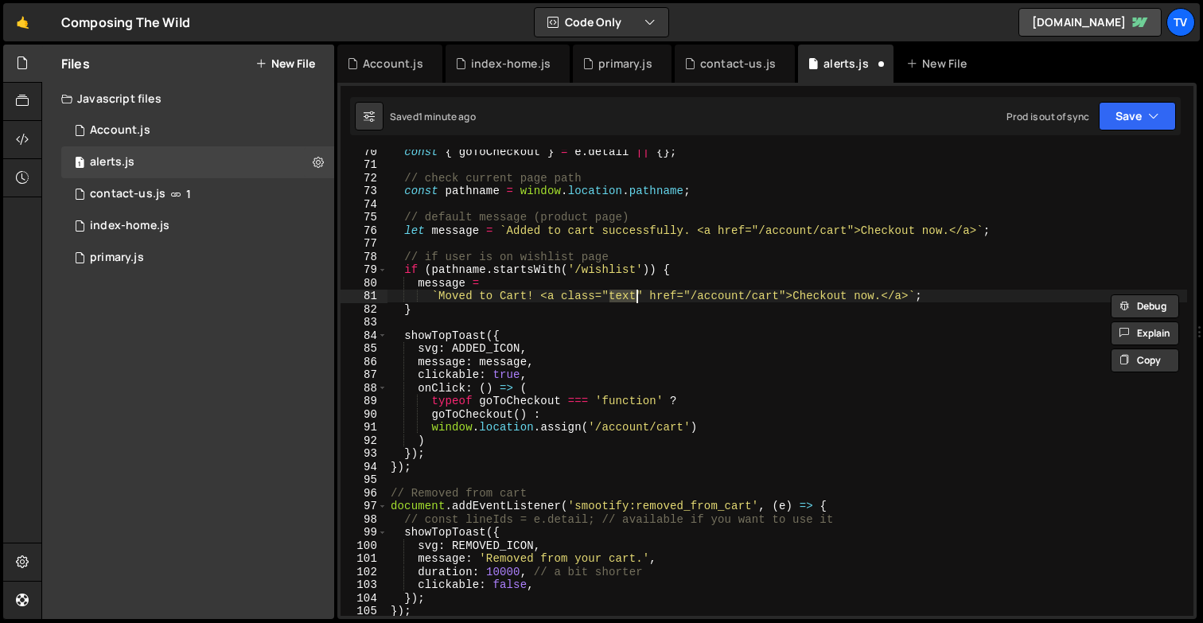
paste textarea "-style-link"
drag, startPoint x: 566, startPoint y: 297, endPoint x: 716, endPoint y: 297, distance: 150.3
click at [716, 297] on div "const { goToCheckout } = e . detail || { } ; // check current page path const p…" at bounding box center [786, 391] width 799 height 492
click at [717, 231] on div "const { goToCheckout } = e . detail || { } ; // check current page path const p…" at bounding box center [786, 391] width 799 height 492
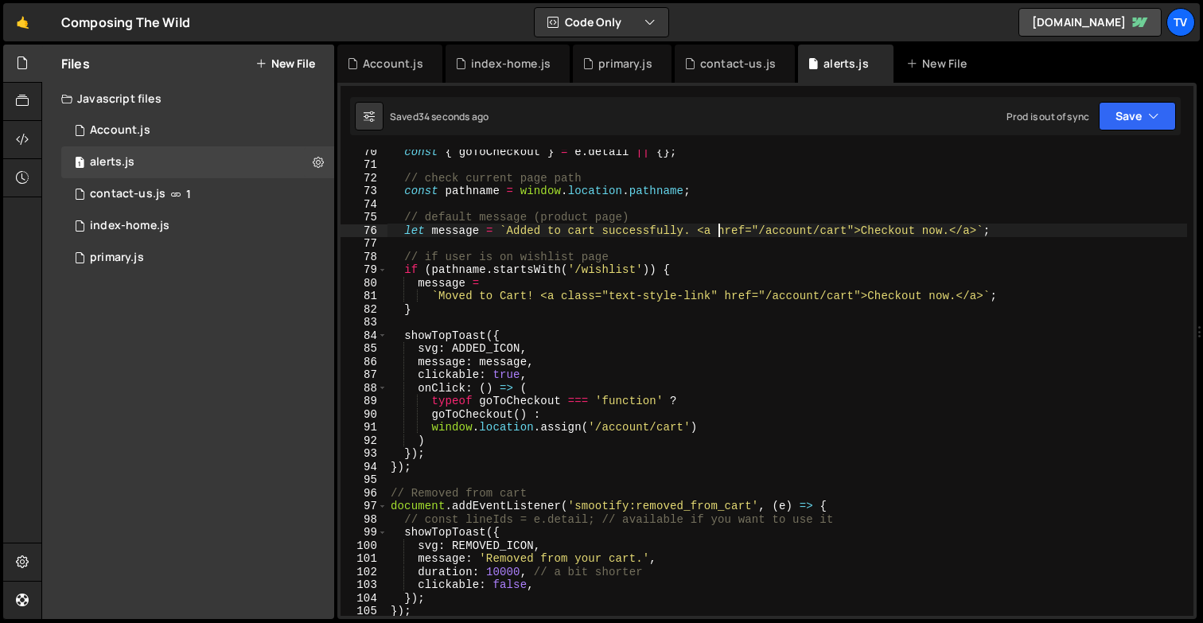
paste textarea "lass="text-style-link""
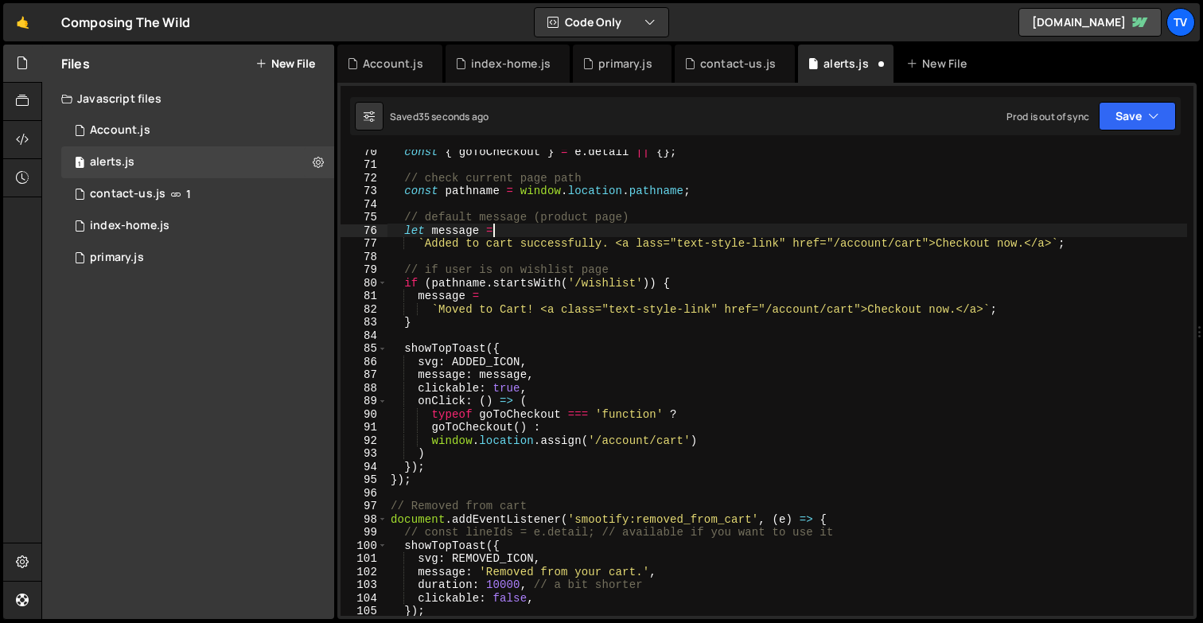
scroll to position [0, 6]
click at [638, 244] on div "const { goToCheckout } = e . detail || { } ; // check current page path const p…" at bounding box center [786, 391] width 799 height 492
type textarea "`Added to cart successfully. <a class="text-style-link" href="/account/cart">Ch…"
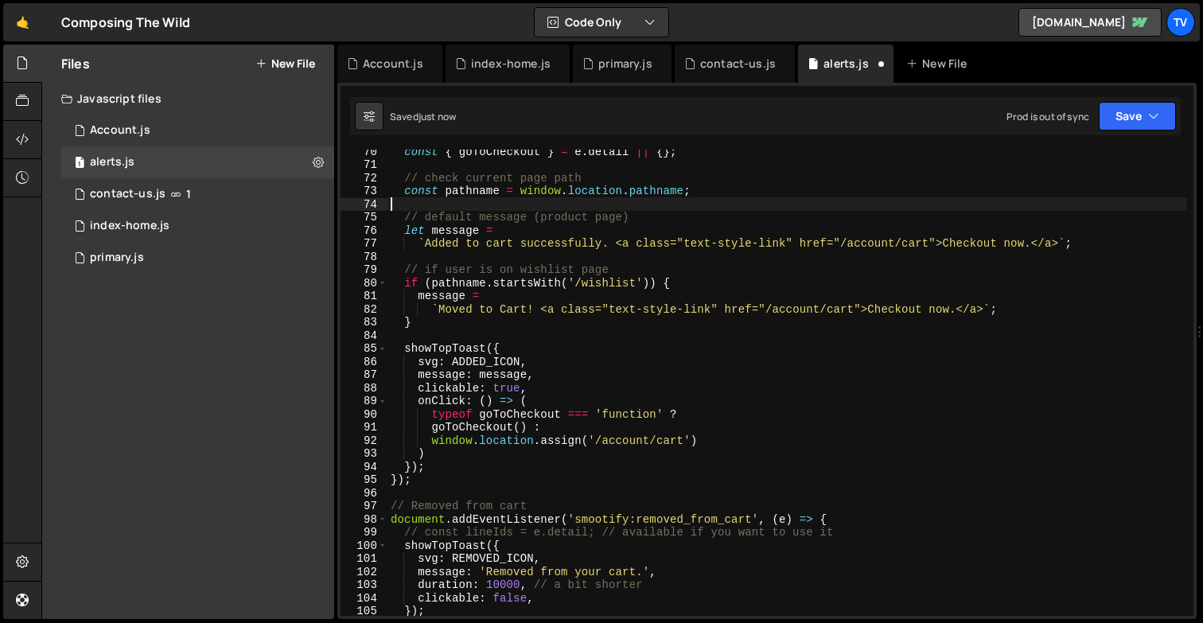
click at [653, 198] on div "const { goToCheckout } = e . detail || { } ; // check current page path const p…" at bounding box center [786, 391] width 799 height 492
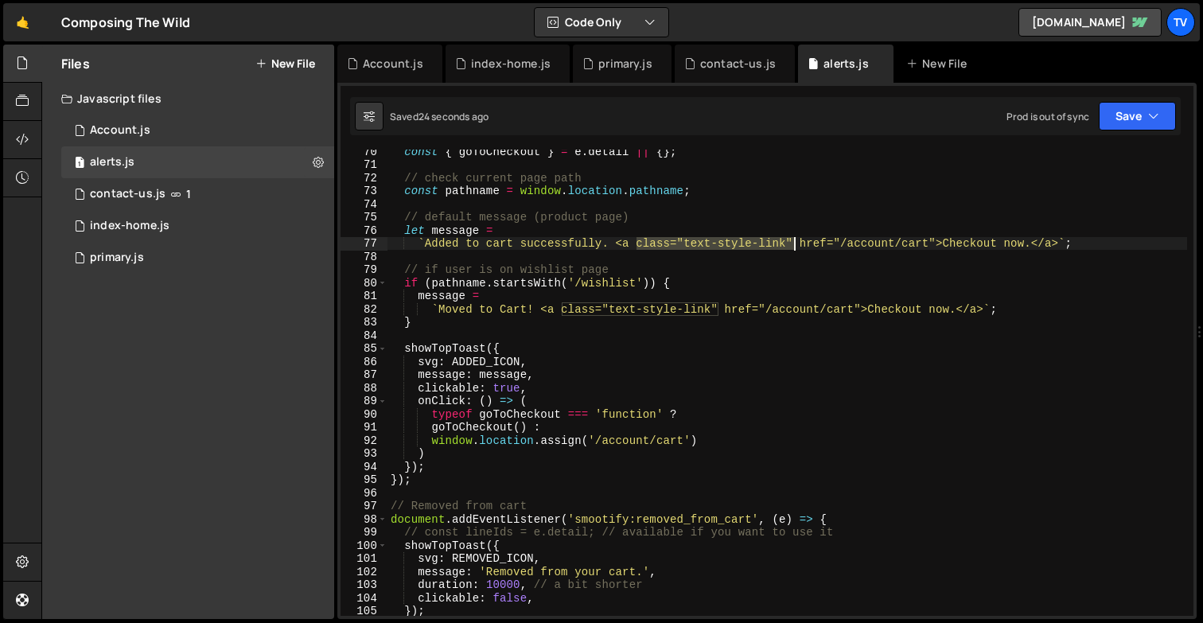
drag, startPoint x: 638, startPoint y: 242, endPoint x: 792, endPoint y: 243, distance: 154.3
click at [792, 243] on div "const { goToCheckout } = e . detail || { } ; // check current page path const p…" at bounding box center [786, 391] width 799 height 492
click at [691, 246] on div "const { goToCheckout } = e . detail || { } ; // check current page path const p…" at bounding box center [786, 383] width 799 height 466
drag, startPoint x: 686, startPoint y: 246, endPoint x: 780, endPoint y: 247, distance: 94.7
click at [782, 246] on div "const { goToCheckout } = e . detail || { } ; // check current page path const p…" at bounding box center [786, 391] width 799 height 492
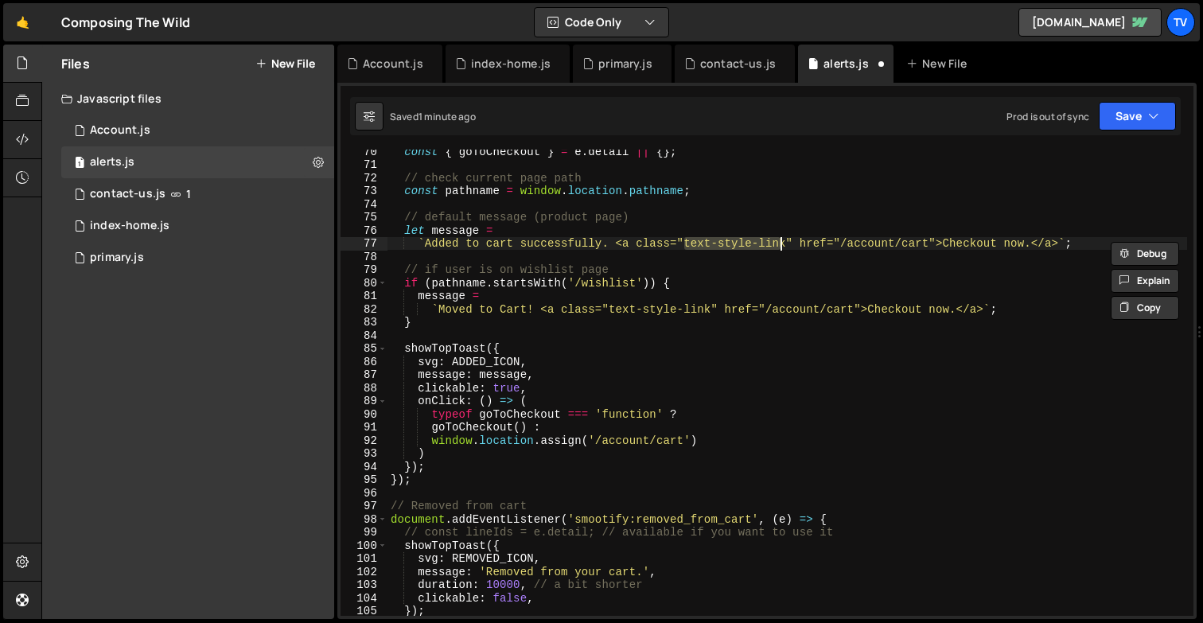
paste textarea "_link-underline"
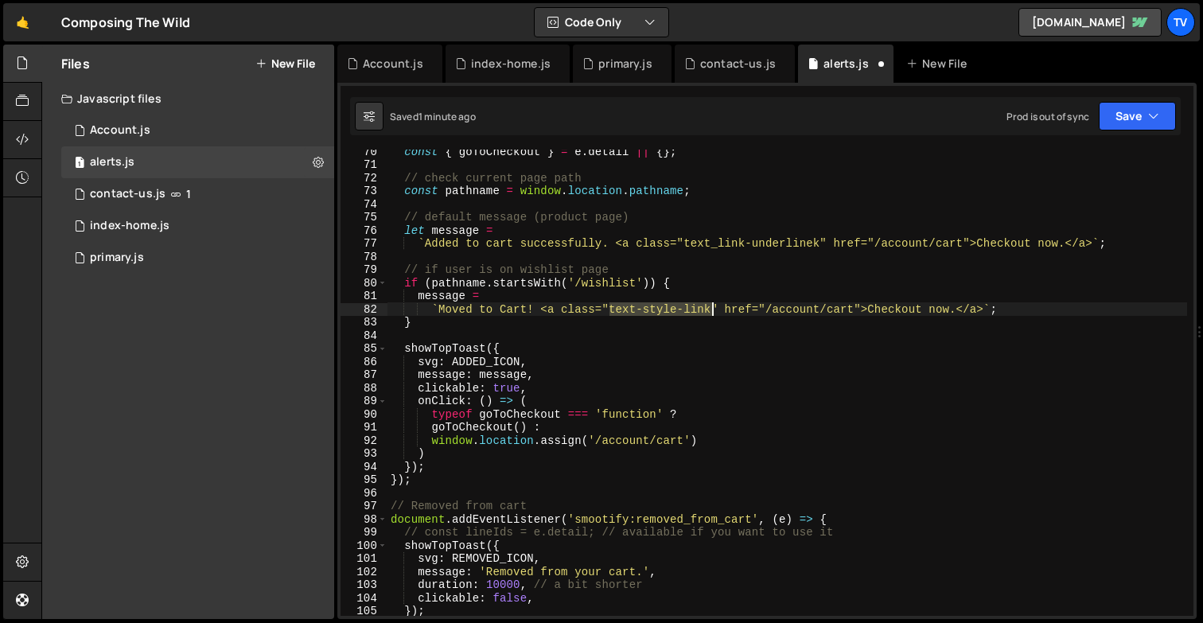
drag, startPoint x: 611, startPoint y: 312, endPoint x: 706, endPoint y: 309, distance: 95.5
click at [706, 309] on div "const { goToCheckout } = e . detail || { } ; // check current page path const p…" at bounding box center [786, 391] width 799 height 492
paste textarea "_link-underline"
click at [703, 249] on div "const { goToCheckout } = e . detail || { } ; // check current page path const p…" at bounding box center [786, 391] width 799 height 492
type textarea "`Added to cart successfully. <a class="text_link-underlinek" href="/account/car…"
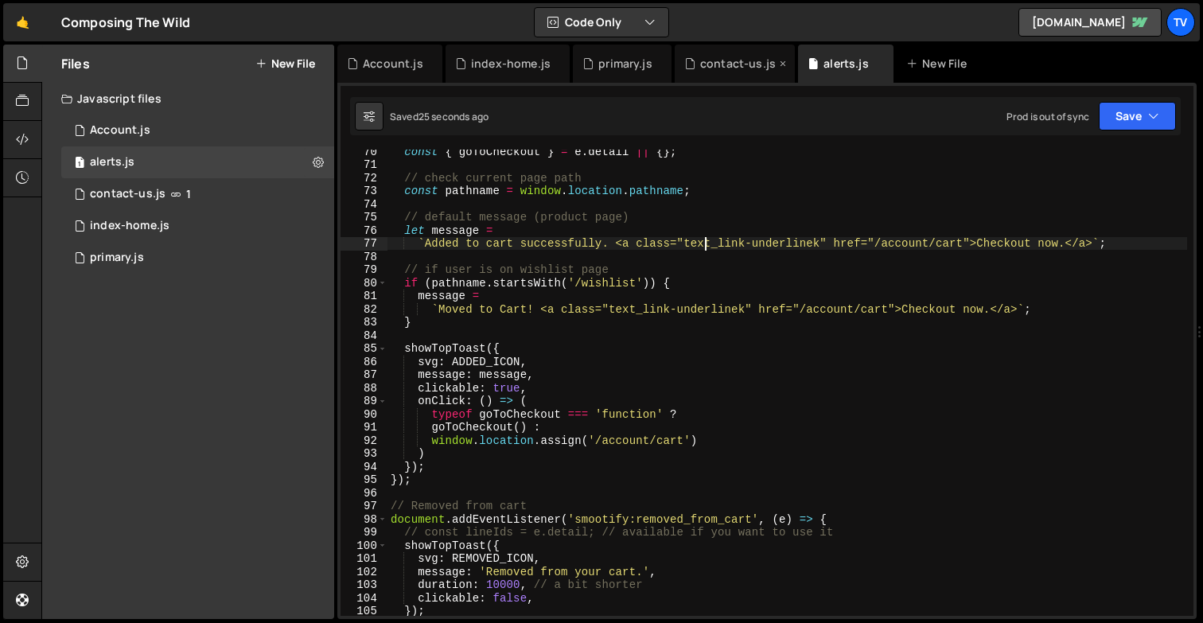
click at [717, 60] on div "contact-us.js" at bounding box center [738, 64] width 76 height 16
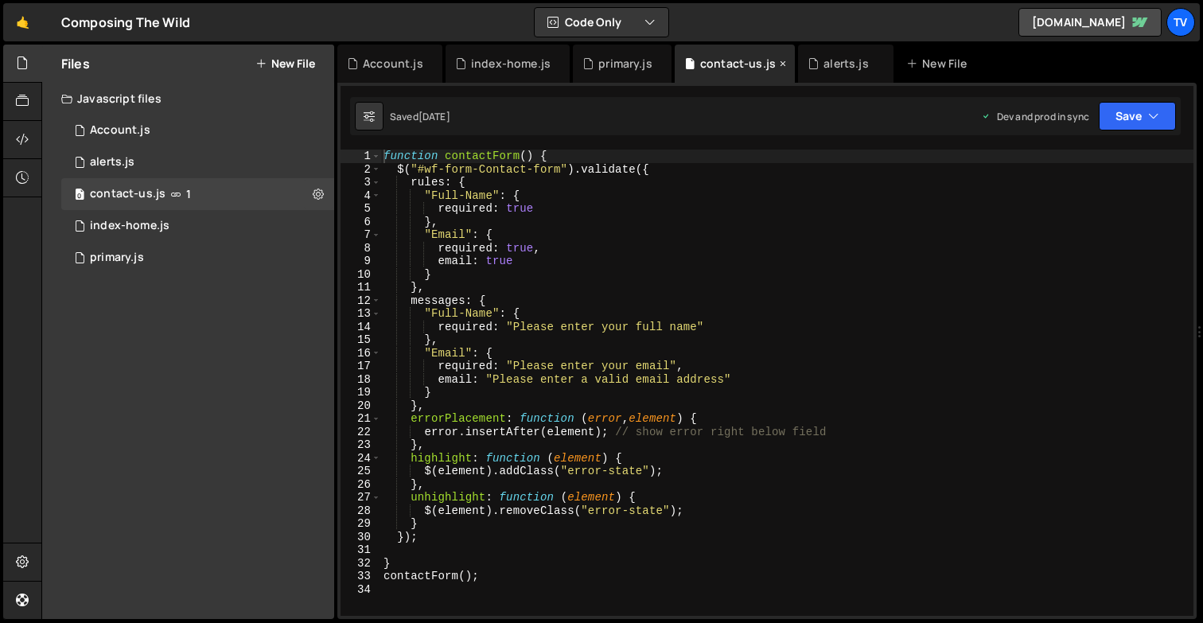
scroll to position [6895, 0]
click at [375, 63] on div "Account.js" at bounding box center [393, 64] width 60 height 16
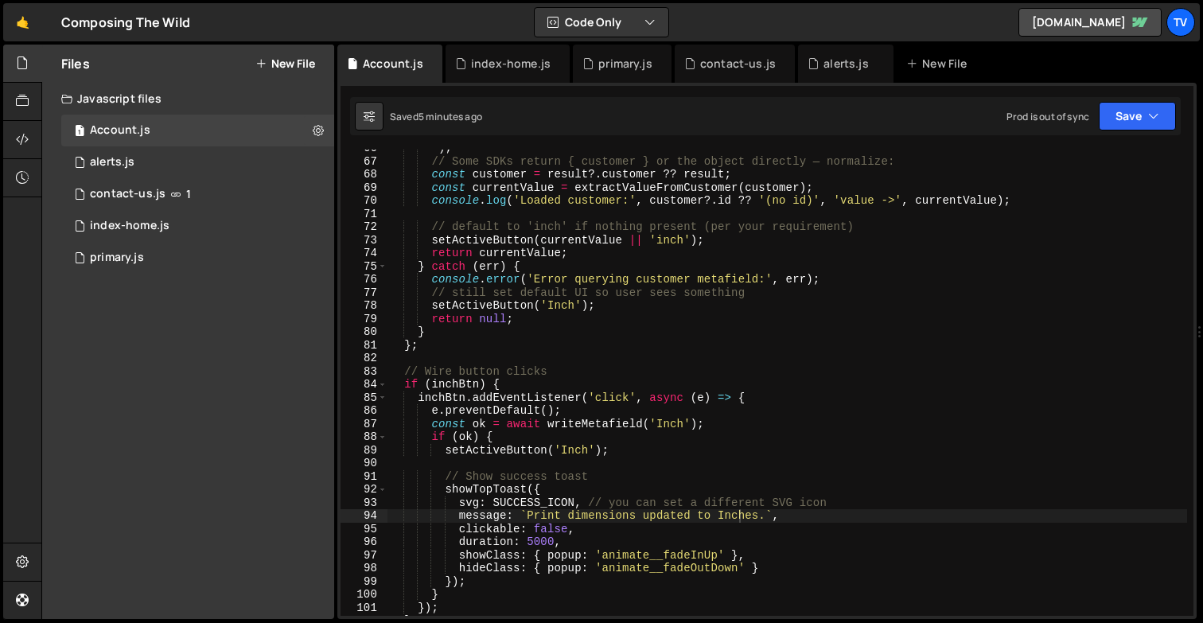
scroll to position [952, 0]
type textarea "duration: 5000,"
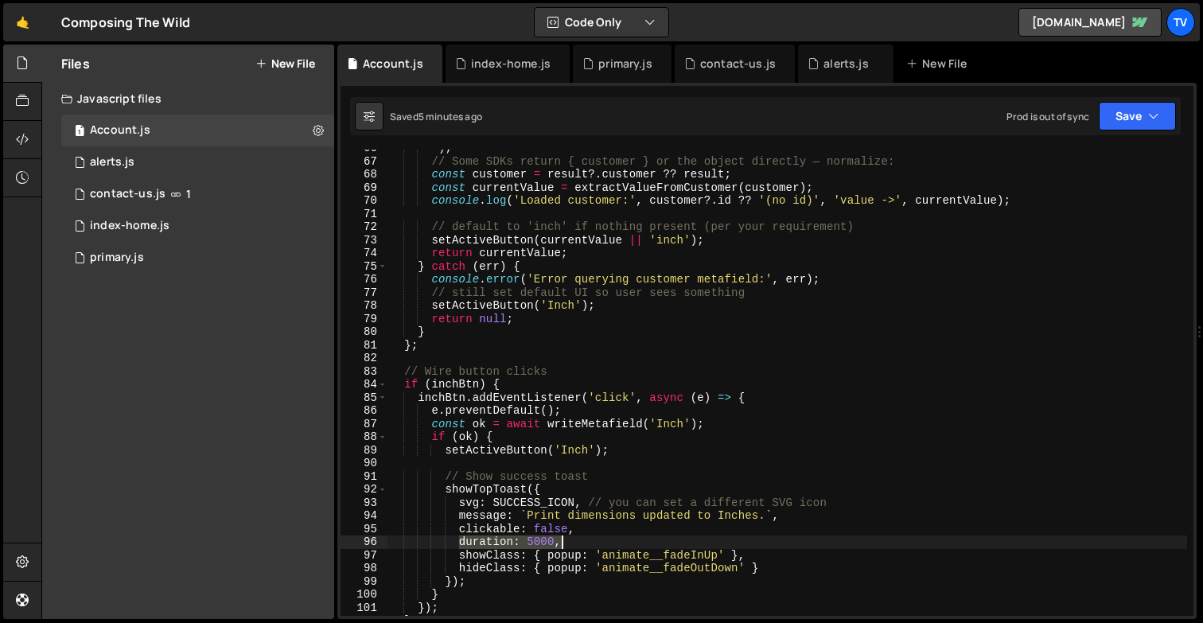
drag, startPoint x: 461, startPoint y: 542, endPoint x: 558, endPoint y: 539, distance: 97.9
click at [558, 539] on div "` ) ; // Some SDKs return { customer } or the object directly — normalize: cons…" at bounding box center [786, 388] width 799 height 492
click at [830, 67] on div "alerts.js" at bounding box center [845, 64] width 45 height 16
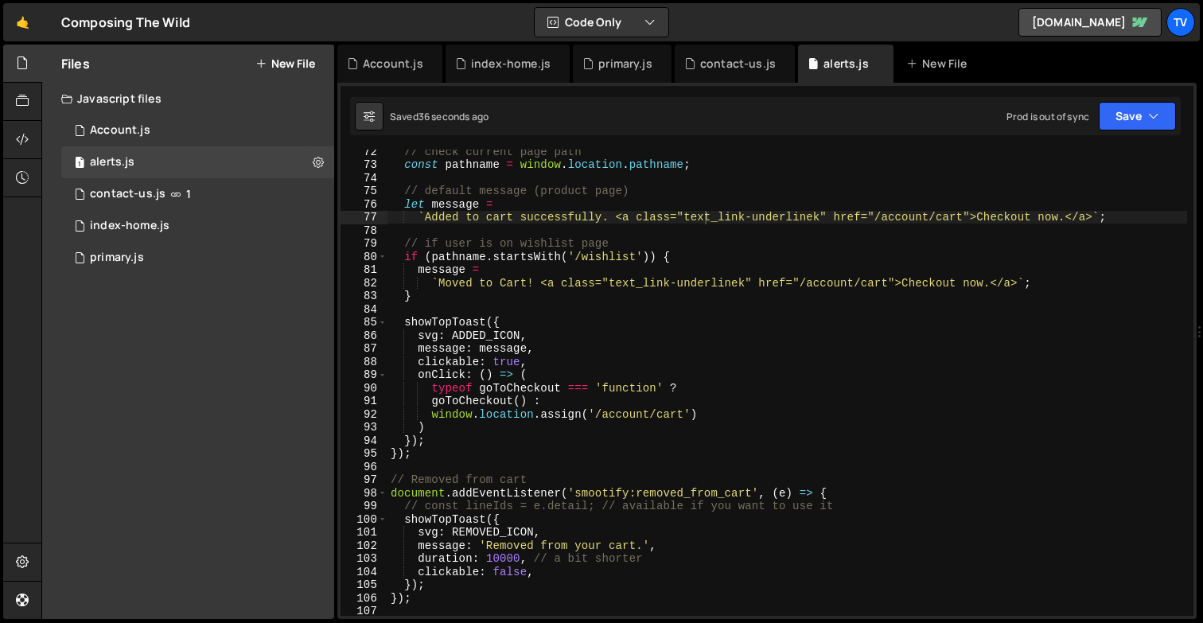
scroll to position [1542, 0]
type textarea "clickable: true,"
click at [546, 363] on div "// check current page path const pathname = window . location . pathname ; // d…" at bounding box center [786, 389] width 799 height 492
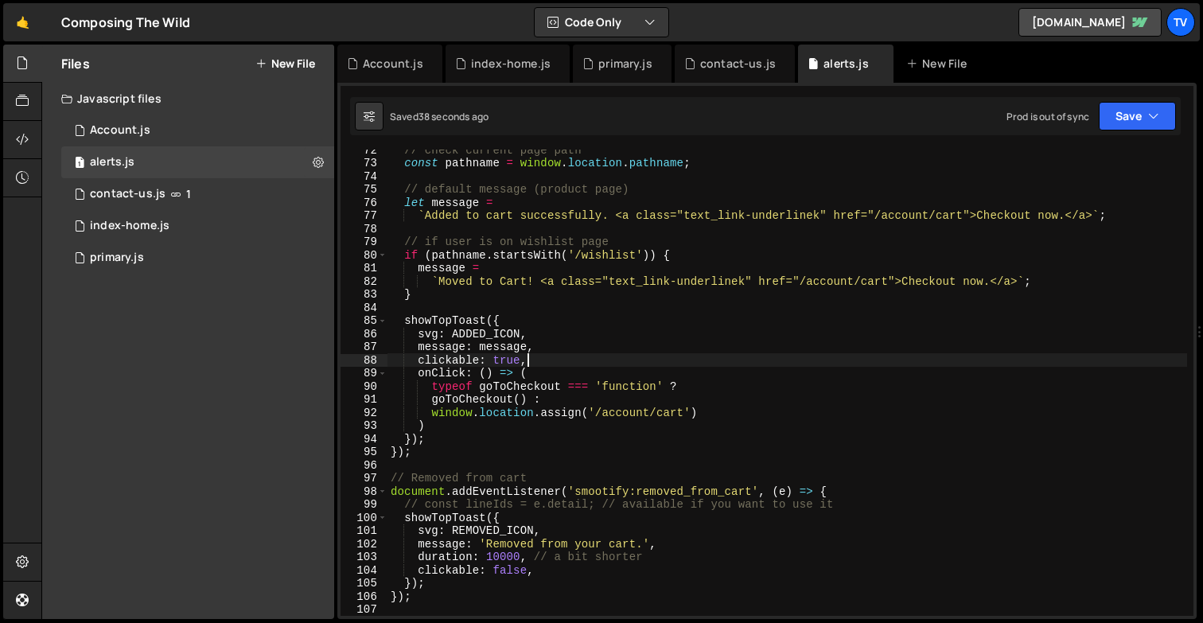
scroll to position [0, 1]
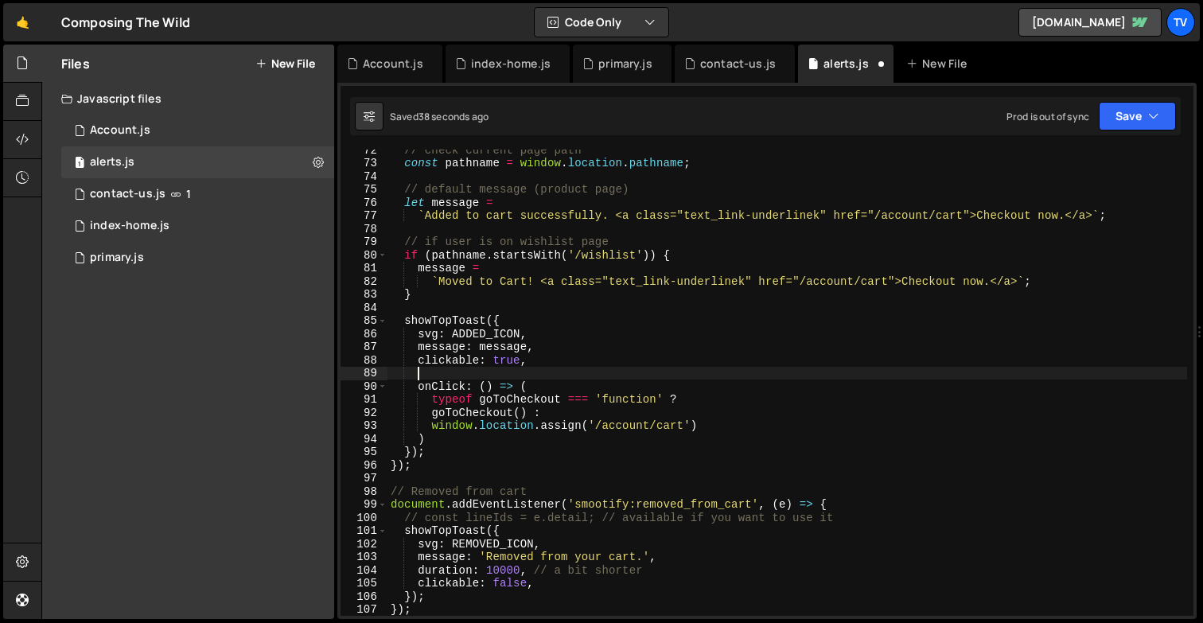
paste textarea "duration: 5000,"
click at [498, 373] on div "// check current page path const pathname = window . location . pathname ; // d…" at bounding box center [786, 389] width 799 height 492
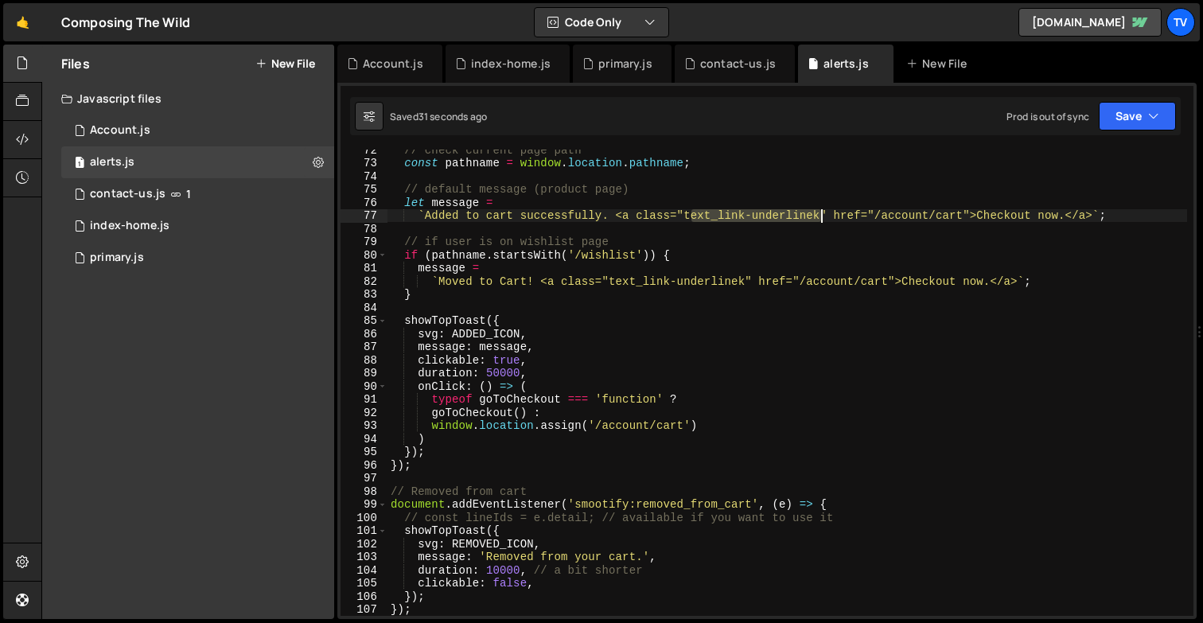
drag, startPoint x: 688, startPoint y: 217, endPoint x: 822, endPoint y: 215, distance: 133.7
click at [822, 215] on div "// check current page path const pathname = window . location . pathname ; // d…" at bounding box center [786, 389] width 799 height 492
paste textarea "t"
drag, startPoint x: 826, startPoint y: 218, endPoint x: 686, endPoint y: 218, distance: 140.8
click at [686, 218] on div "// check current page path const pathname = window . location . pathname ; // d…" at bounding box center [786, 389] width 799 height 492
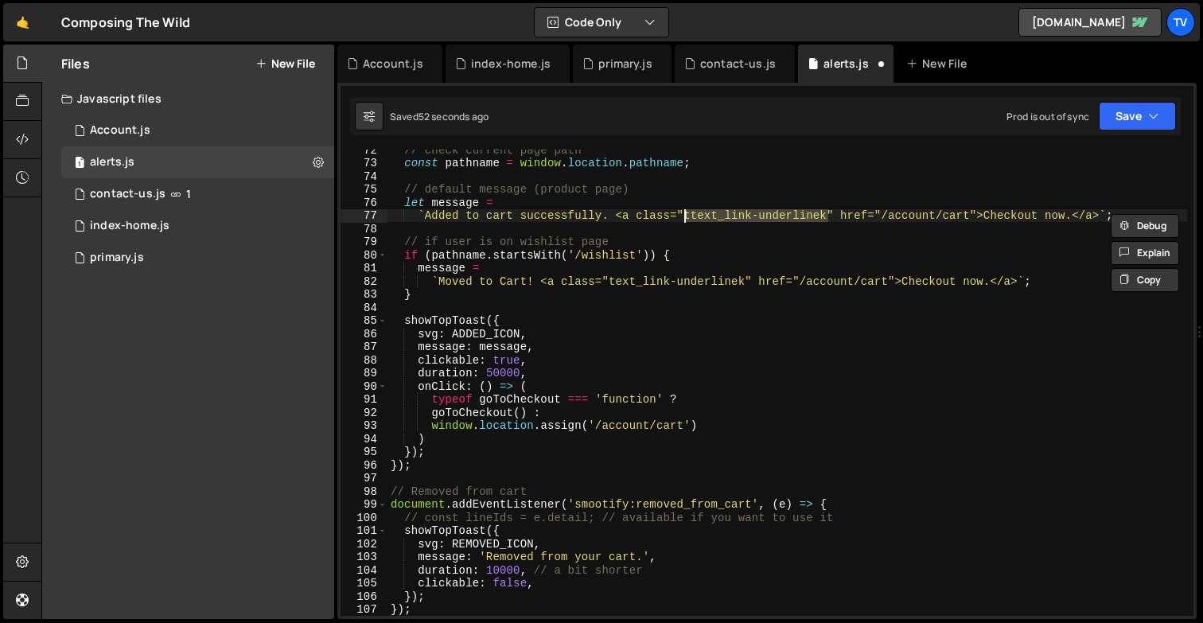
paste textarea "ext_link-underline"
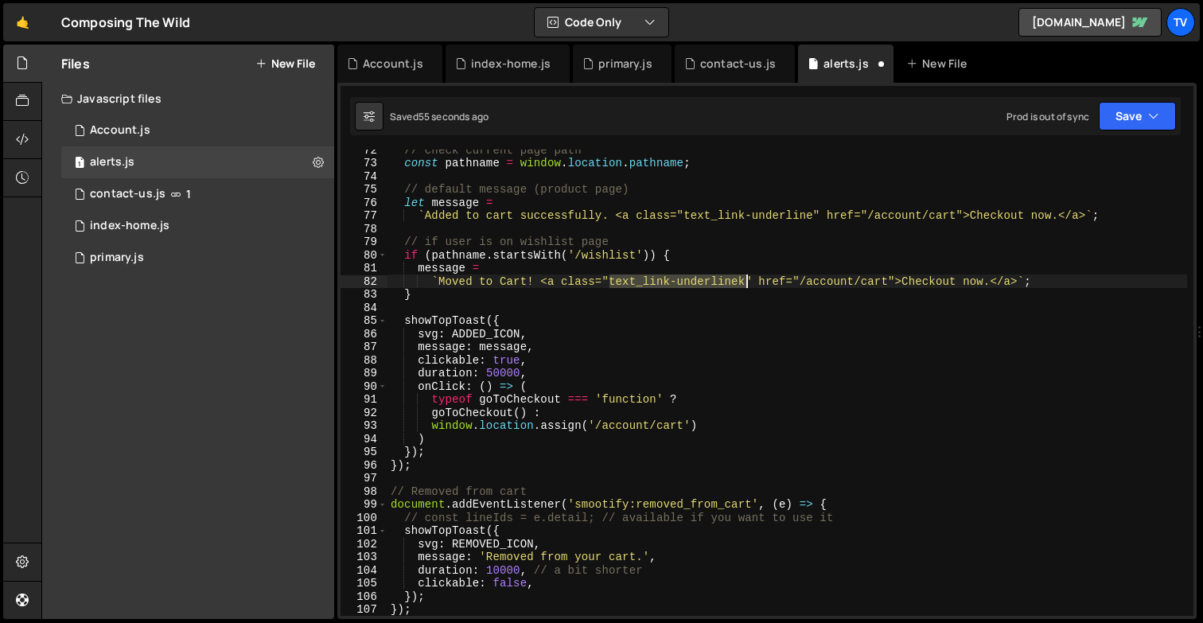
drag, startPoint x: 610, startPoint y: 287, endPoint x: 744, endPoint y: 281, distance: 133.8
click at [744, 281] on div "// check current page path const pathname = window . location . pathname ; // d…" at bounding box center [786, 389] width 799 height 492
paste textarea
type textarea "`Moved to Cart! <a class="text_link-underline" href="/account/cart">Checkout no…"
click at [705, 309] on div "// check current page path const pathname = window . location . pathname ; // d…" at bounding box center [786, 389] width 799 height 492
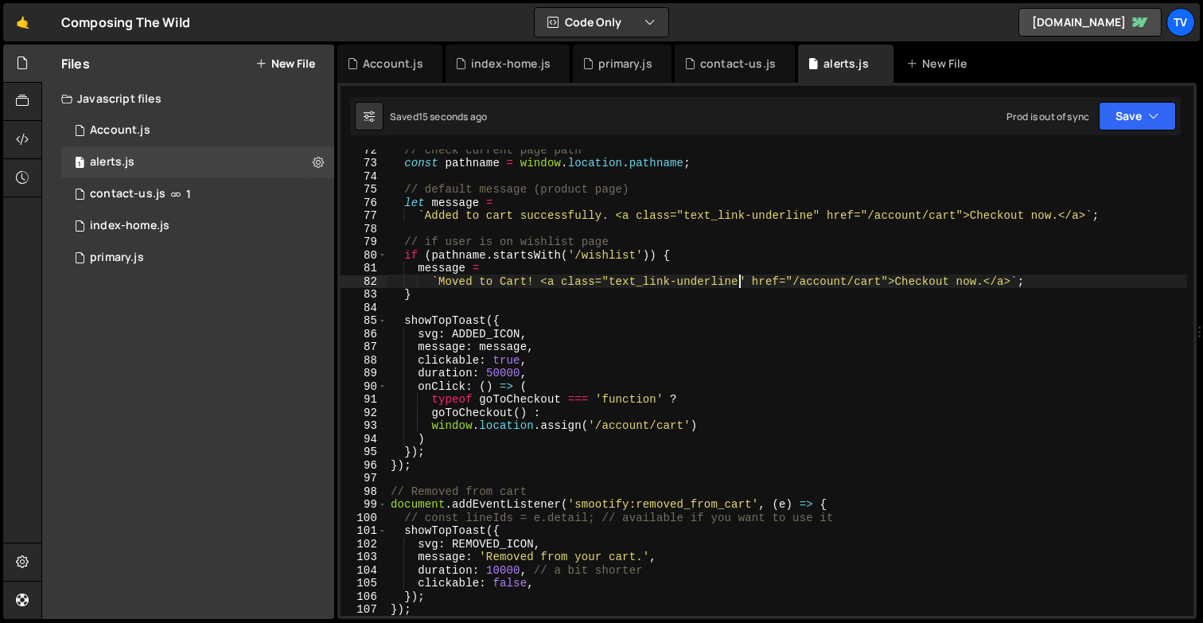
scroll to position [0, 0]
